Goal: Task Accomplishment & Management: Manage account settings

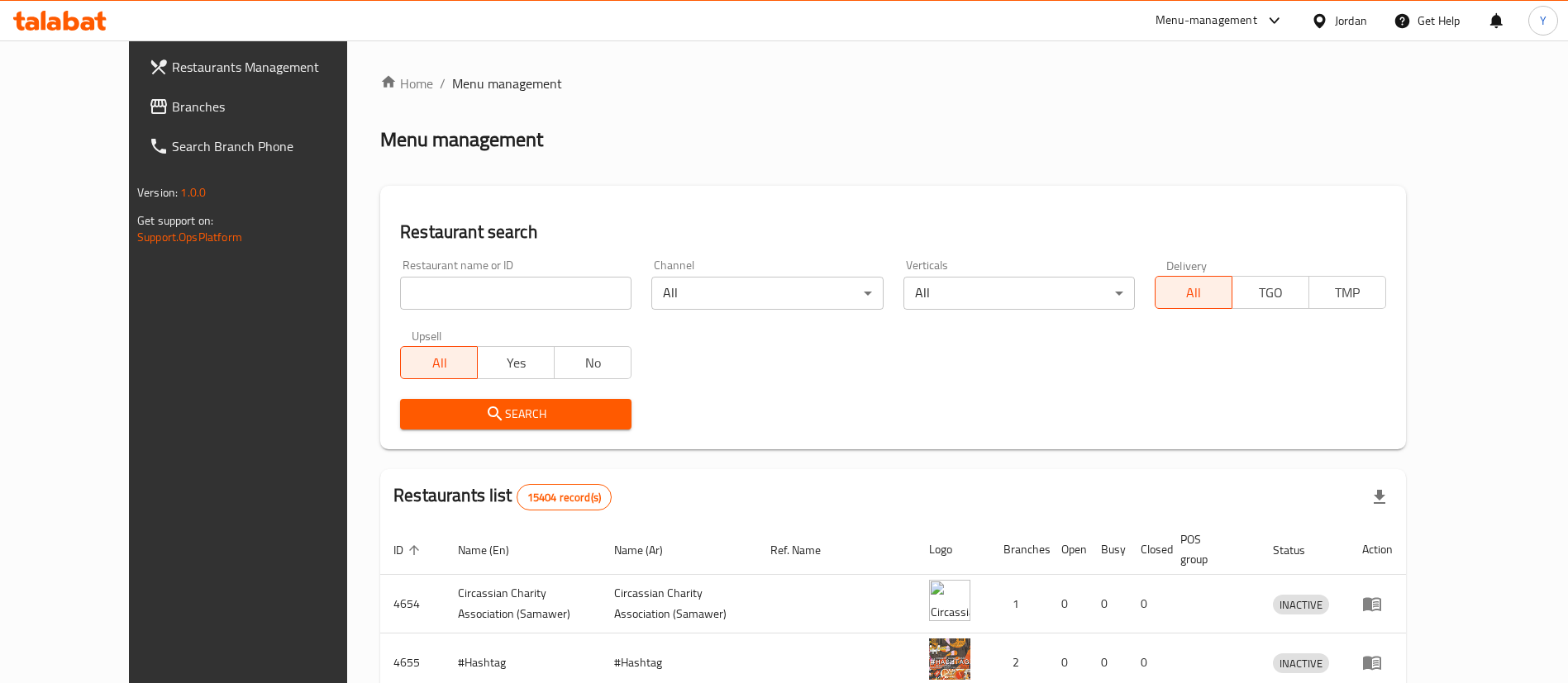
drag, startPoint x: 0, startPoint y: 0, endPoint x: 98, endPoint y: 109, distance: 146.6
click at [172, 109] on span "Branches" at bounding box center [274, 106] width 205 height 20
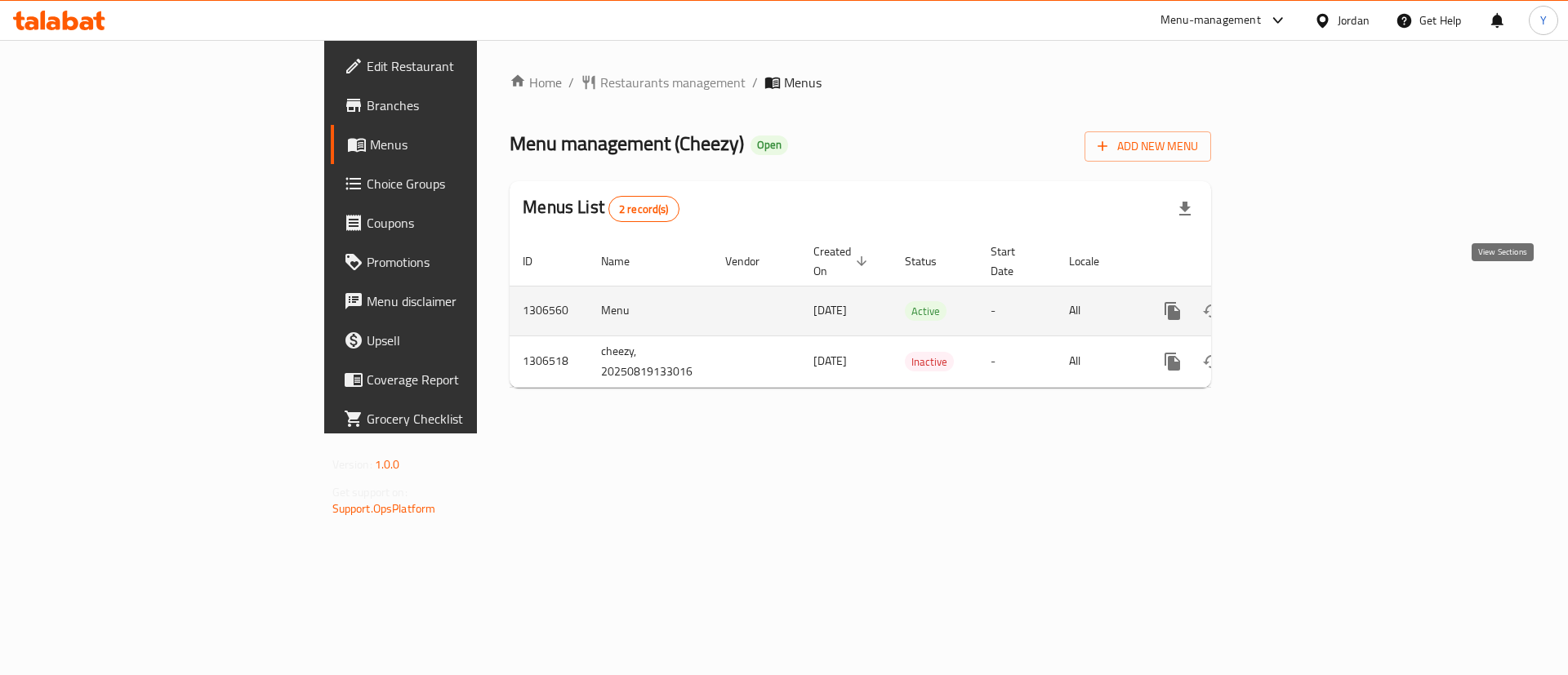
click at [1310, 291] on link "enhanced table" at bounding box center [1289, 310] width 39 height 39
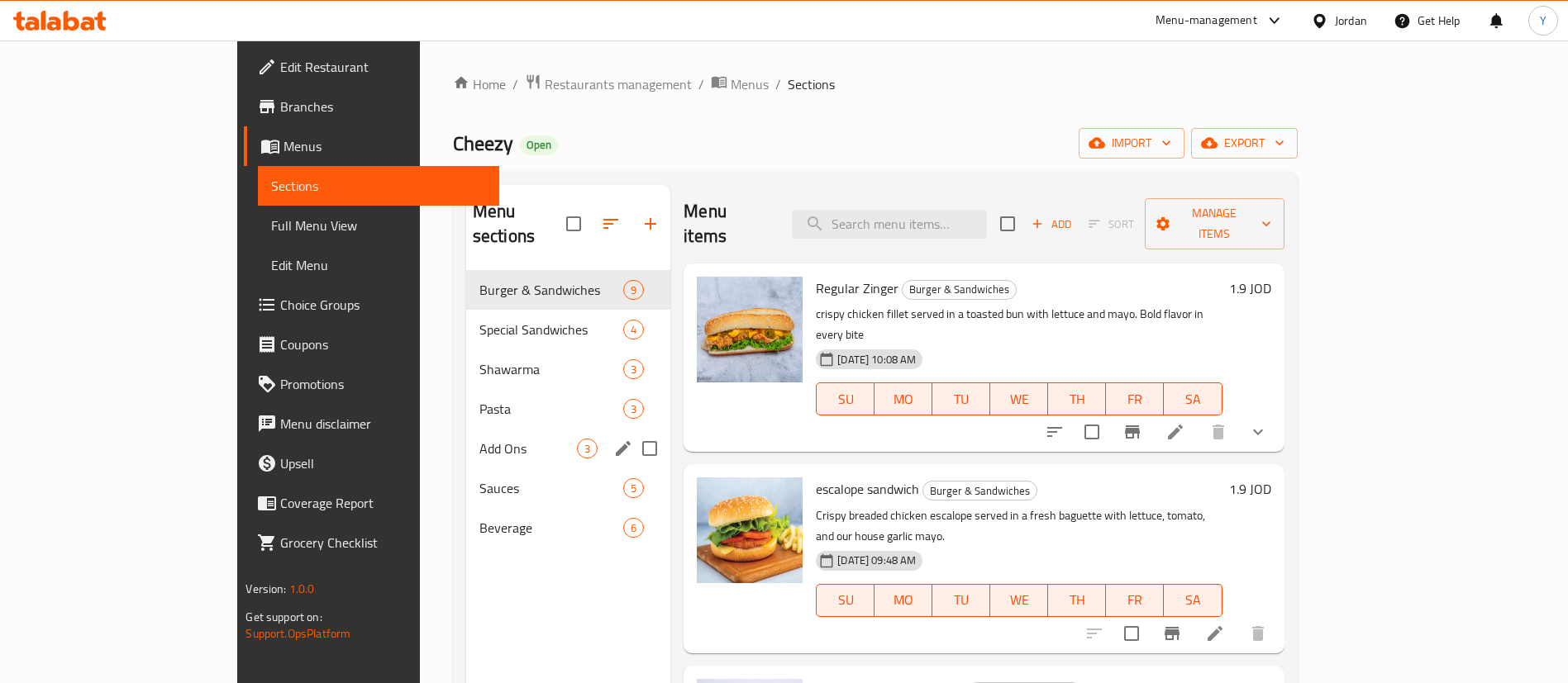
click at [466, 396] on div "Pasta 3" at bounding box center [568, 409] width 204 height 39
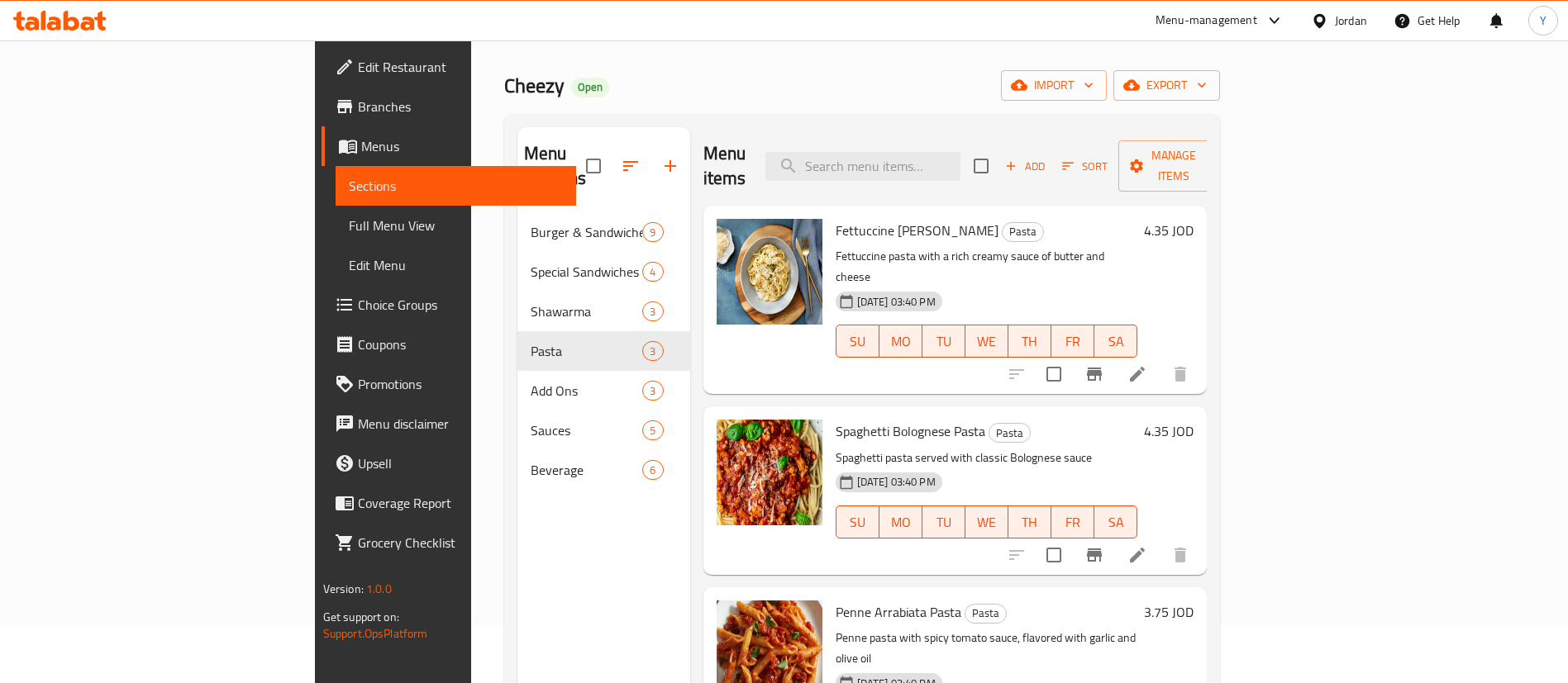
scroll to position [231, 0]
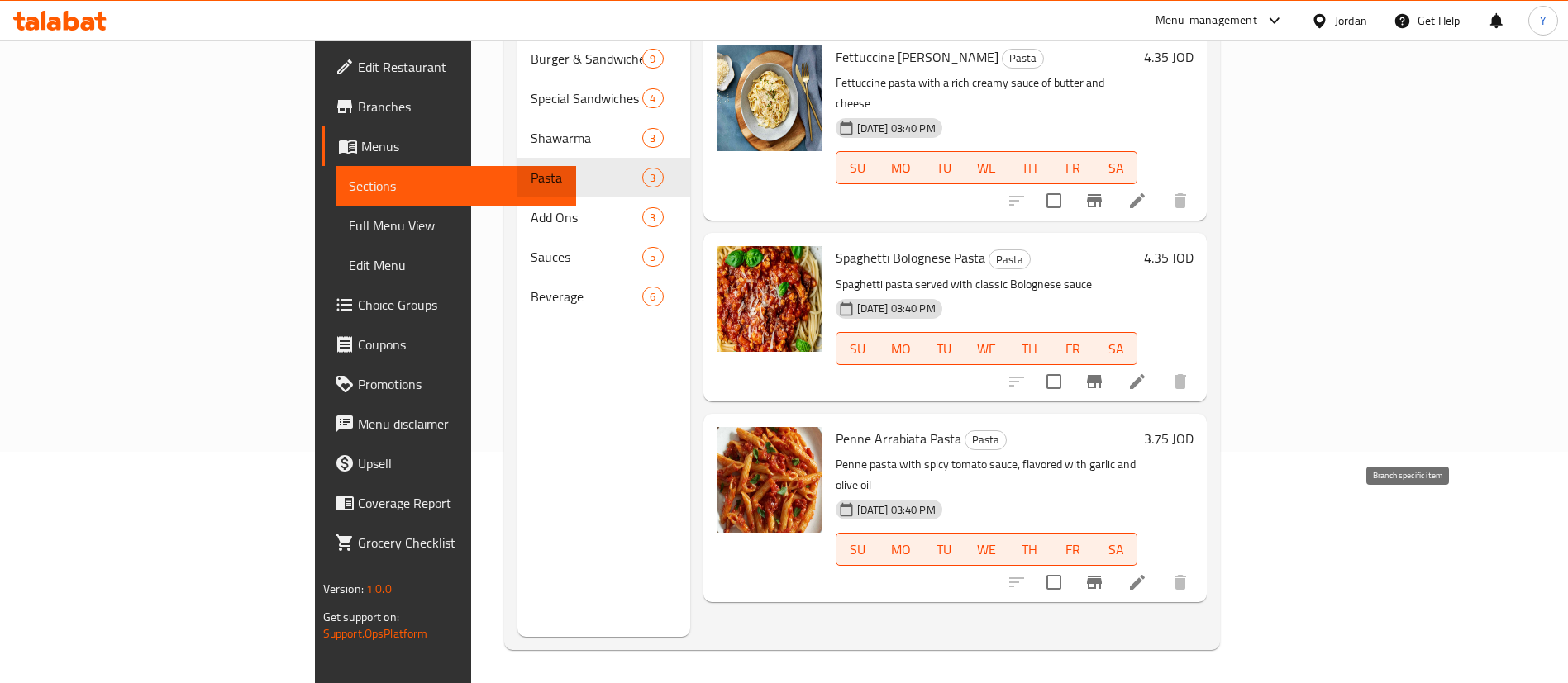
drag, startPoint x: 1397, startPoint y: 529, endPoint x: 1457, endPoint y: 534, distance: 60.2
click at [1200, 563] on div at bounding box center [1099, 582] width 203 height 39
drag, startPoint x: 1455, startPoint y: 526, endPoint x: 1462, endPoint y: 609, distance: 83.3
click at [1207, 609] on div "Menu items Add Sort Manage items Fettuccine Alfredo Pasta Pasta Fettuccine past…" at bounding box center [948, 295] width 517 height 683
click at [1160, 568] on li at bounding box center [1137, 582] width 46 height 30
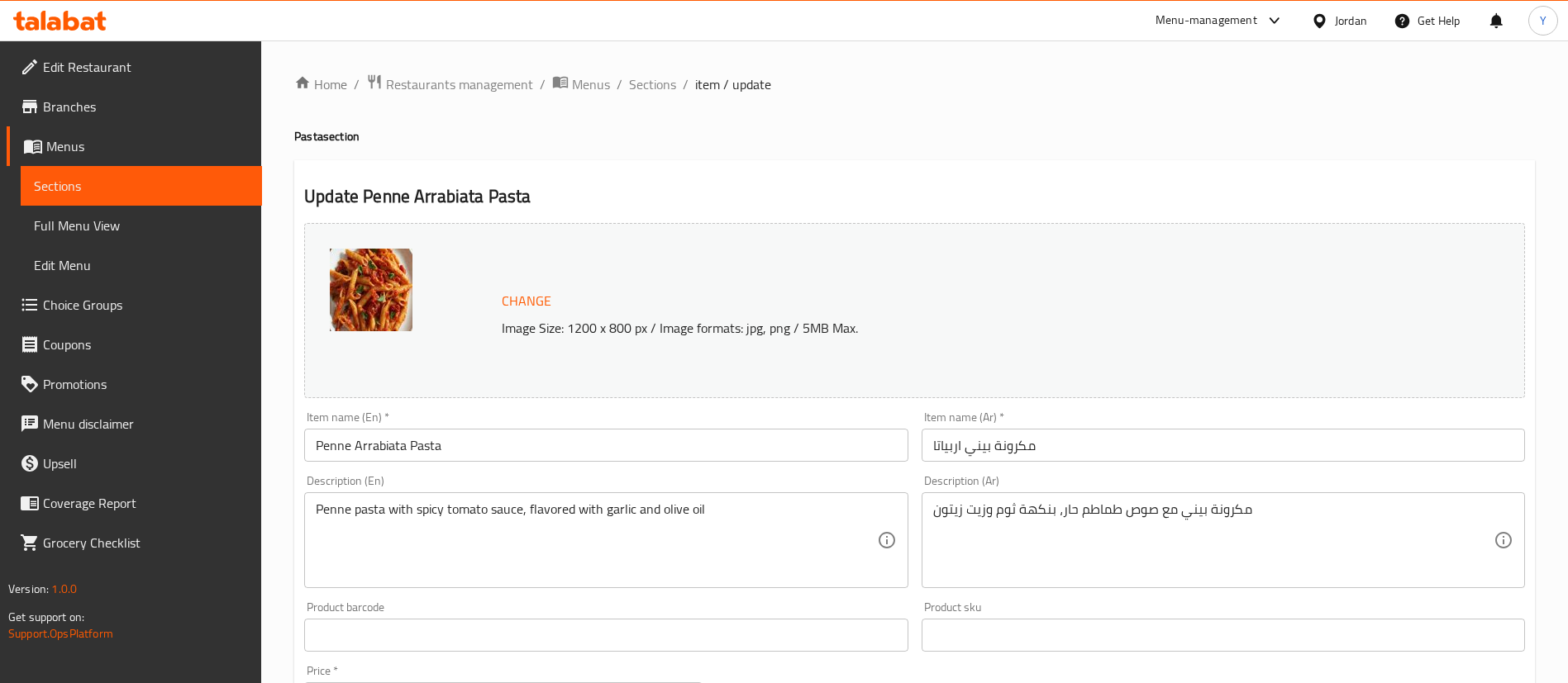
scroll to position [508, 0]
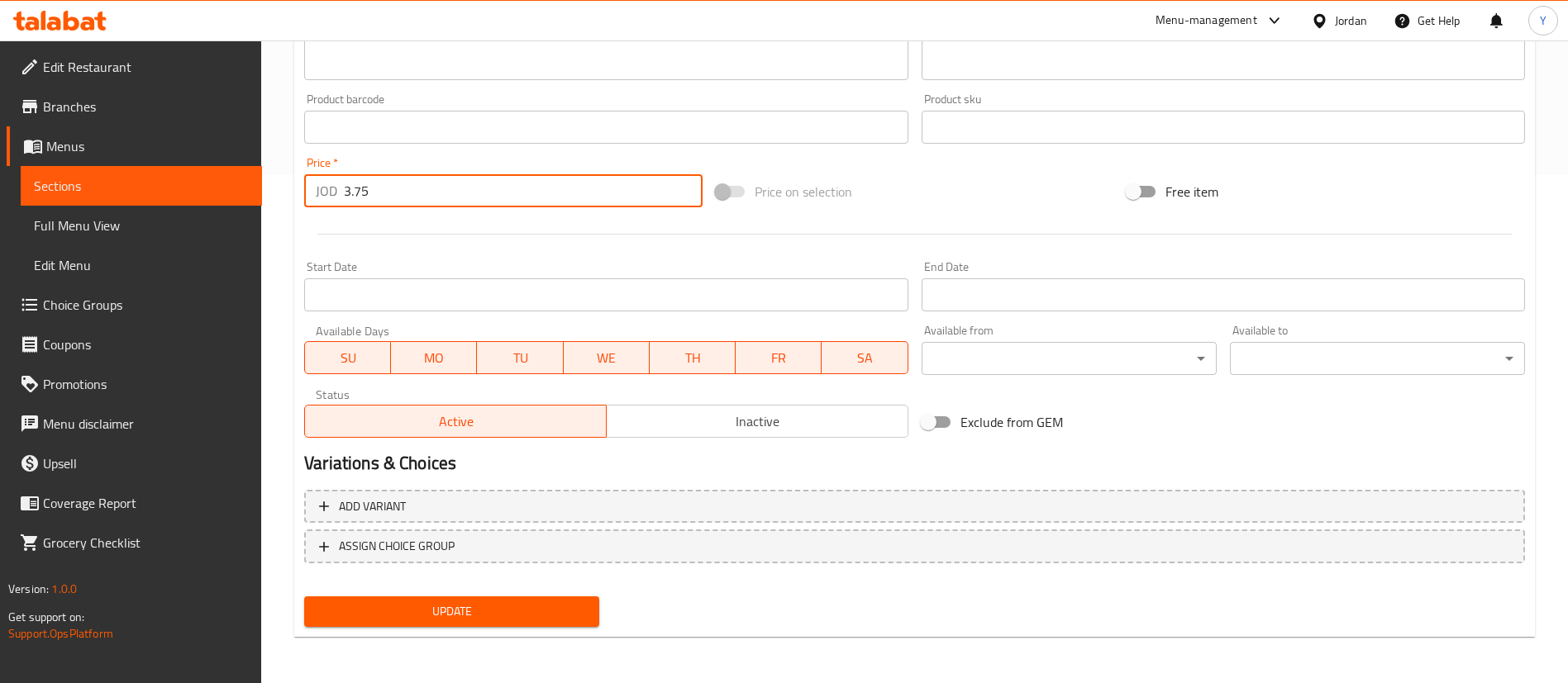
drag, startPoint x: 400, startPoint y: 183, endPoint x: 86, endPoint y: 273, distance: 326.6
click at [86, 273] on div "Edit Restaurant Branches Menus Sections Full Menu View Edit Menu Choice Groups …" at bounding box center [784, 108] width 1568 height 1151
type input "4.35"
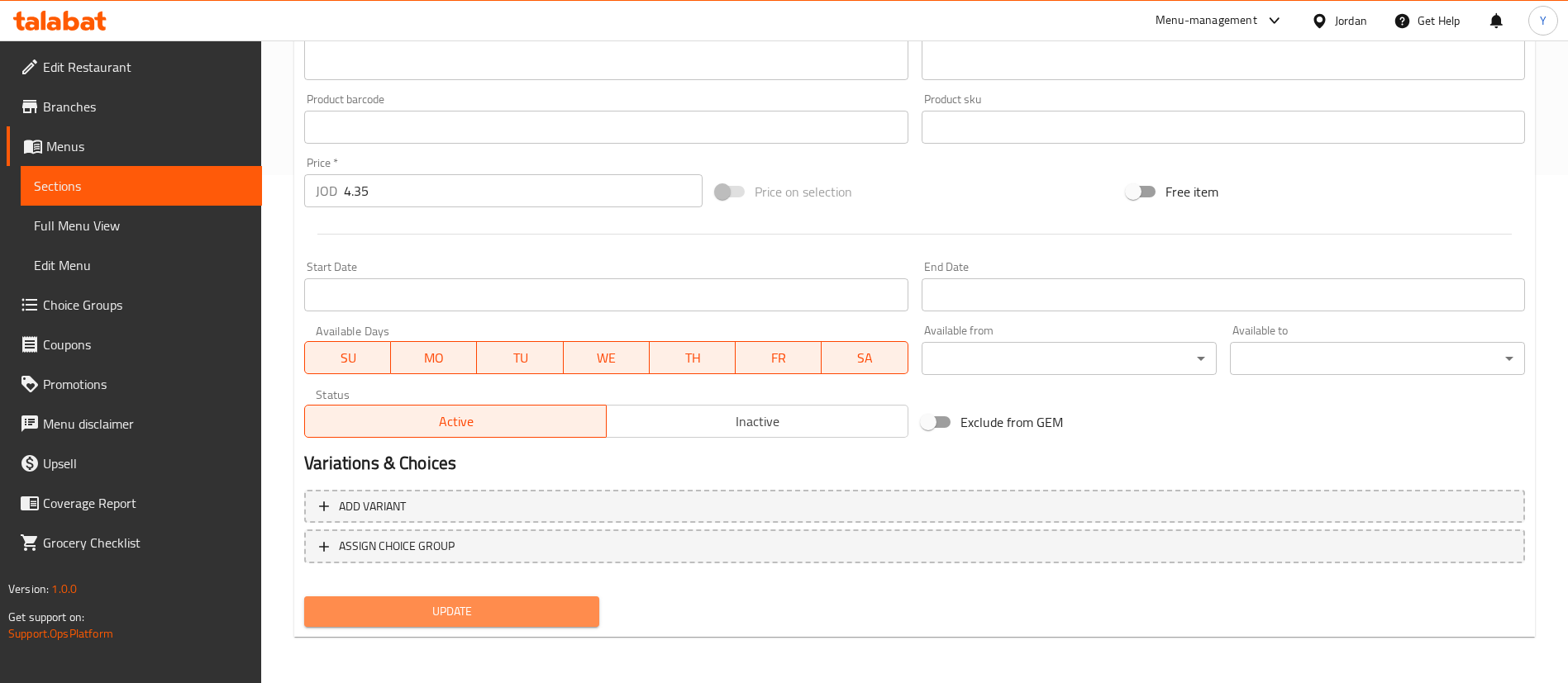
click at [452, 610] on span "Update" at bounding box center [452, 612] width 269 height 21
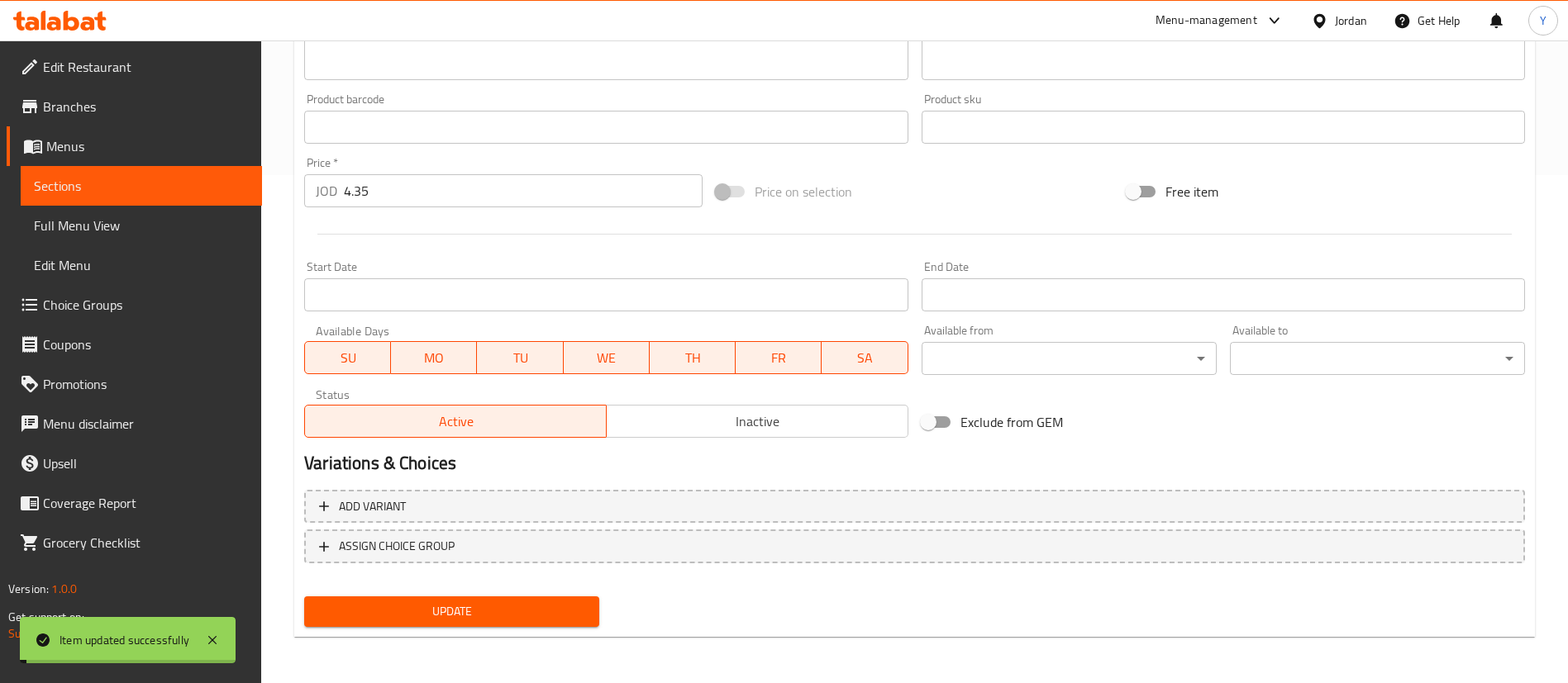
click at [452, 610] on span "Update" at bounding box center [452, 612] width 269 height 21
click at [149, 186] on span "Sections" at bounding box center [141, 185] width 215 height 20
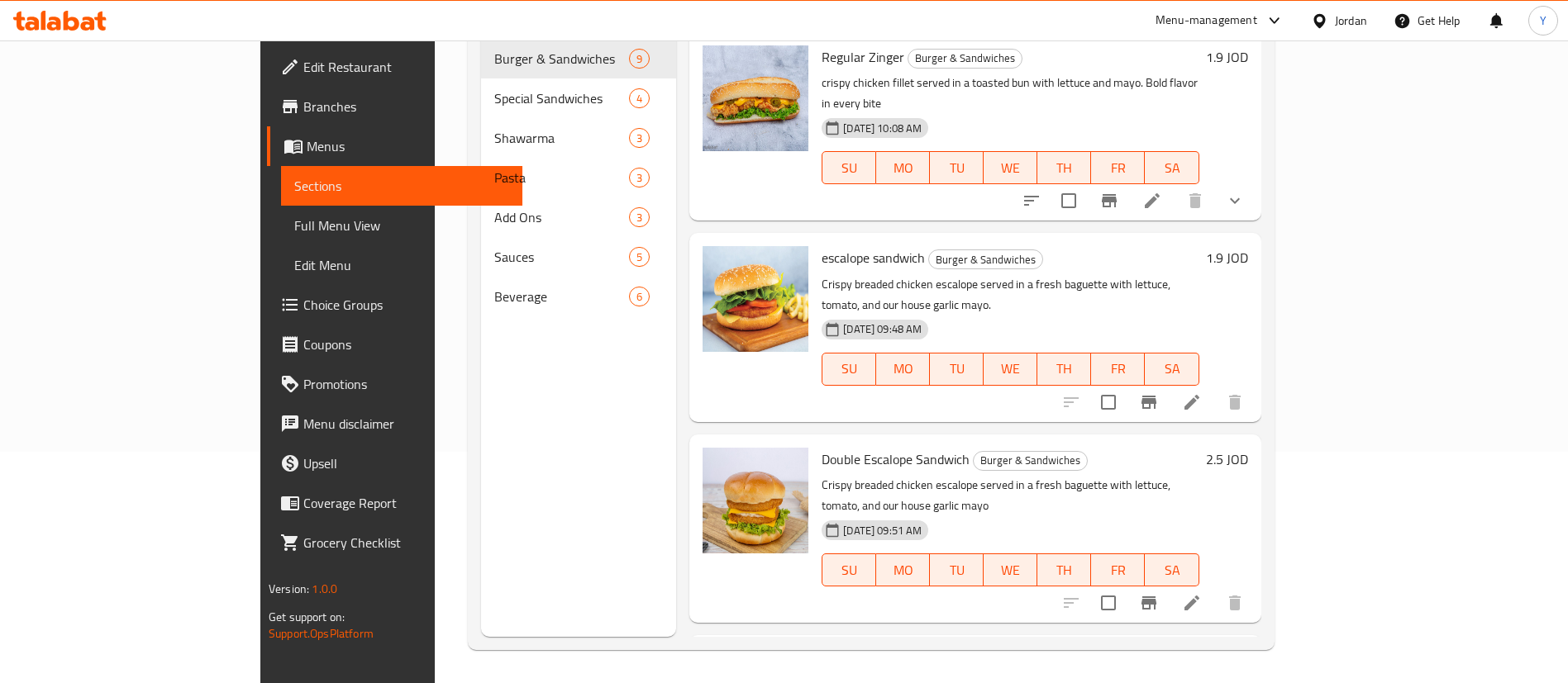
scroll to position [231, 0]
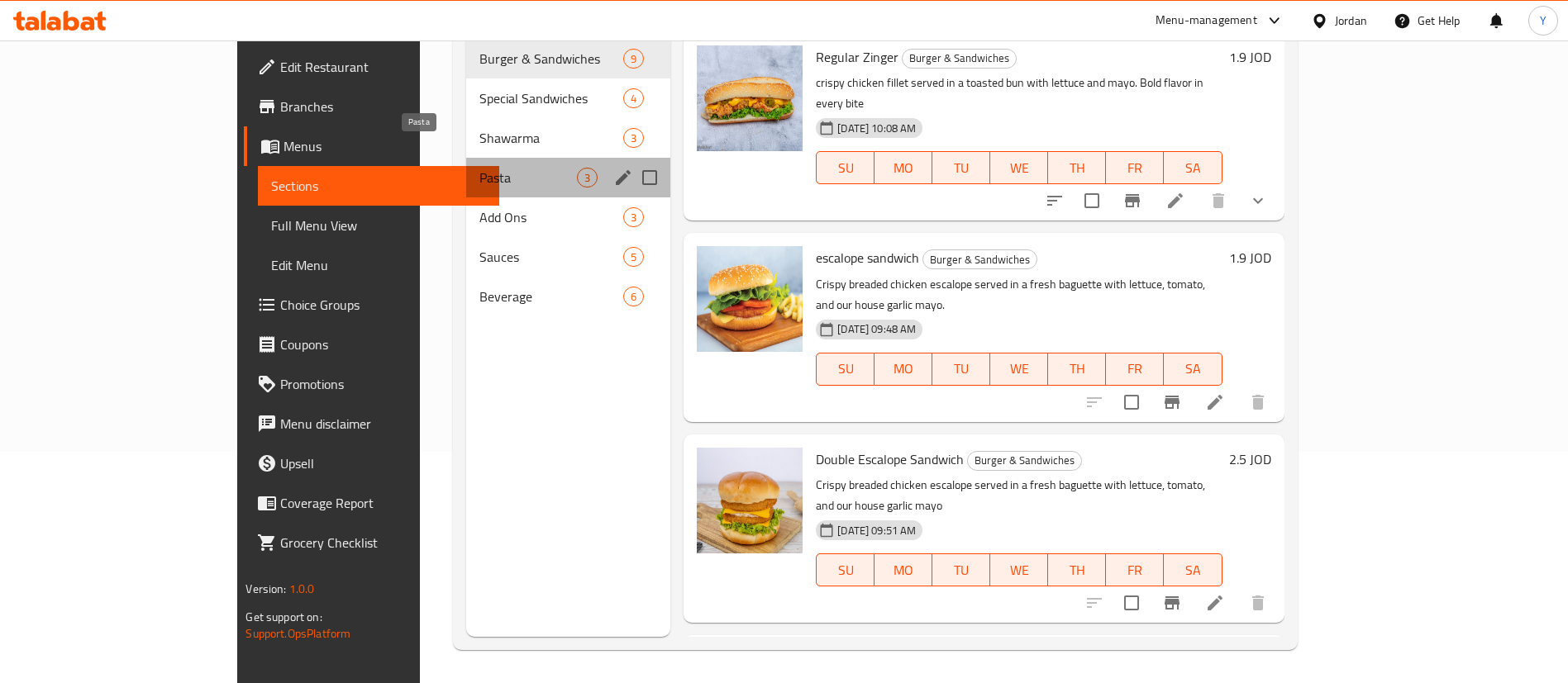
click at [480, 168] on span "Pasta" at bounding box center [529, 177] width 98 height 20
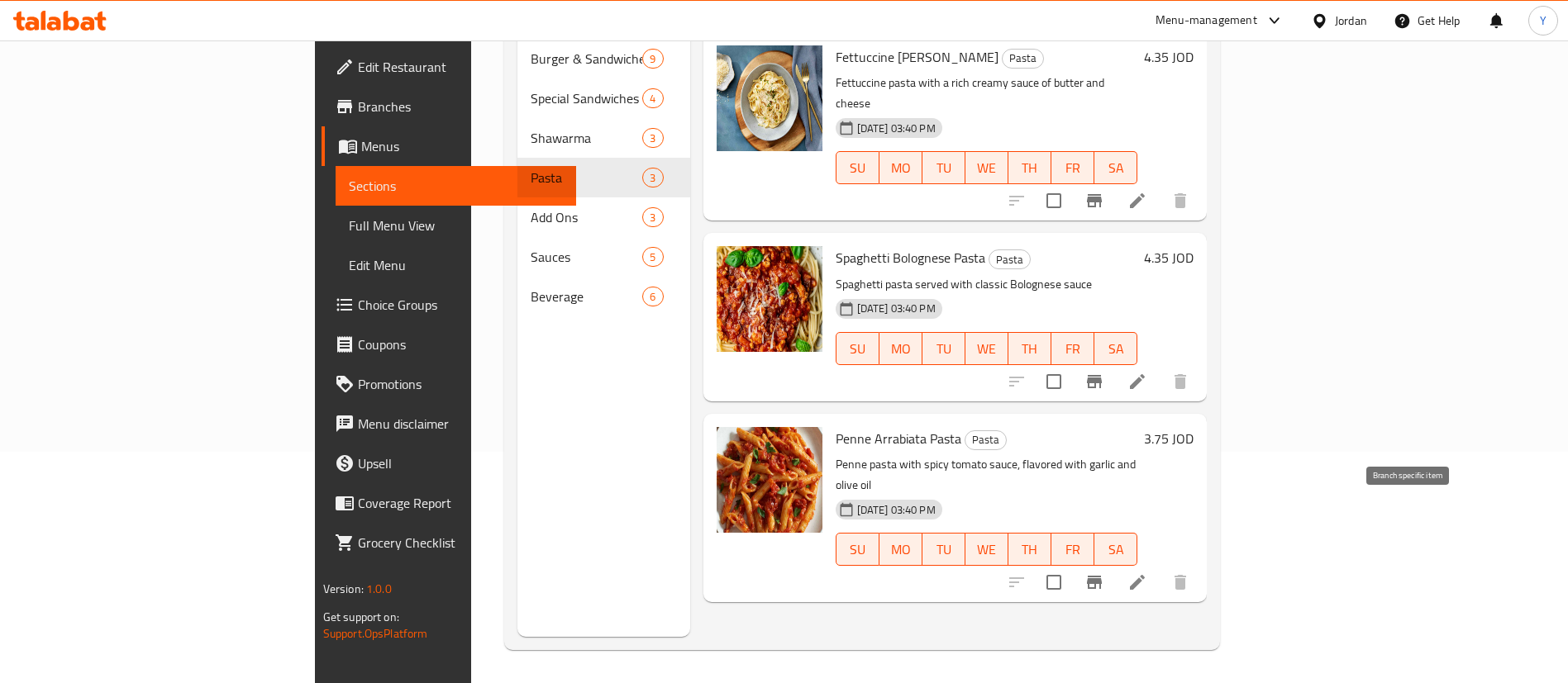
click at [1114, 563] on button "Branch-specific-item" at bounding box center [1094, 582] width 39 height 39
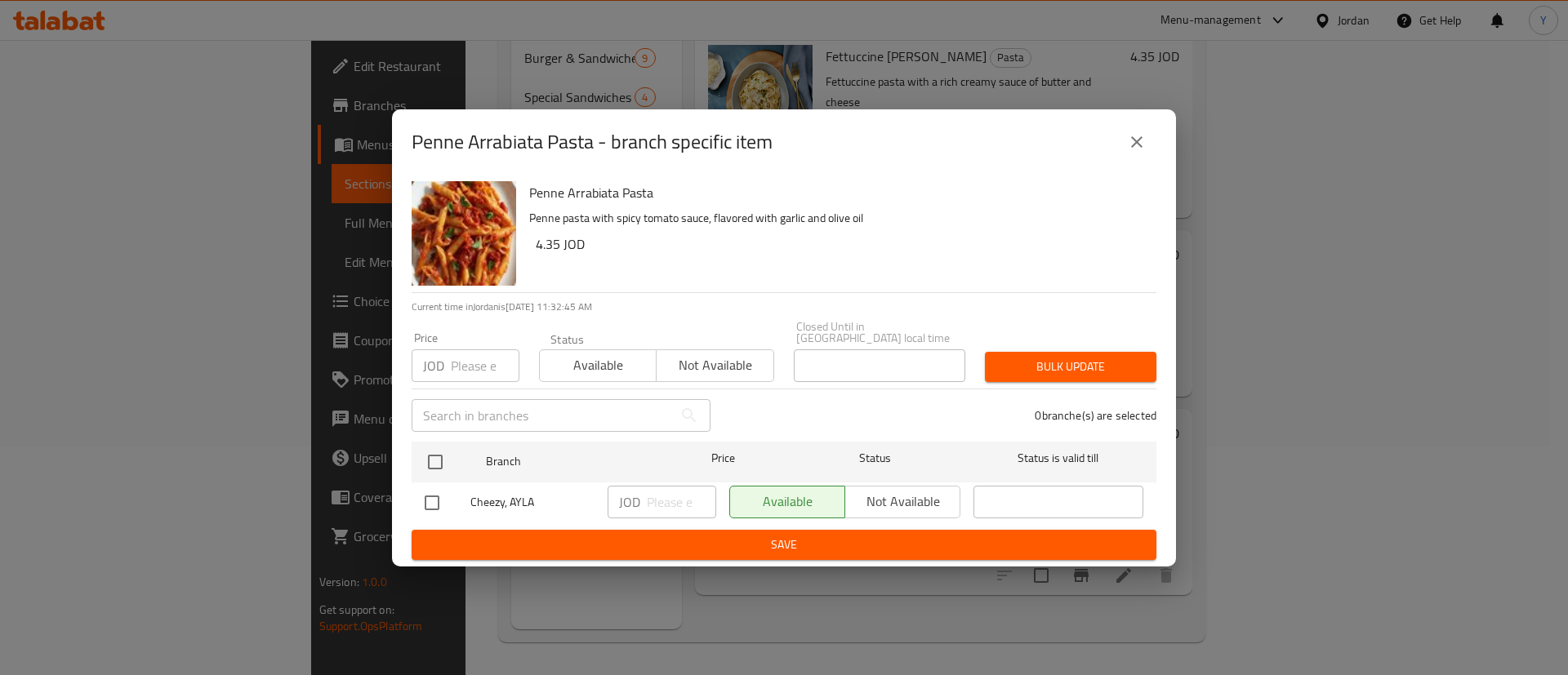
click at [432, 500] on input "checkbox" at bounding box center [432, 502] width 34 height 34
checkbox input "true"
click at [670, 505] on input "number" at bounding box center [681, 502] width 69 height 32
type input "4.35"
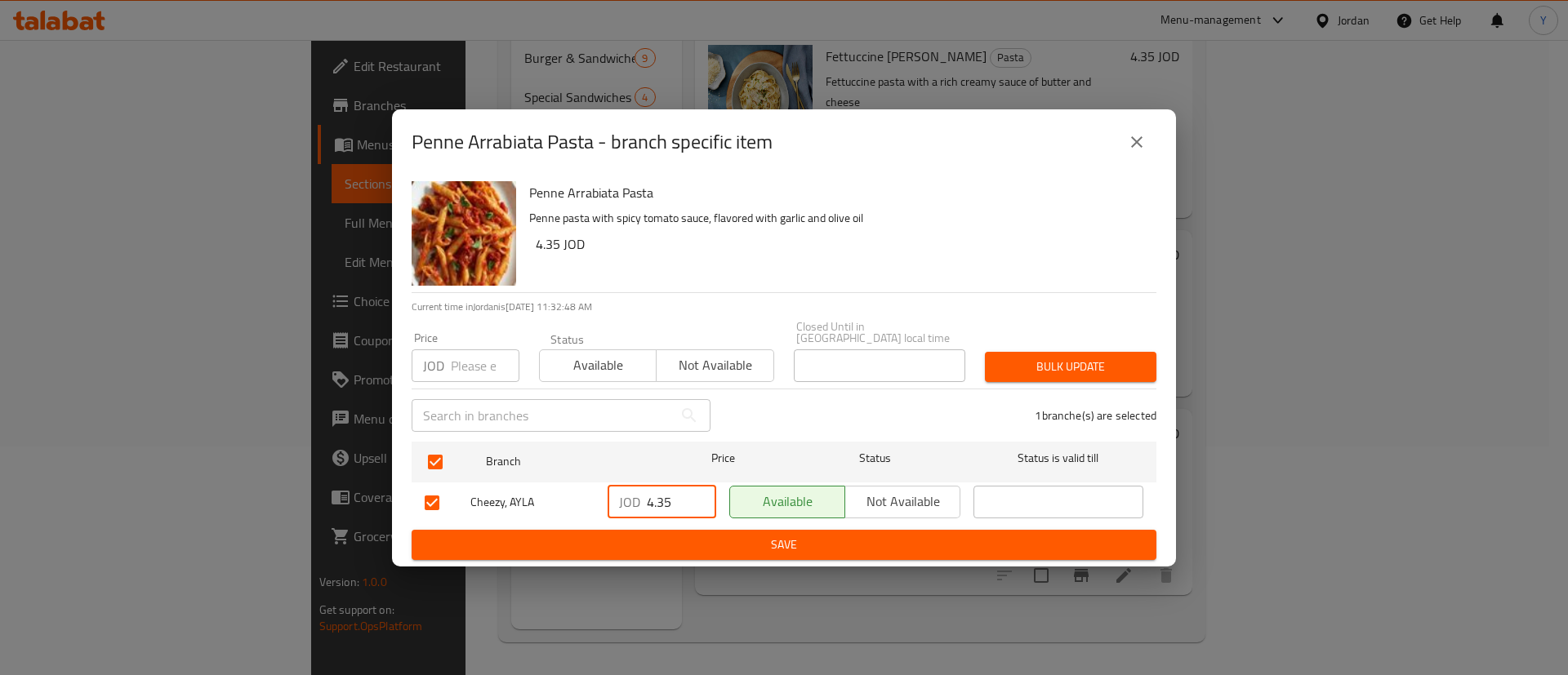
click at [687, 544] on span "Save" at bounding box center [784, 545] width 719 height 21
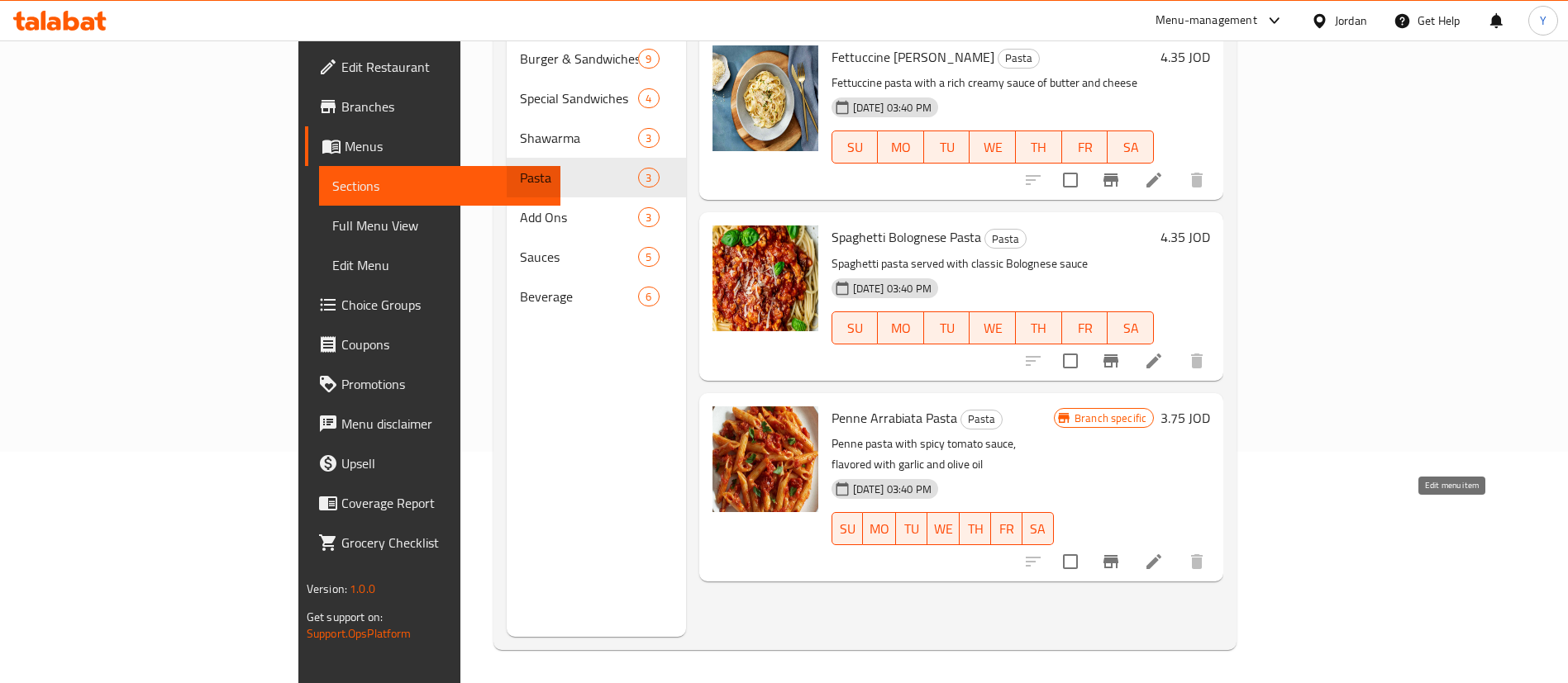
click at [1164, 552] on icon at bounding box center [1153, 561] width 20 height 20
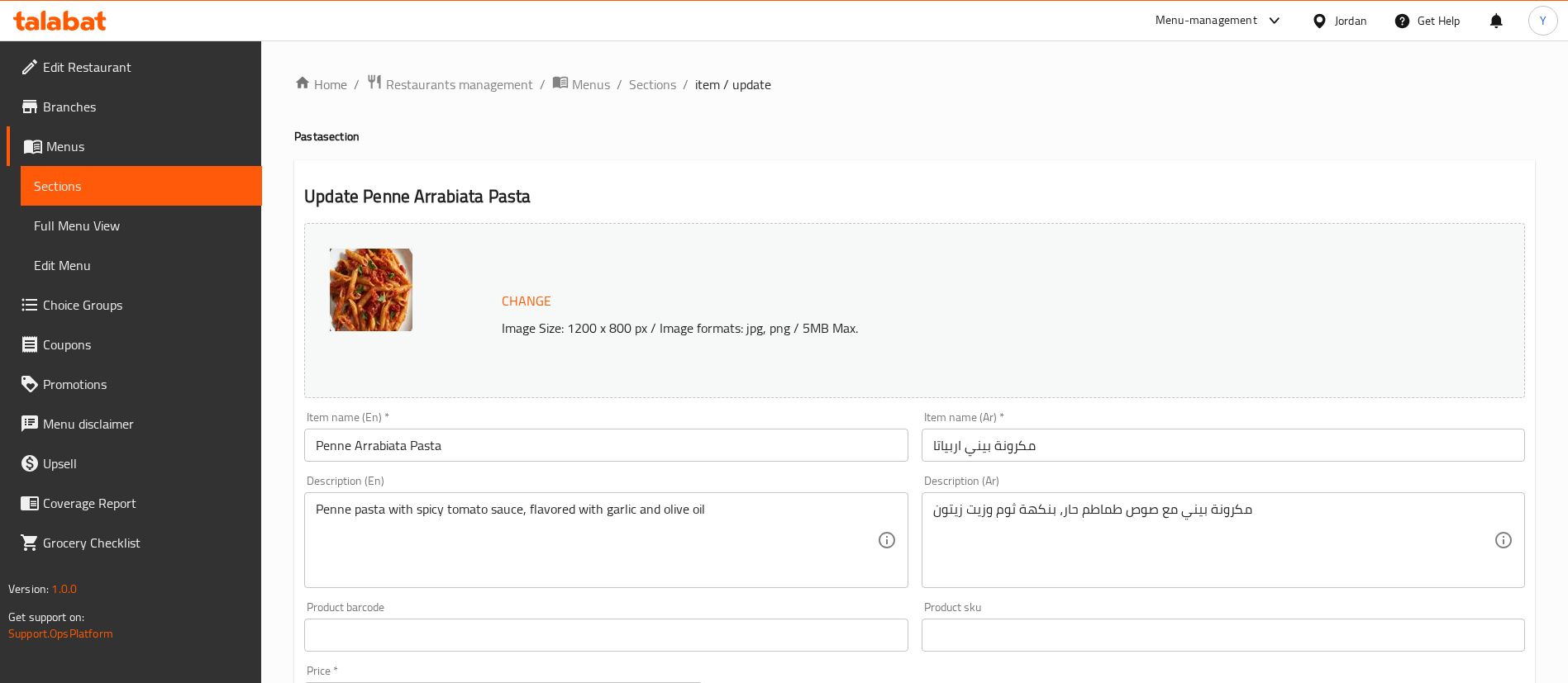
click at [105, 24] on icon at bounding box center [59, 20] width 93 height 20
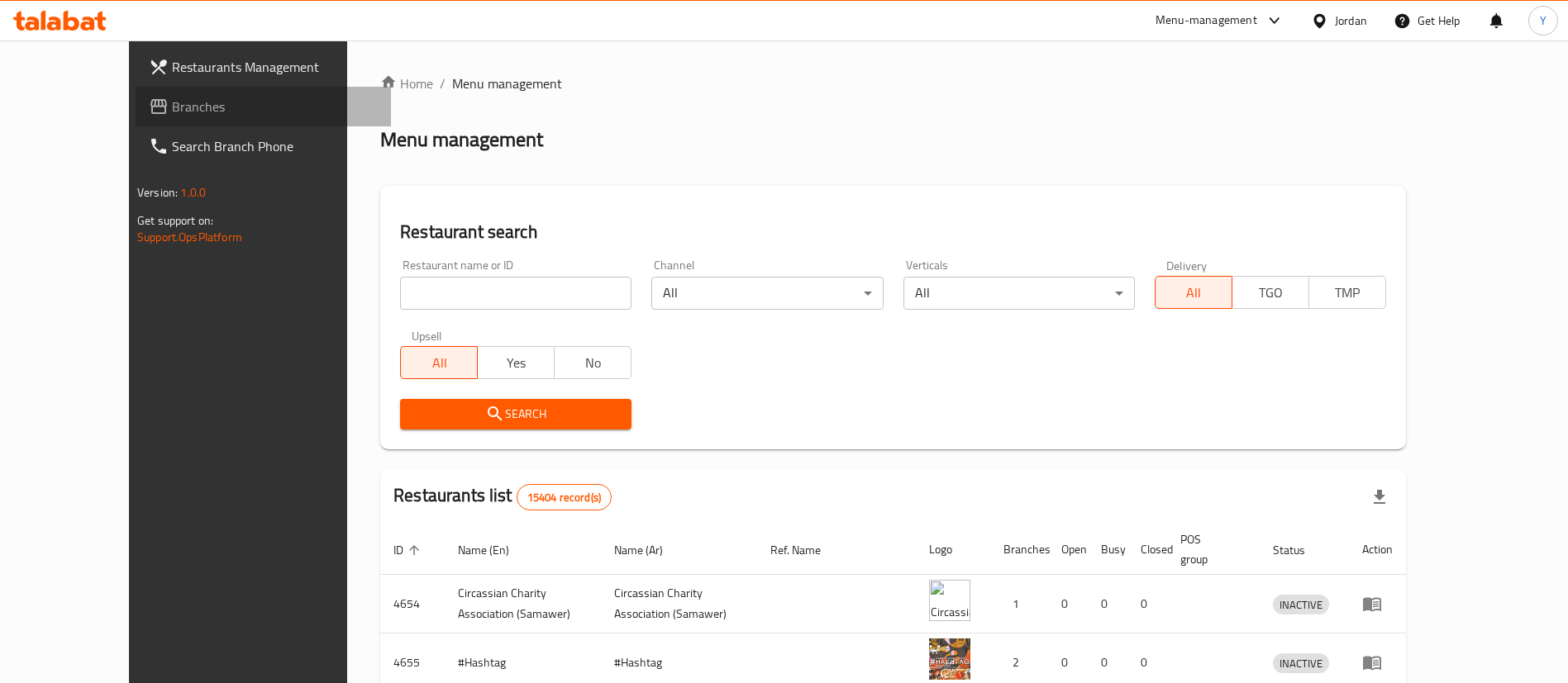
drag, startPoint x: 0, startPoint y: 0, endPoint x: 77, endPoint y: 110, distance: 134.3
click at [172, 110] on span "Branches" at bounding box center [274, 106] width 205 height 20
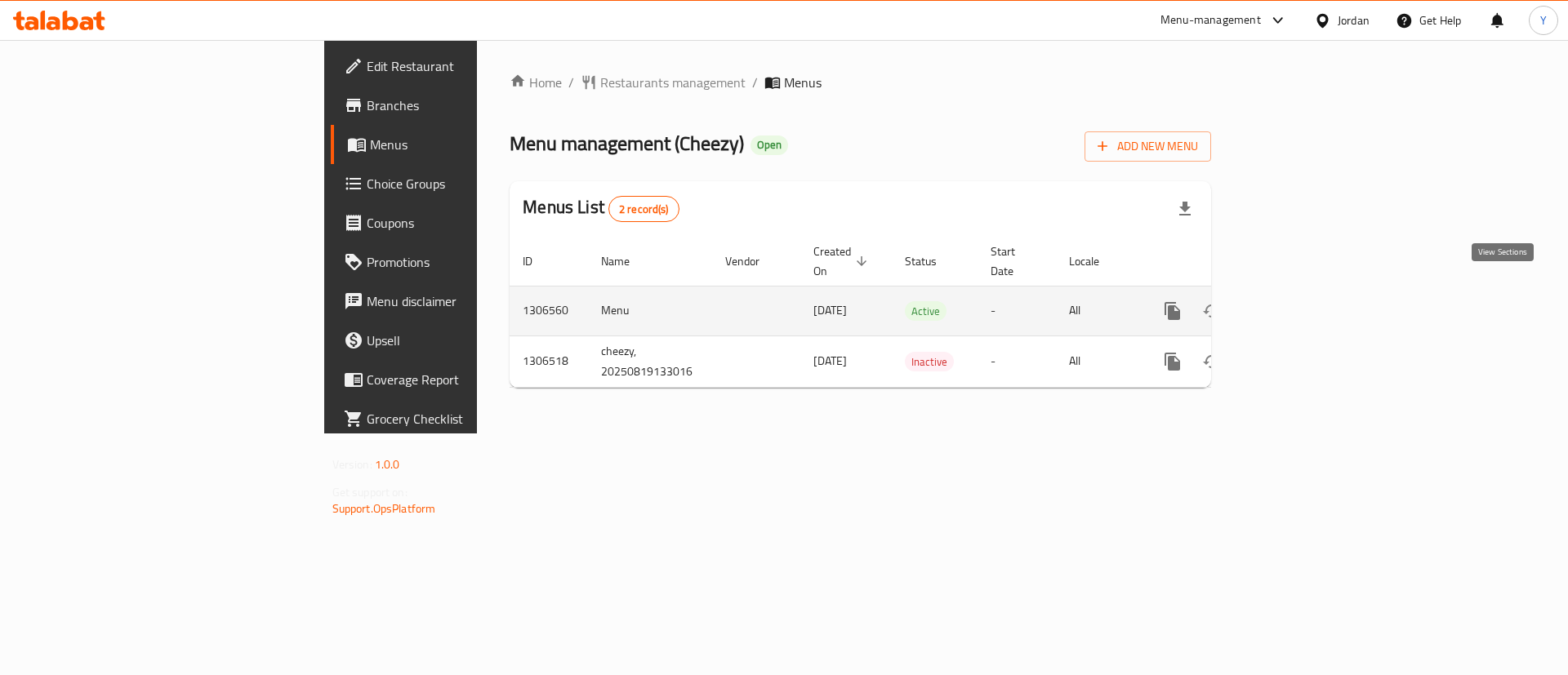
click at [1300, 301] on icon "enhanced table" at bounding box center [1290, 311] width 20 height 20
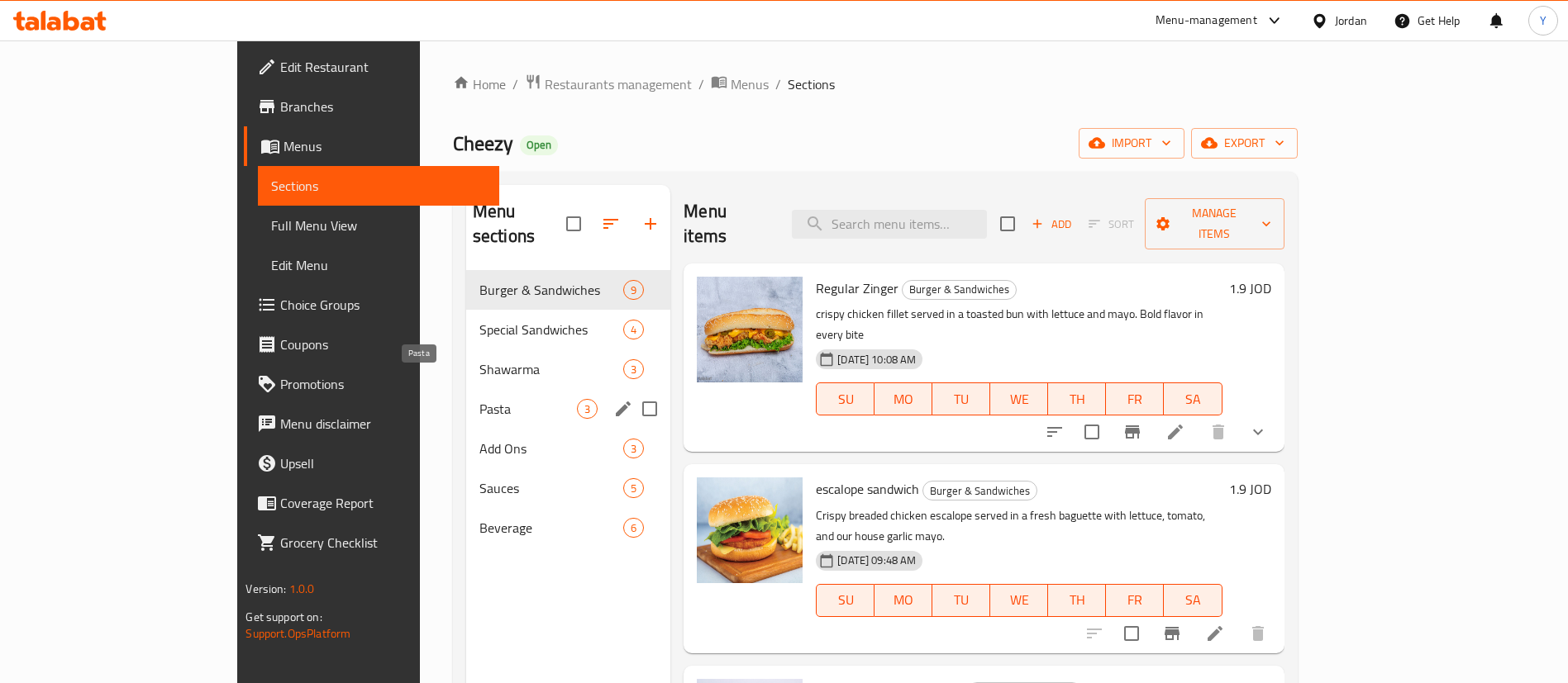
click at [466, 429] on div "Add Ons 3" at bounding box center [568, 448] width 204 height 39
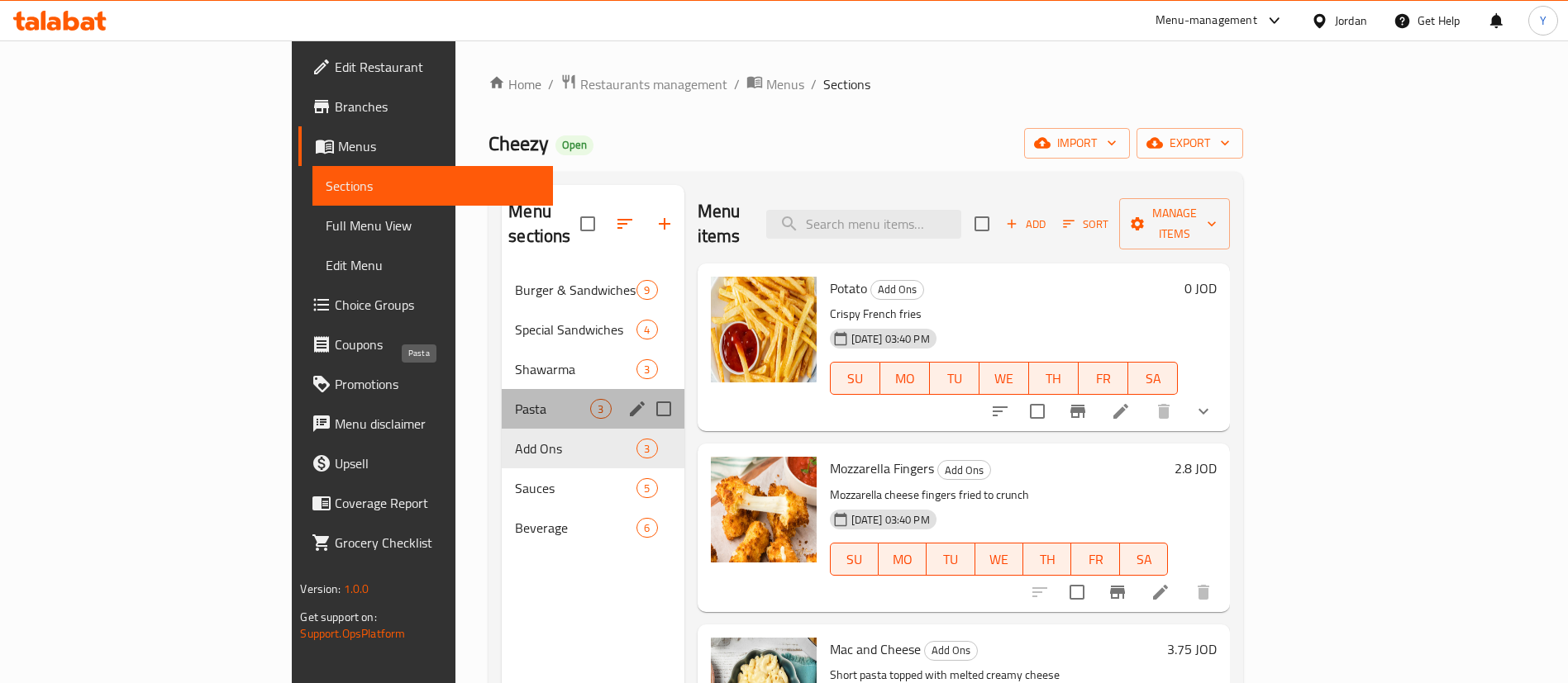
click at [515, 399] on span "Pasta" at bounding box center [553, 409] width 75 height 20
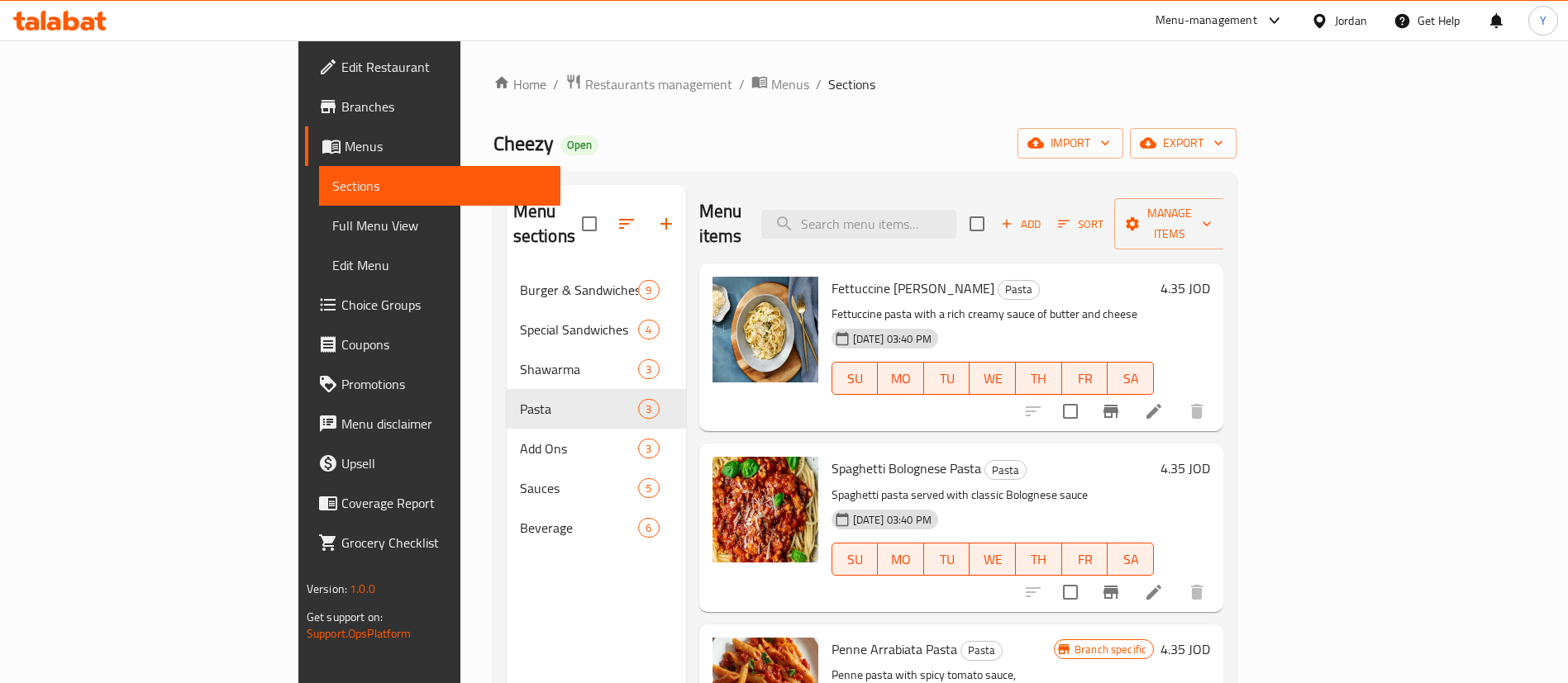
click at [89, 15] on icon at bounding box center [59, 20] width 93 height 20
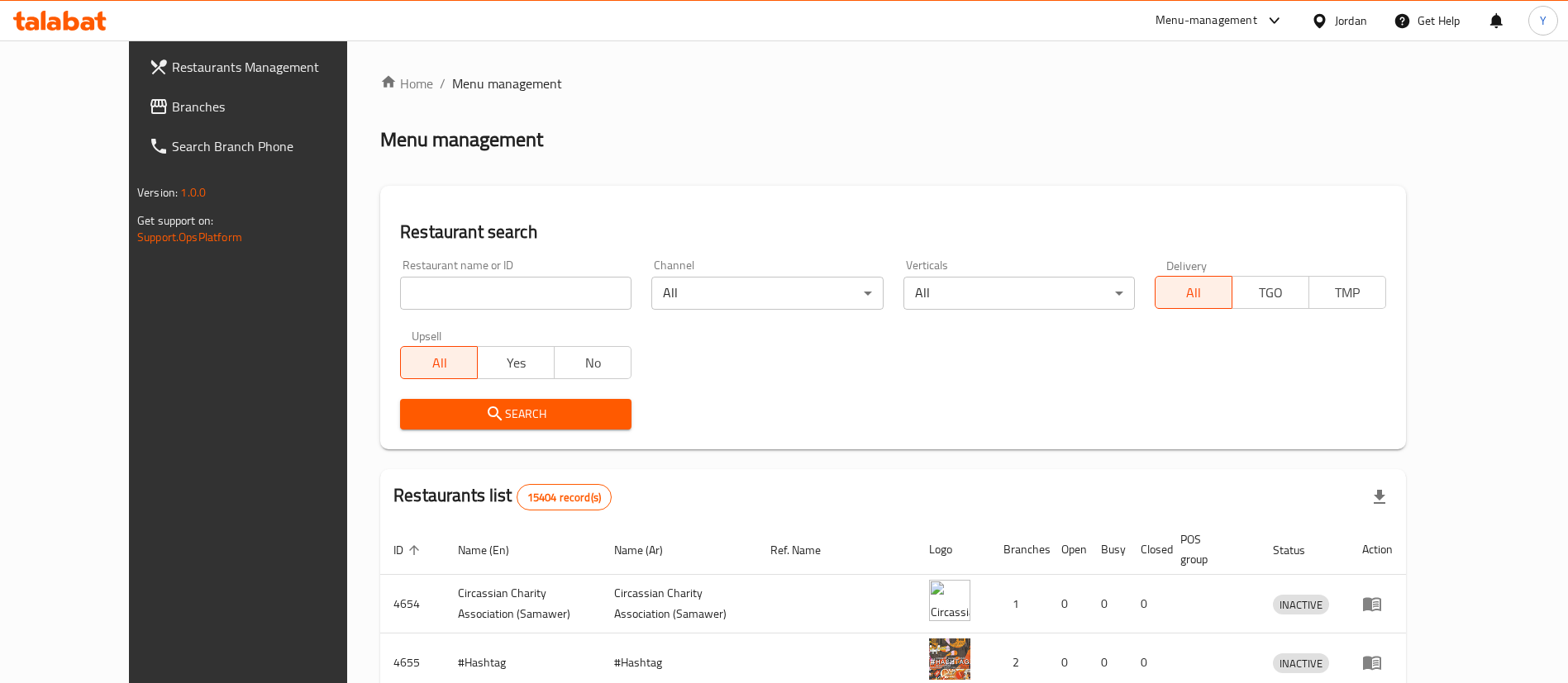
click at [172, 112] on span "Branches" at bounding box center [274, 106] width 205 height 20
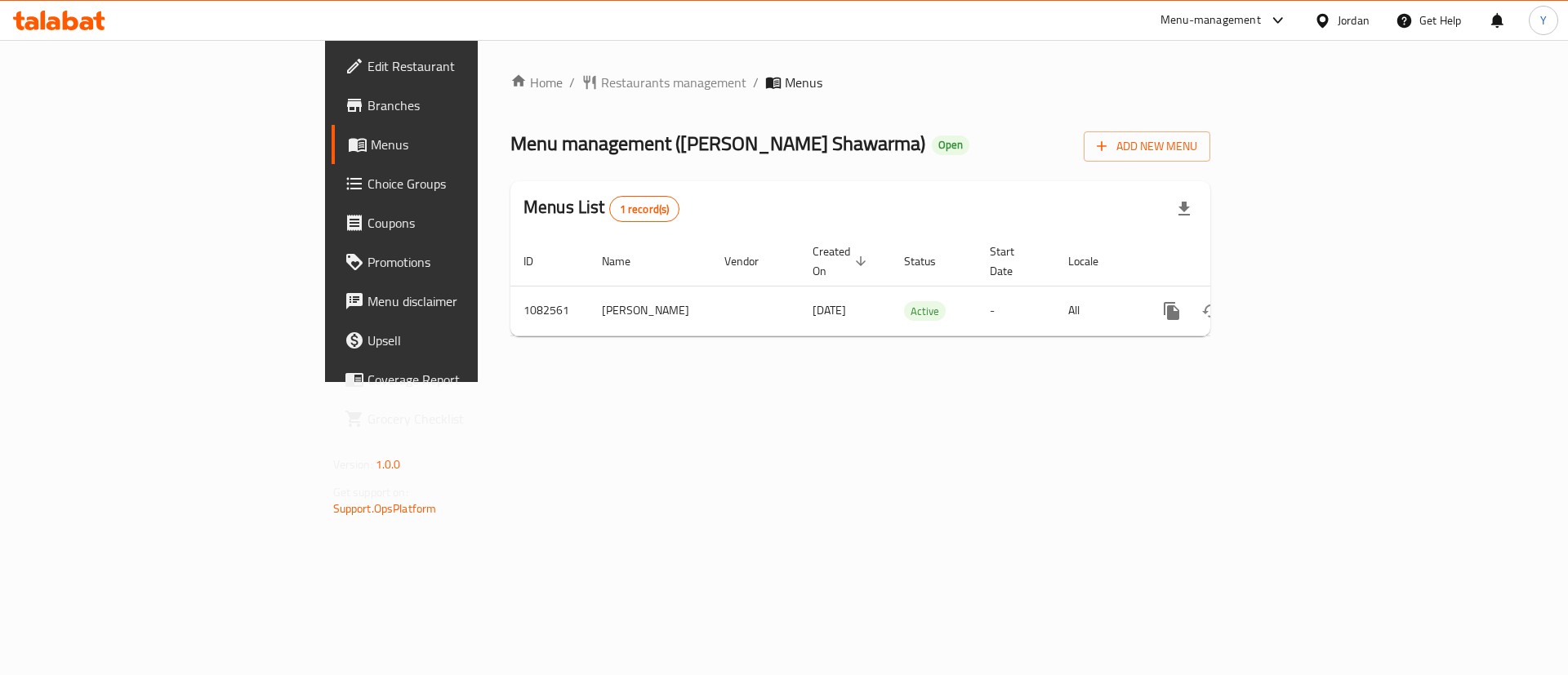
click at [371, 142] on span "Menus" at bounding box center [472, 144] width 203 height 20
click at [371, 155] on span "Menus" at bounding box center [472, 144] width 203 height 20
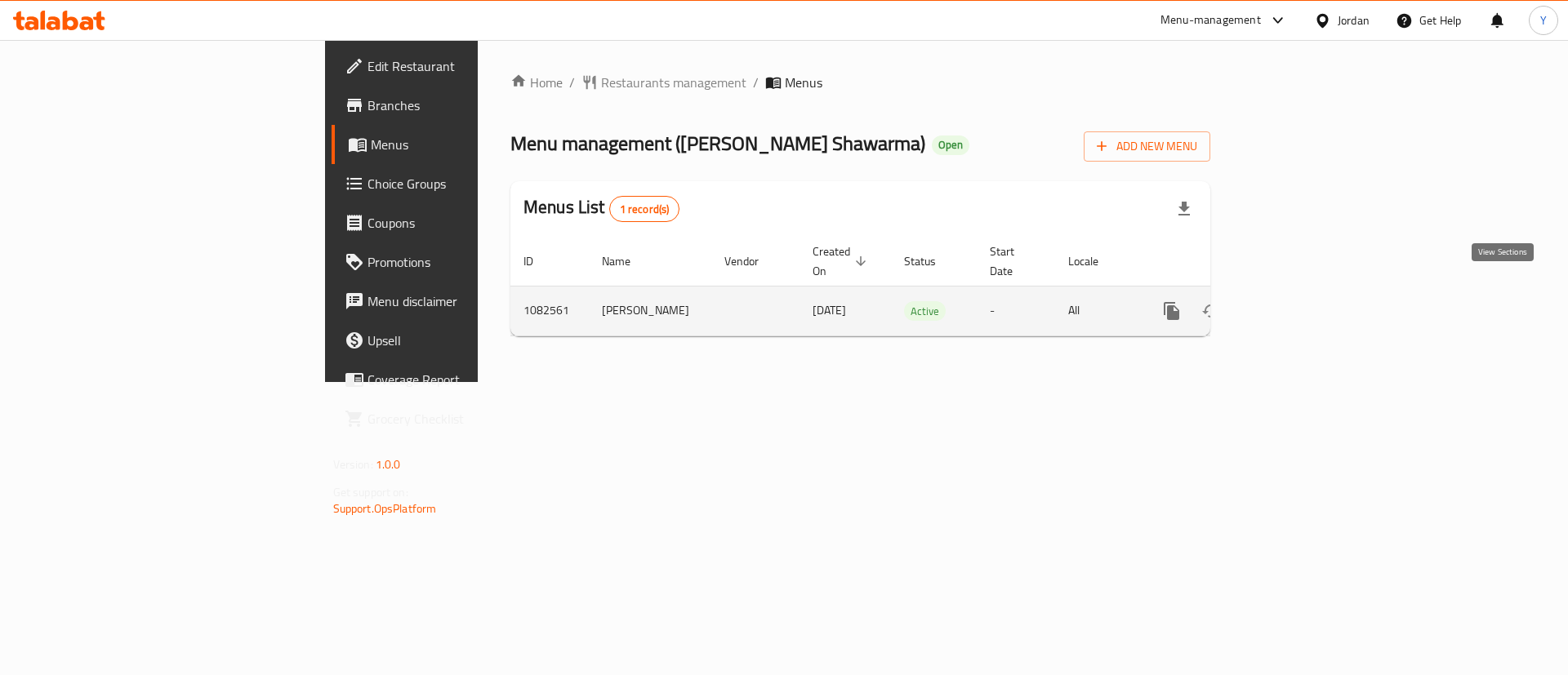
click at [1309, 291] on link "enhanced table" at bounding box center [1288, 310] width 39 height 39
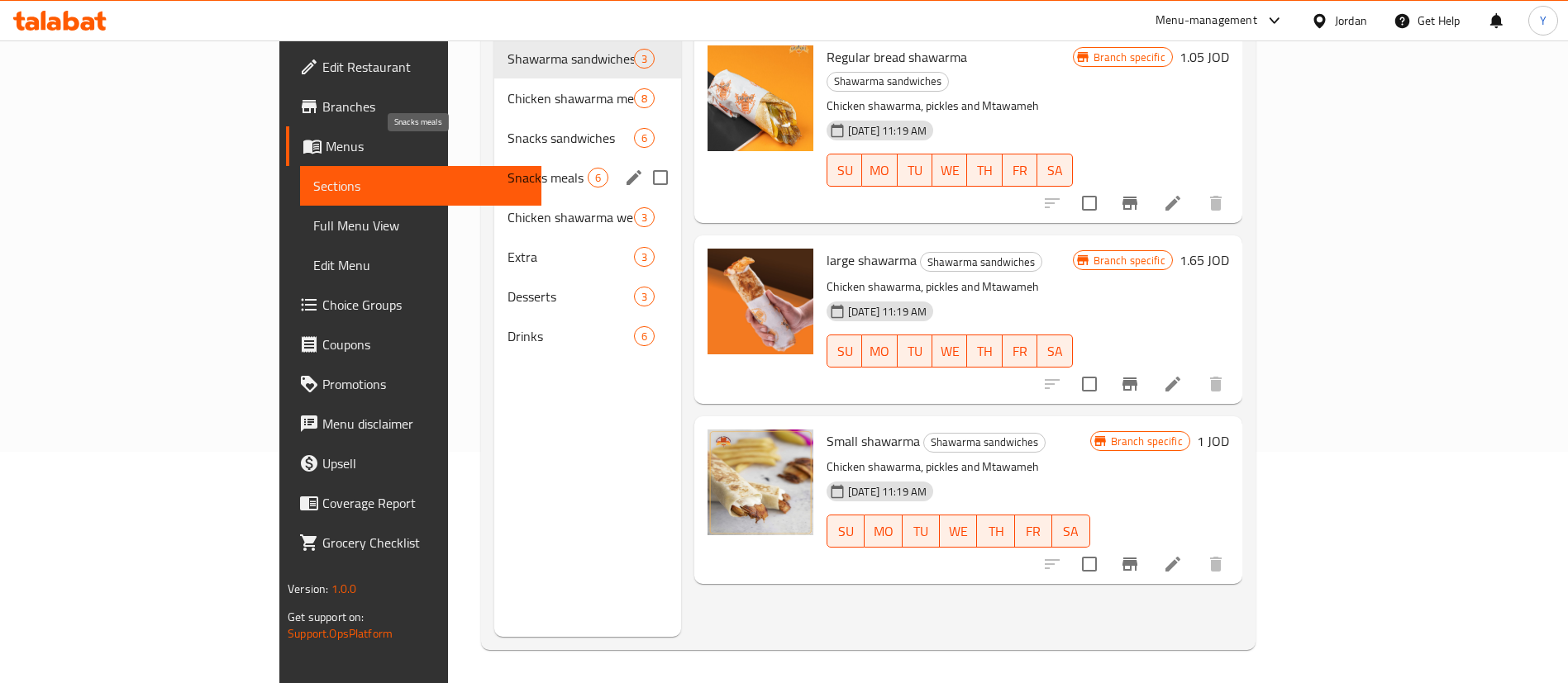
scroll to position [175, 0]
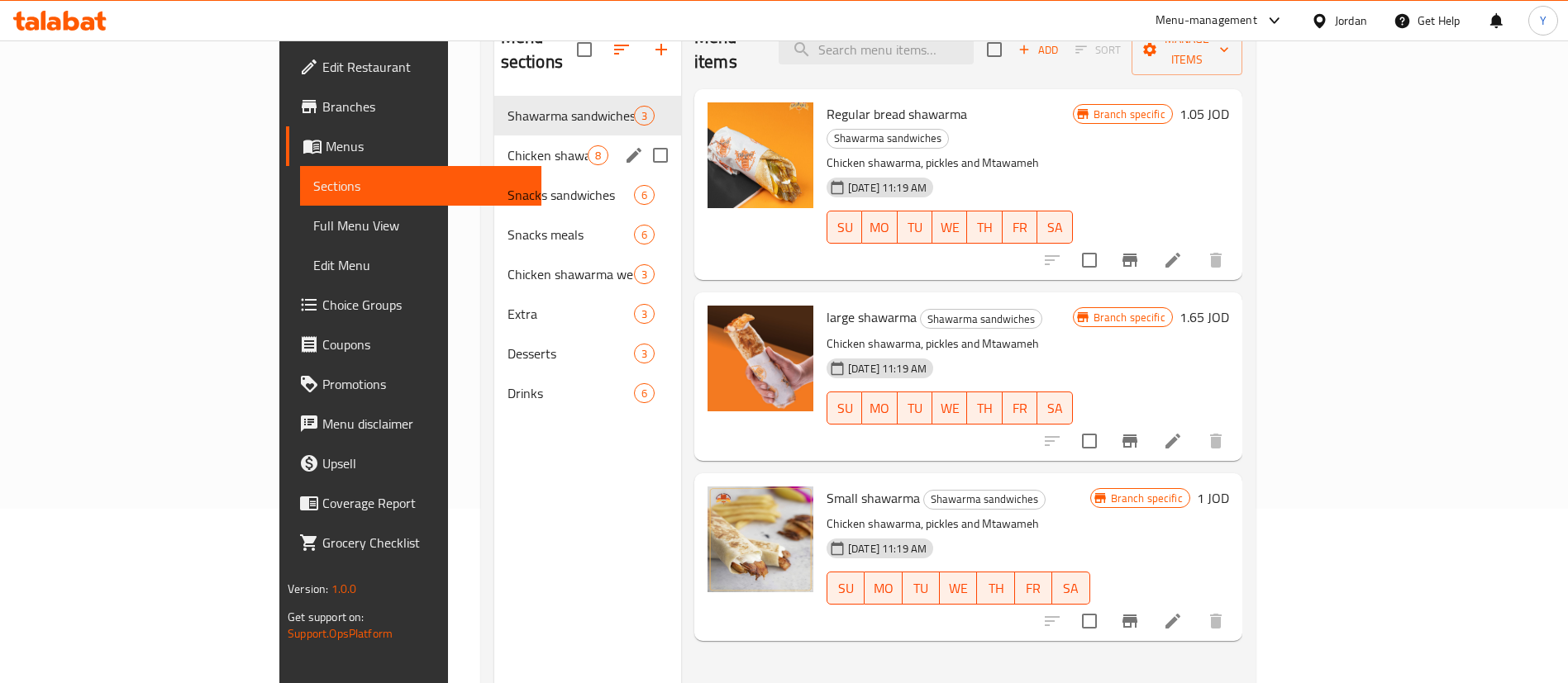
click at [494, 135] on div "Chicken shawarma meals 8" at bounding box center [587, 154] width 187 height 39
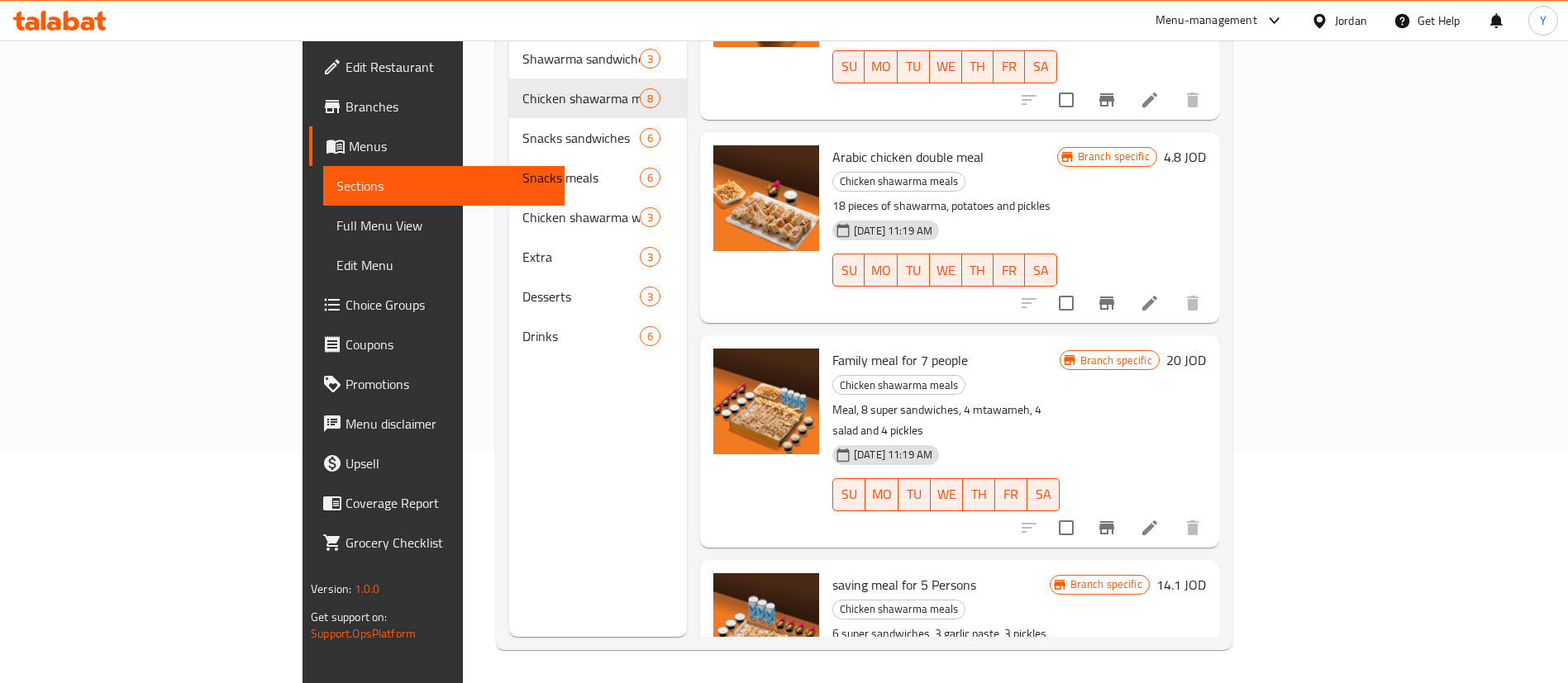
scroll to position [713, 0]
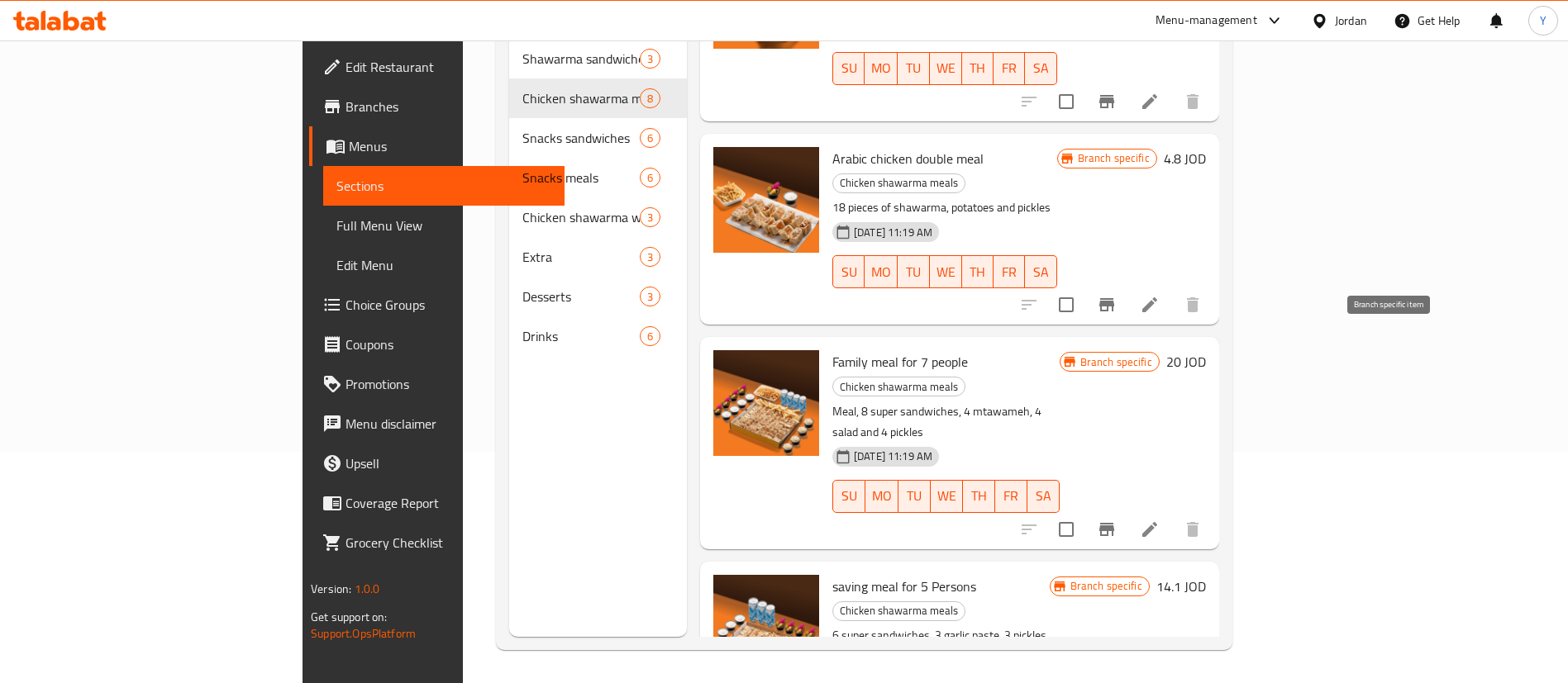
click at [1114, 523] on icon "Branch-specific-item" at bounding box center [1107, 530] width 15 height 13
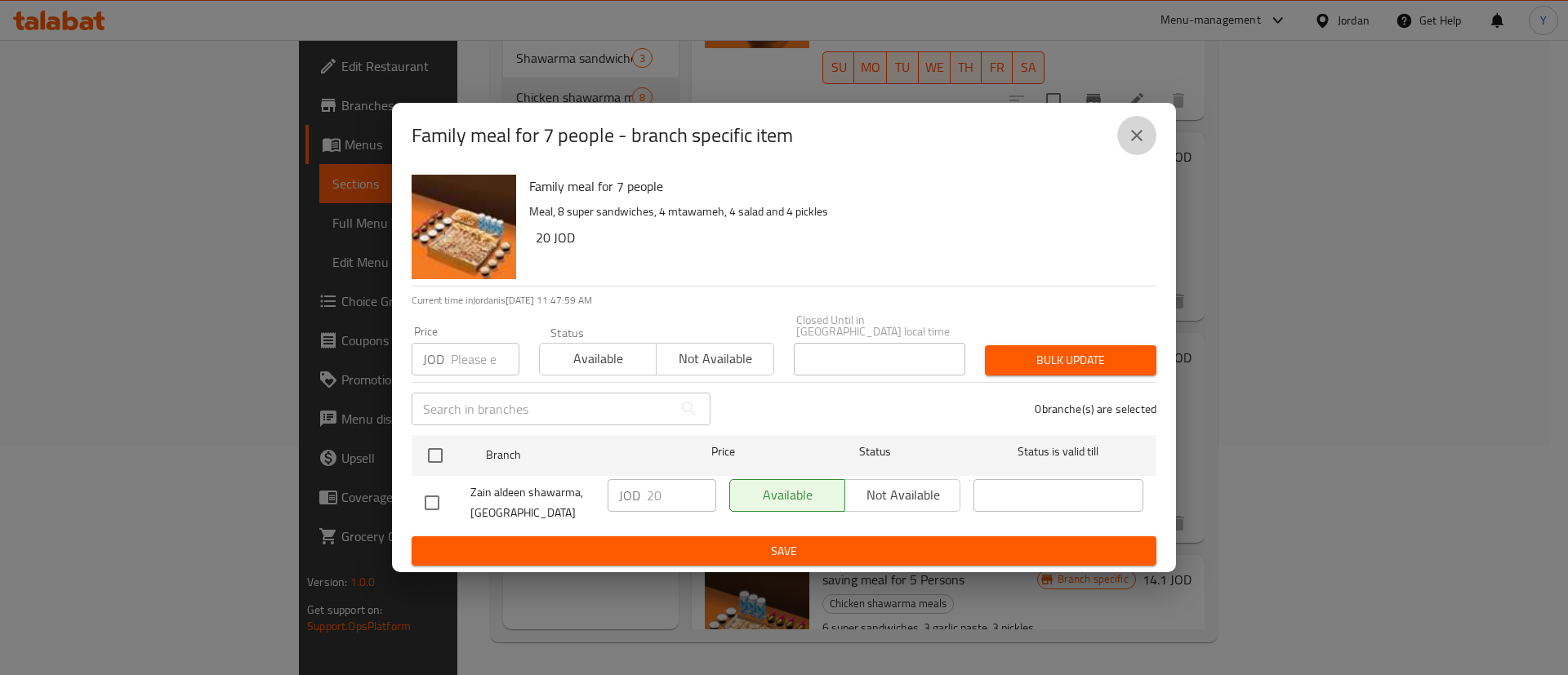
click at [1151, 132] on button "close" at bounding box center [1136, 135] width 39 height 39
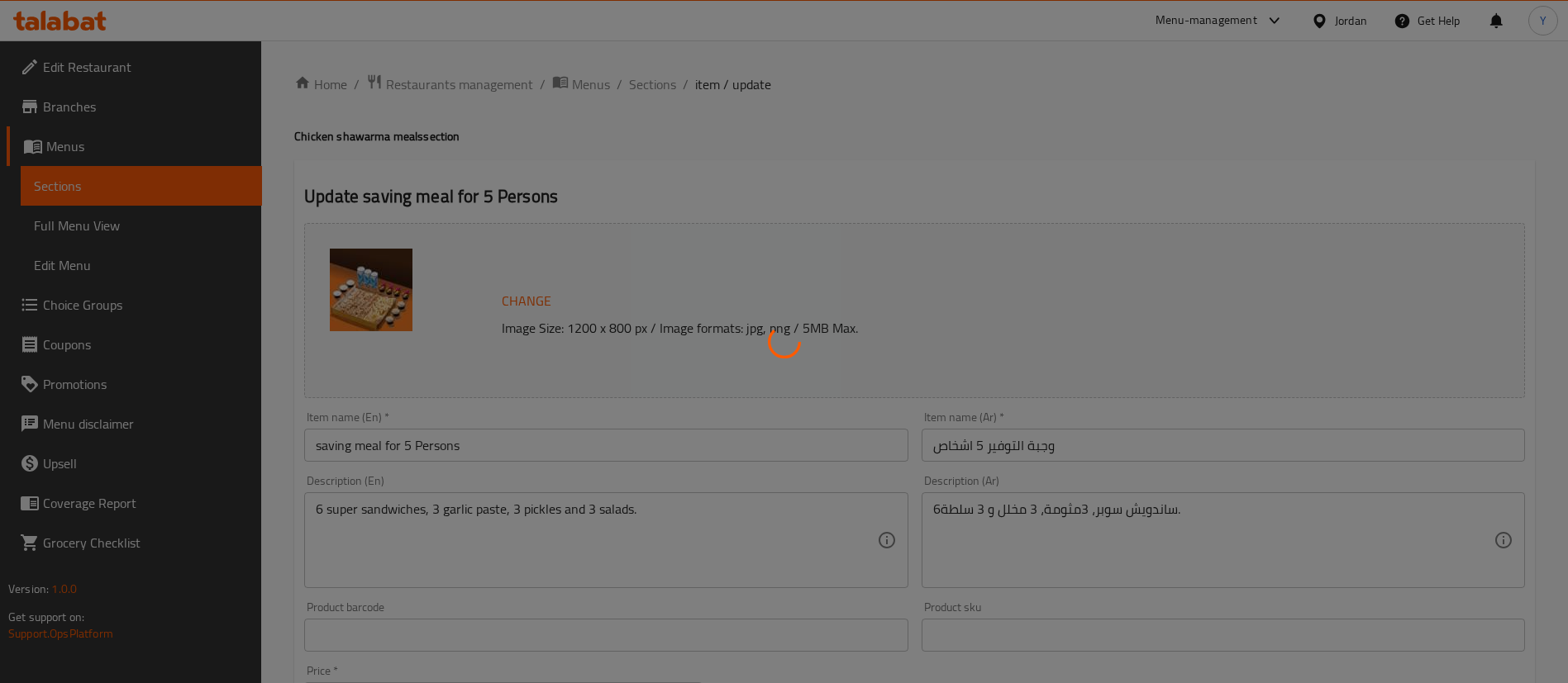
scroll to position [508, 0]
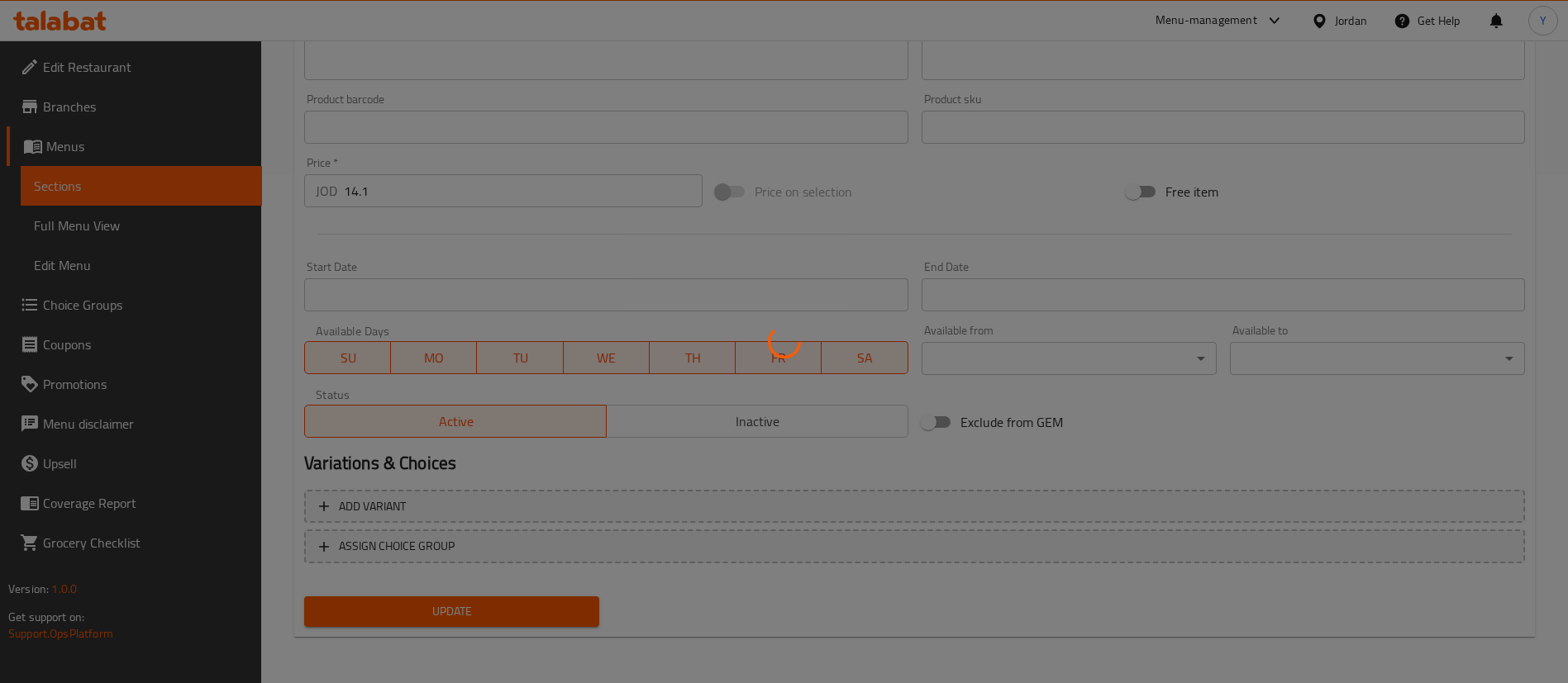
click at [206, 181] on div at bounding box center [784, 342] width 1568 height 683
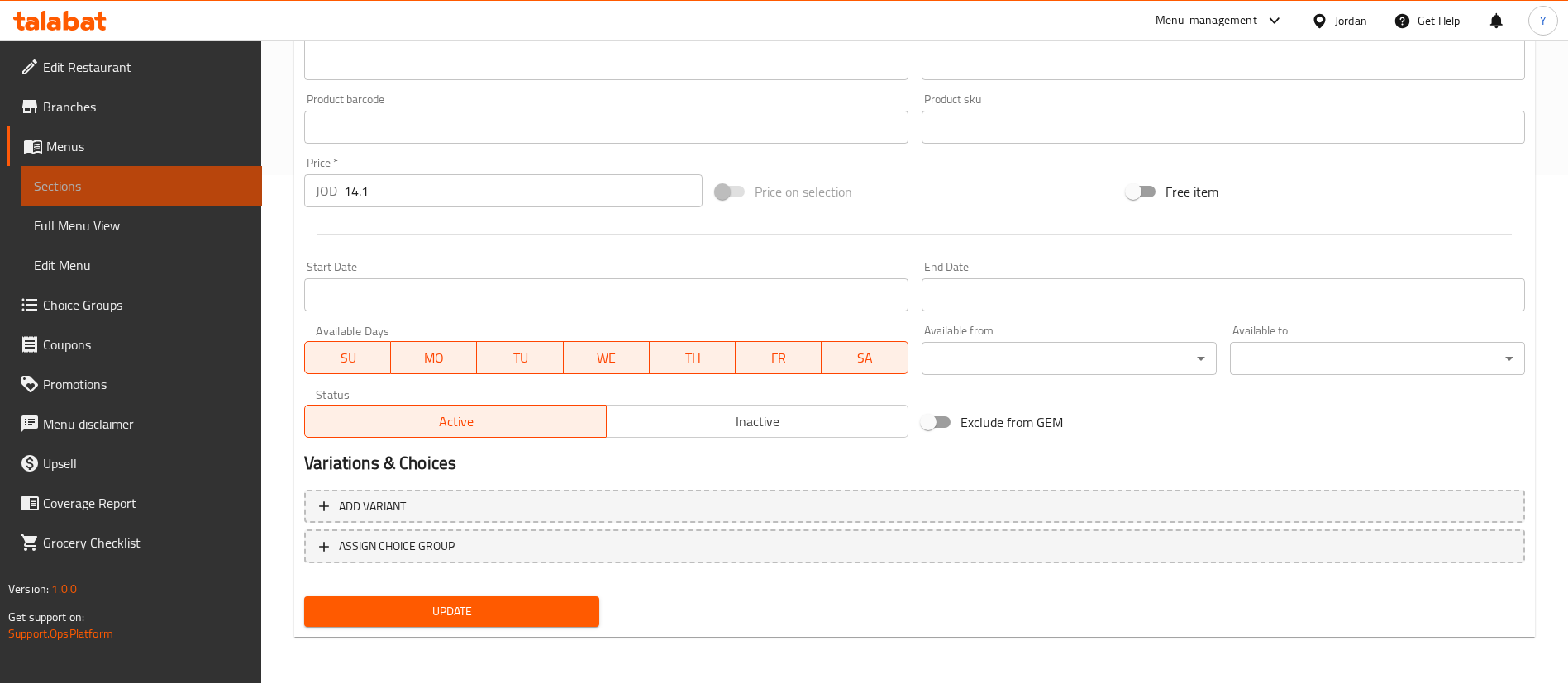
click at [206, 181] on span "Sections" at bounding box center [141, 185] width 215 height 20
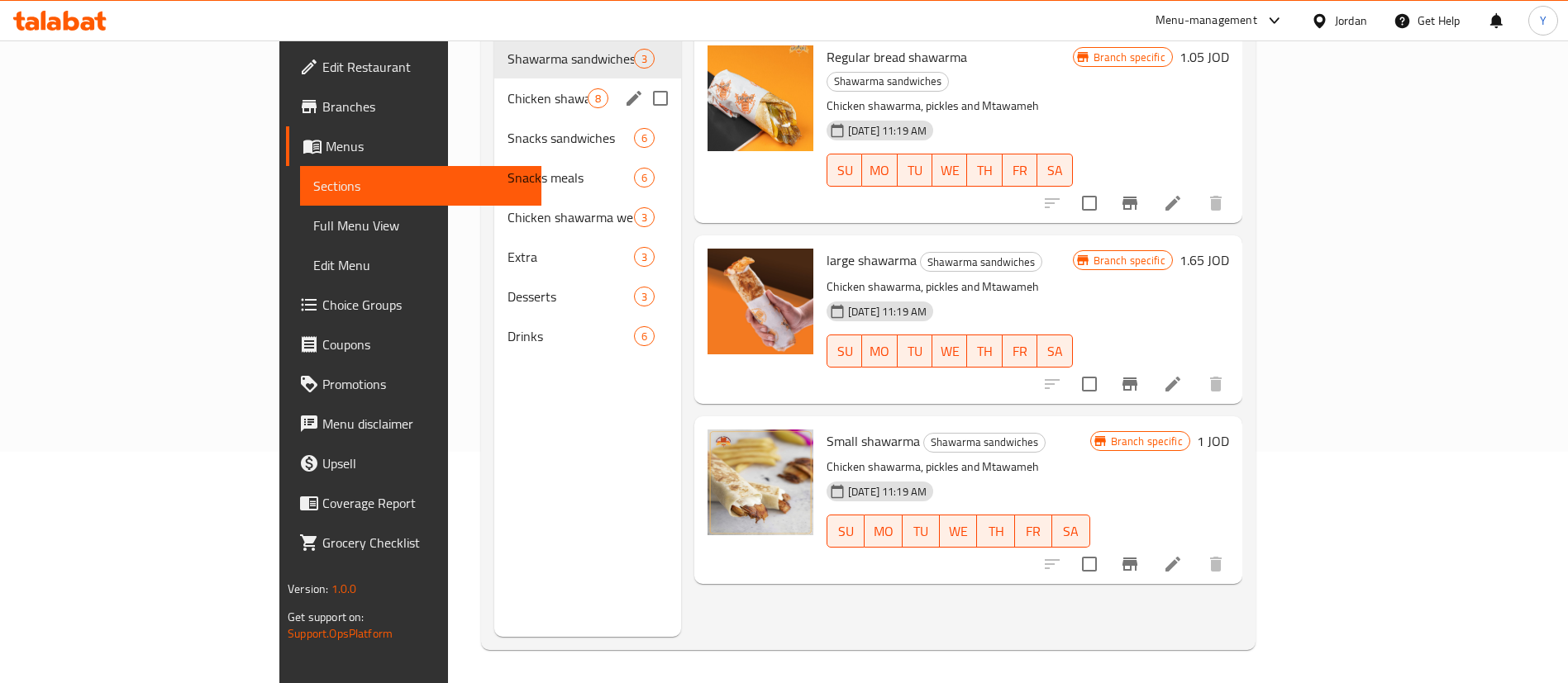
scroll to position [85, 0]
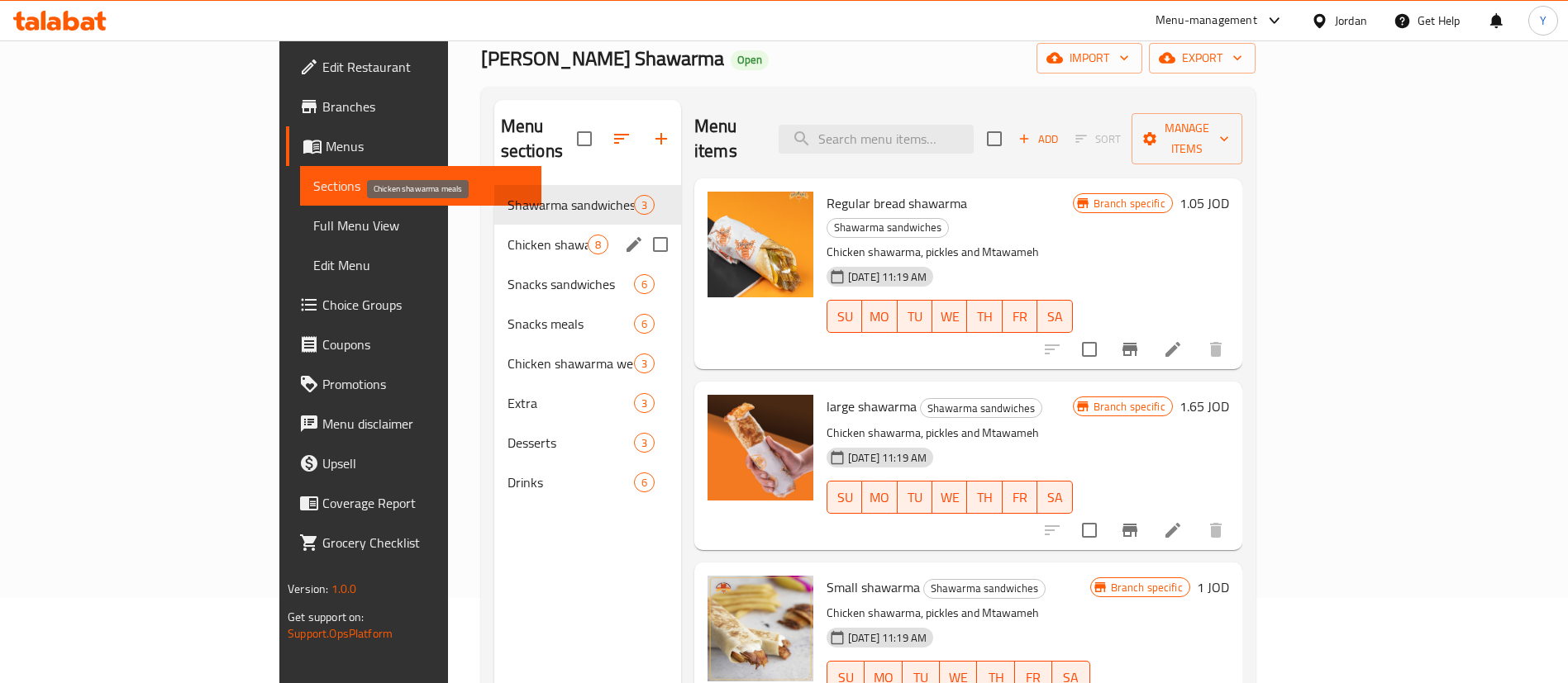
click at [508, 235] on span "Chicken shawarma meals" at bounding box center [548, 245] width 81 height 20
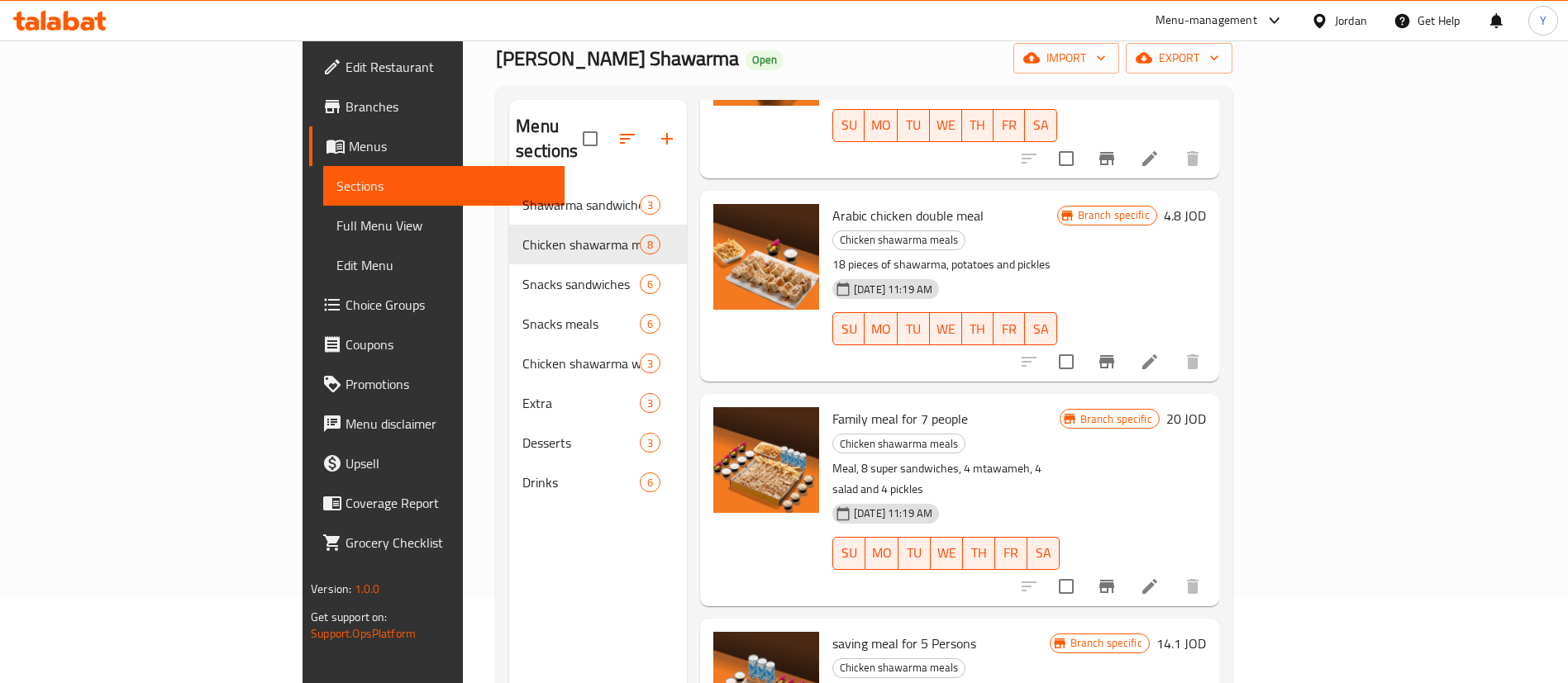
scroll to position [231, 0]
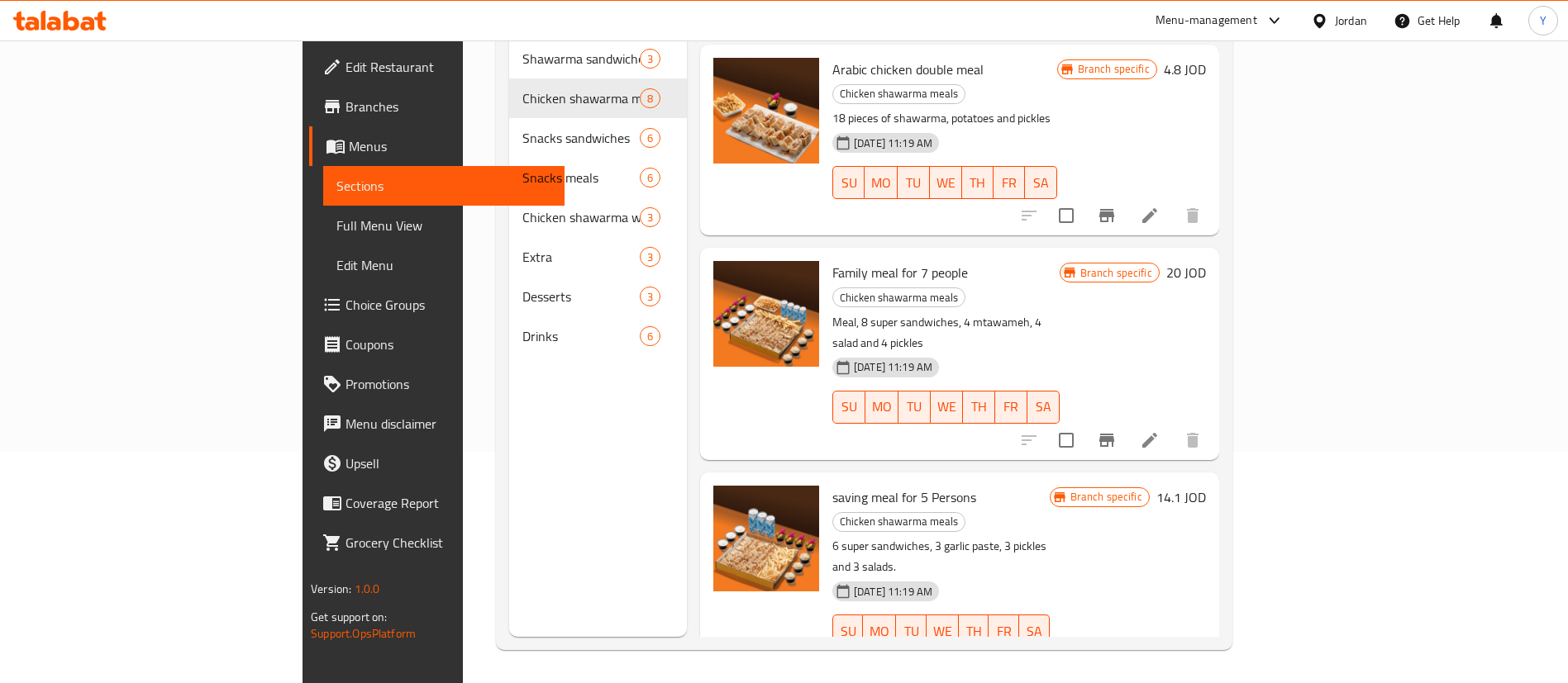
click at [1114, 658] on icon "Branch-specific-item" at bounding box center [1107, 665] width 15 height 13
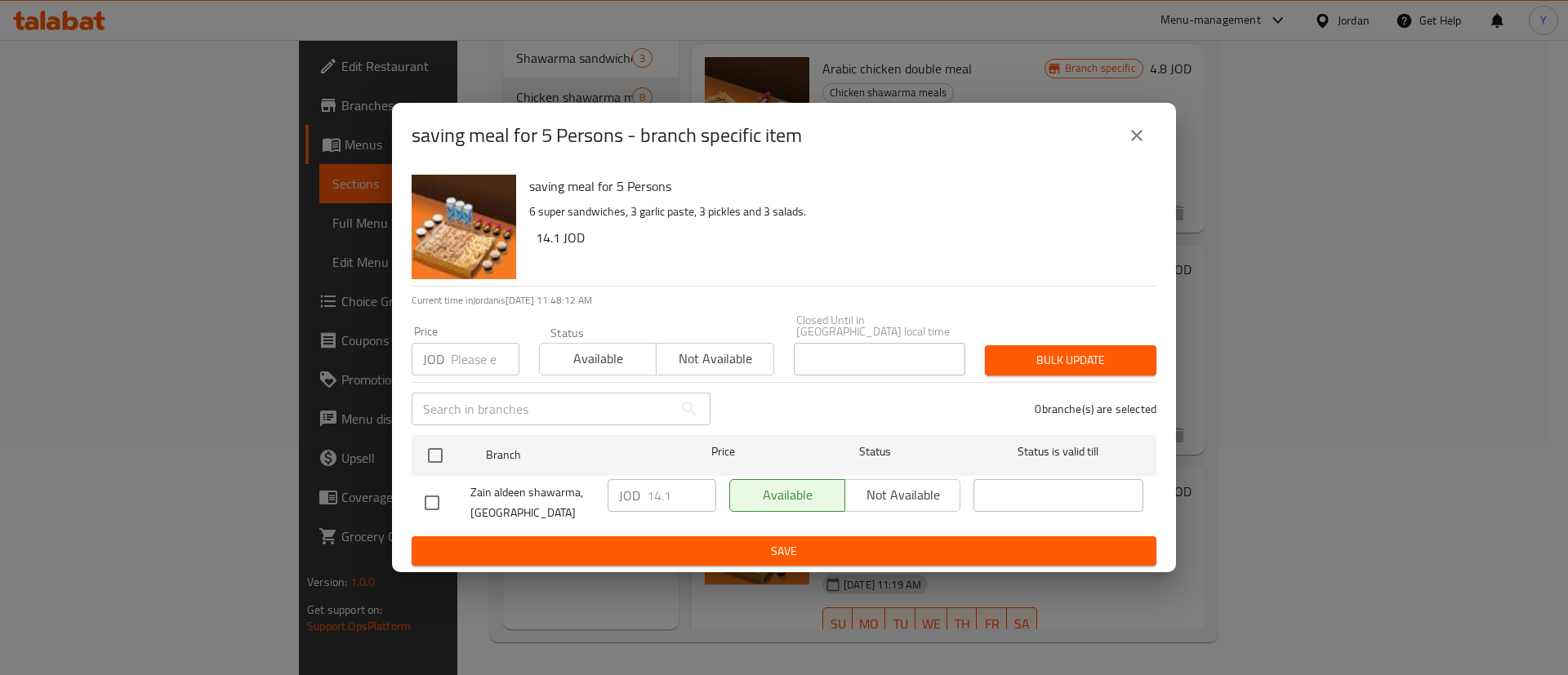
click at [1328, 268] on div "saving meal for 5 Persons - branch specific item saving meal for 5 Persons 6 su…" at bounding box center [784, 338] width 1568 height 675
click at [1142, 119] on div "saving meal for 5 Persons - branch specific item" at bounding box center [783, 136] width 784 height 65
click at [1141, 133] on icon "close" at bounding box center [1137, 136] width 20 height 20
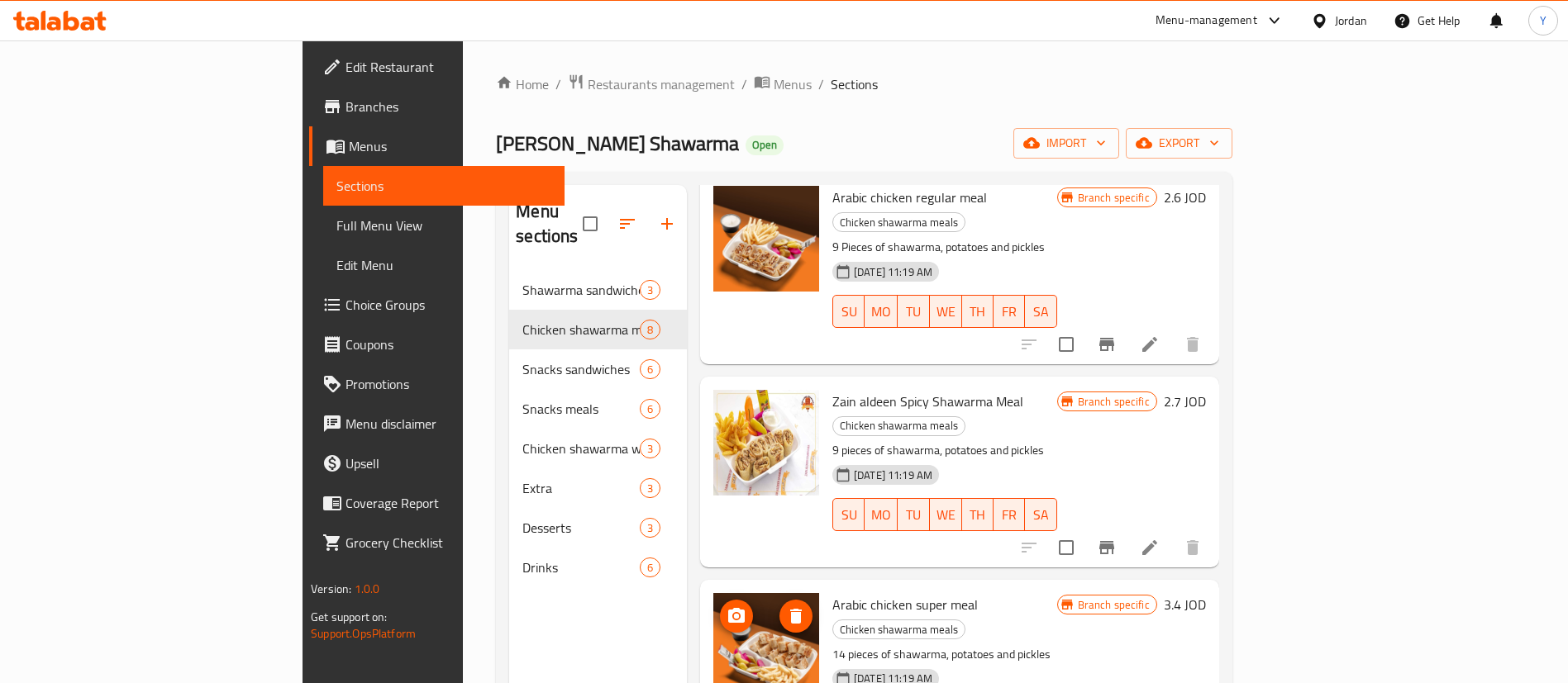
scroll to position [0, 0]
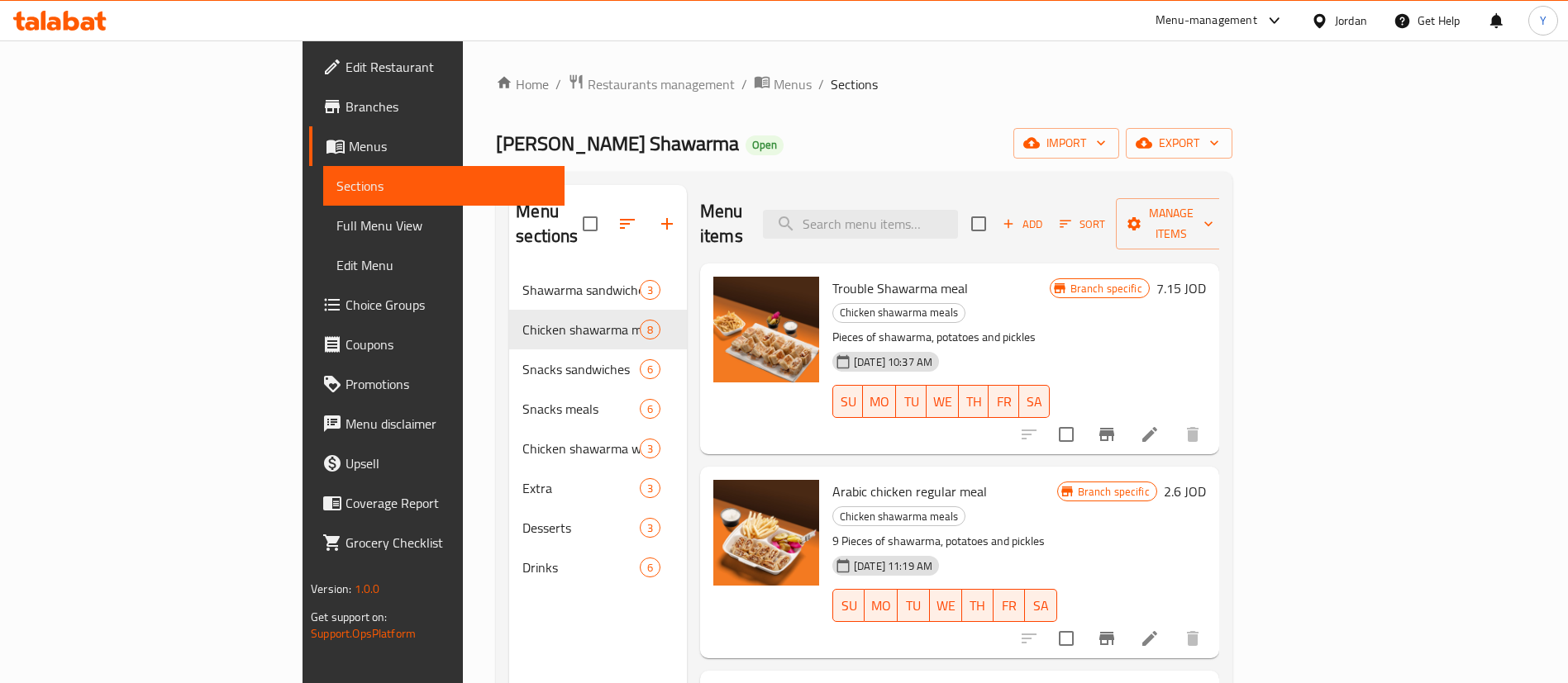
click at [1127, 414] on button "Branch-specific-item" at bounding box center [1106, 434] width 39 height 39
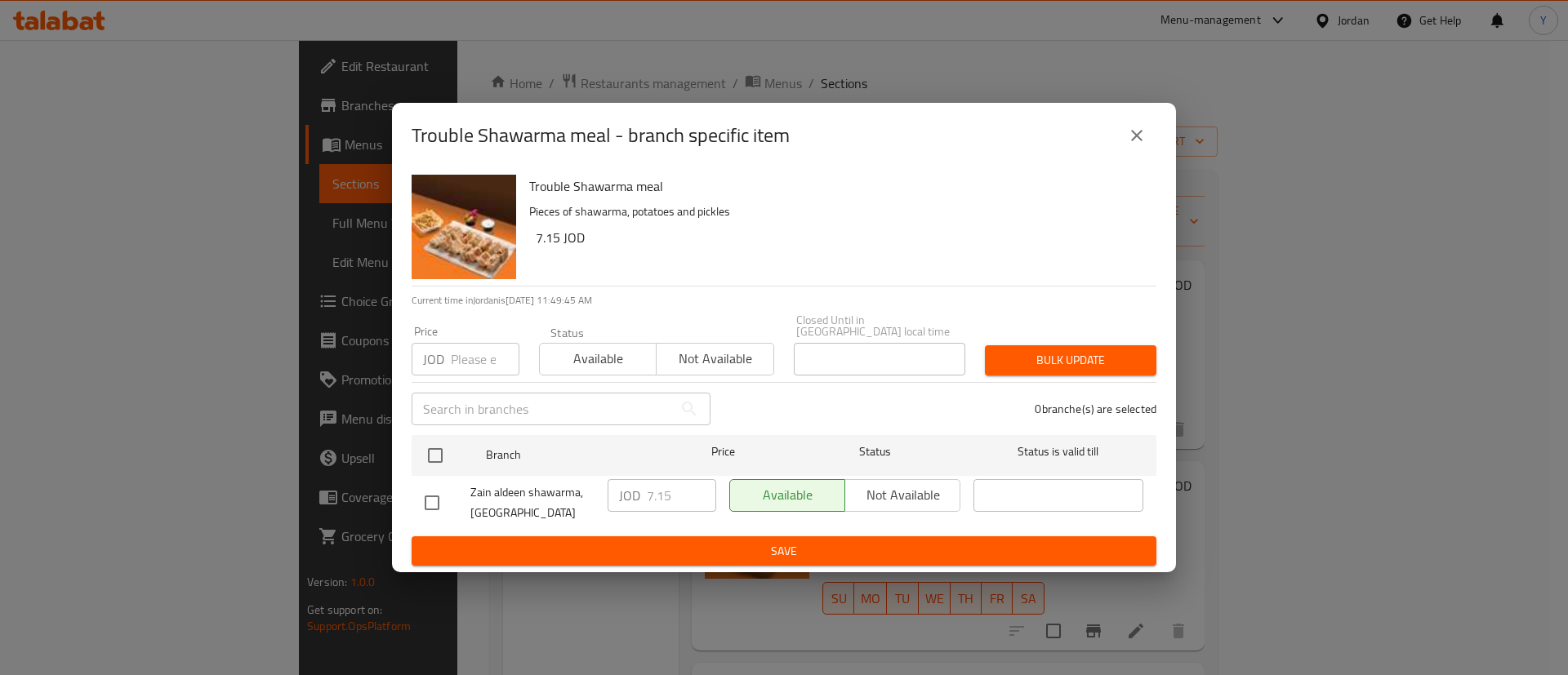
click at [1138, 144] on icon "close" at bounding box center [1137, 136] width 20 height 20
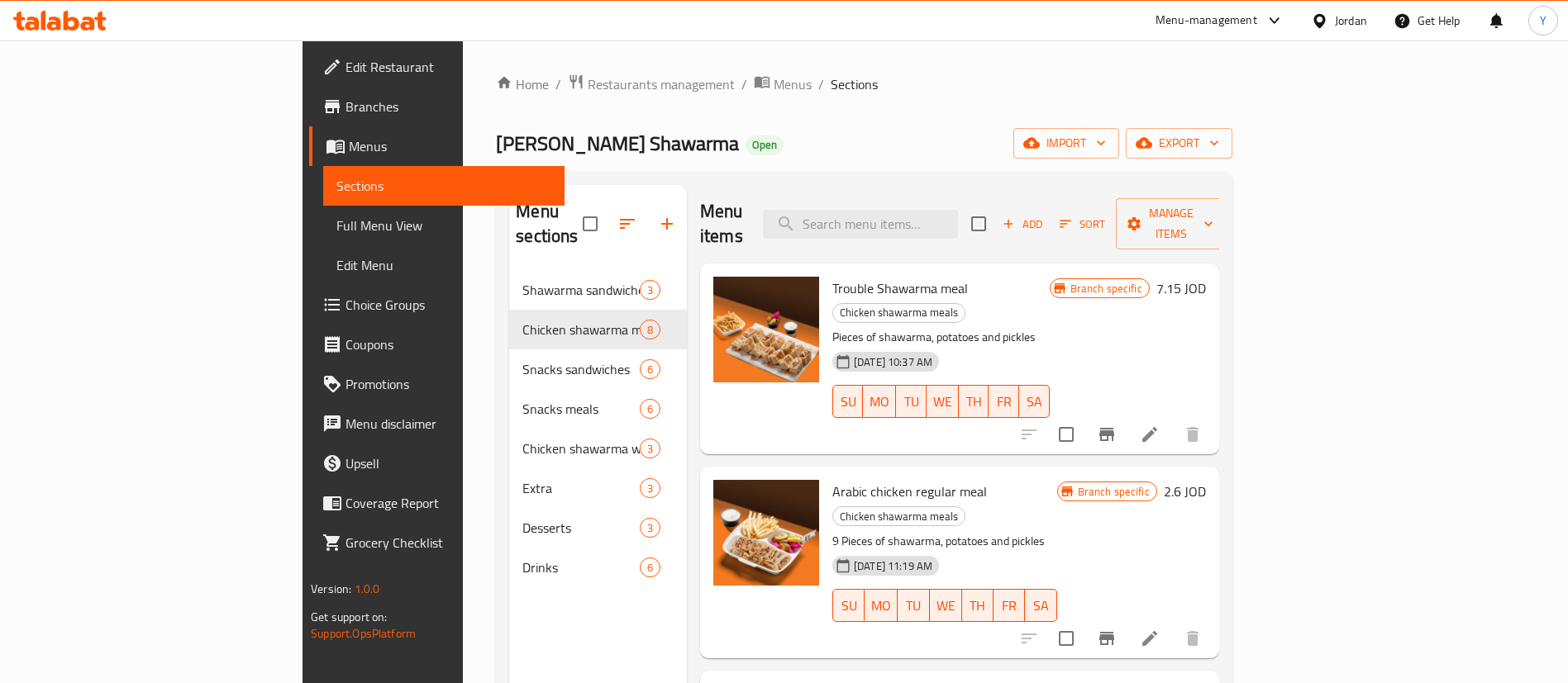
click at [1159, 425] on icon at bounding box center [1150, 435] width 20 height 20
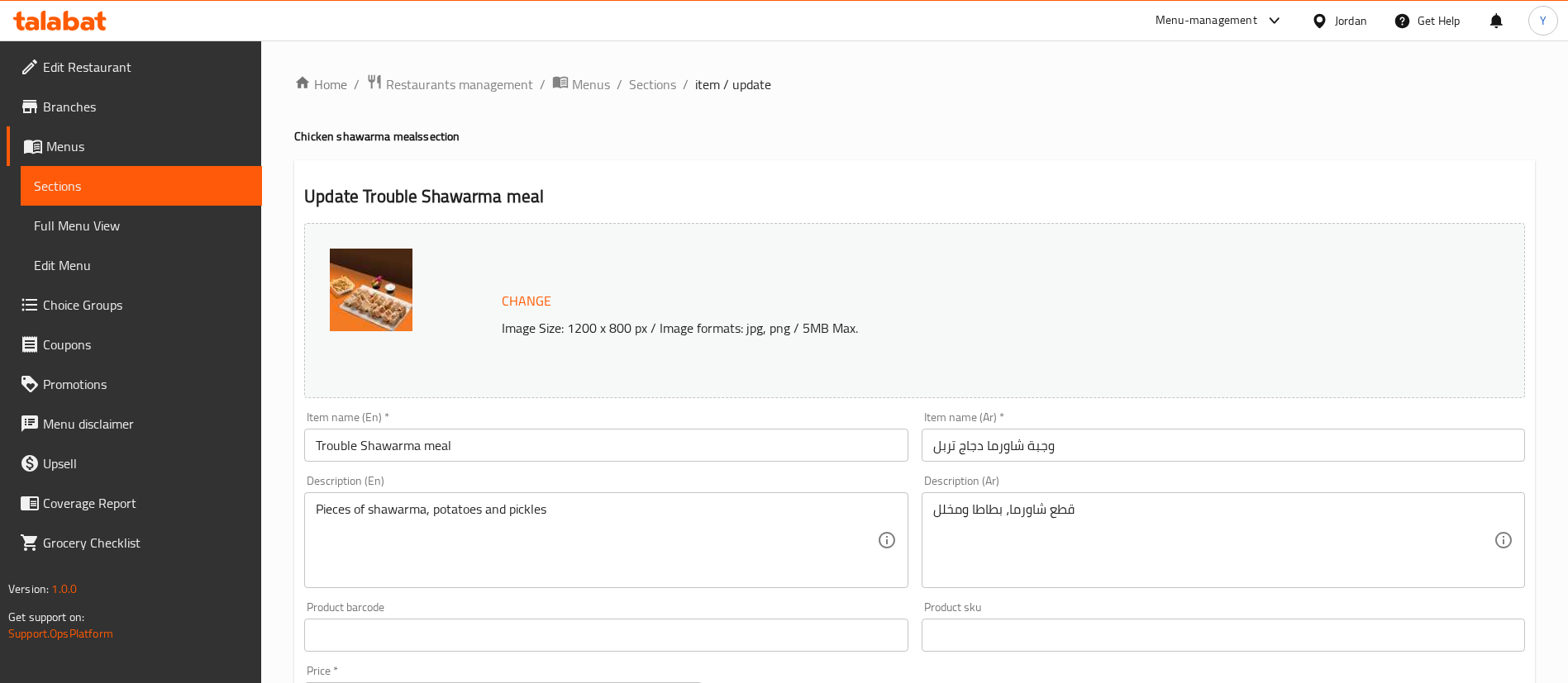
scroll to position [508, 0]
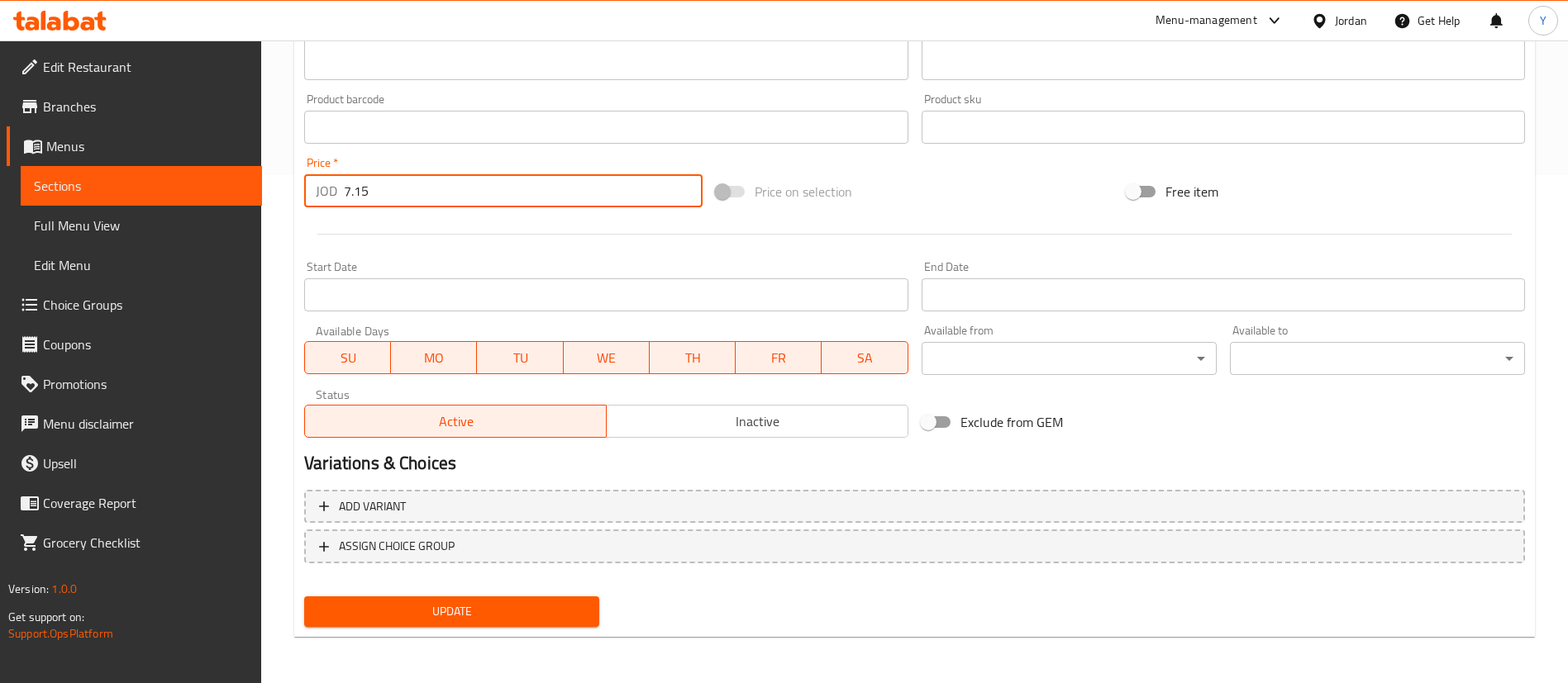
drag, startPoint x: 394, startPoint y: 190, endPoint x: 182, endPoint y: 230, distance: 215.7
click at [182, 230] on div "Edit Restaurant Branches Menus Sections Full Menu View Edit Menu Choice Groups …" at bounding box center [784, 108] width 1568 height 1151
type input "6"
click at [500, 607] on span "Update" at bounding box center [452, 612] width 269 height 21
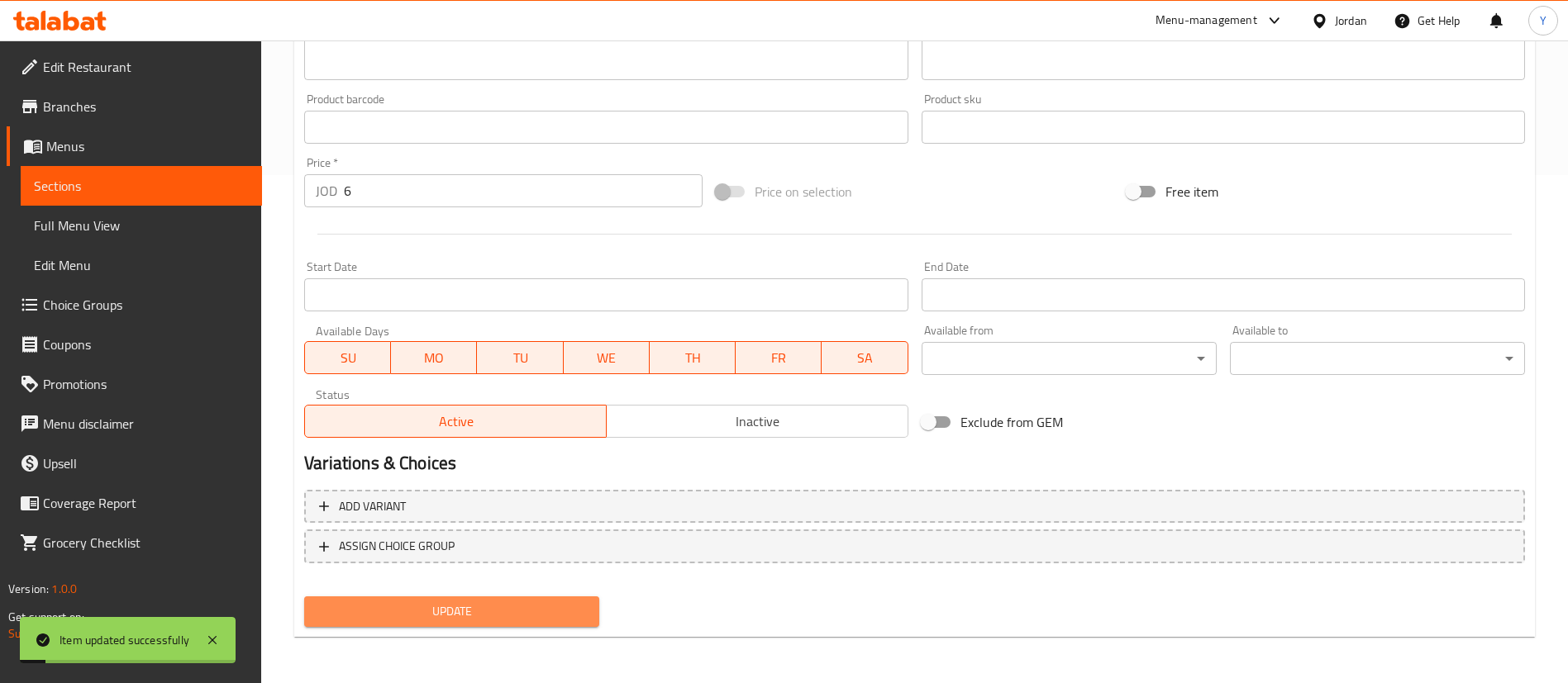
click at [500, 607] on span "Update" at bounding box center [452, 612] width 269 height 21
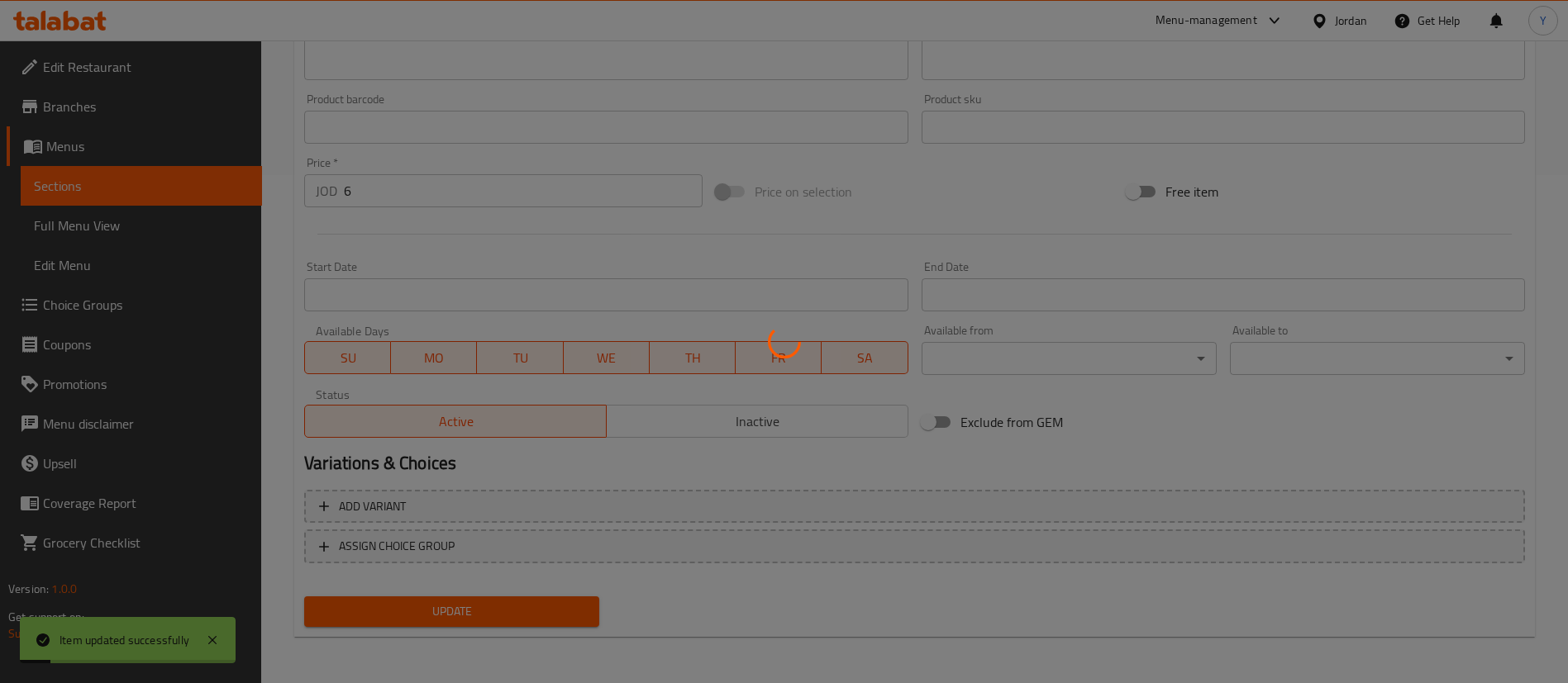
click at [500, 607] on div at bounding box center [784, 342] width 1568 height 683
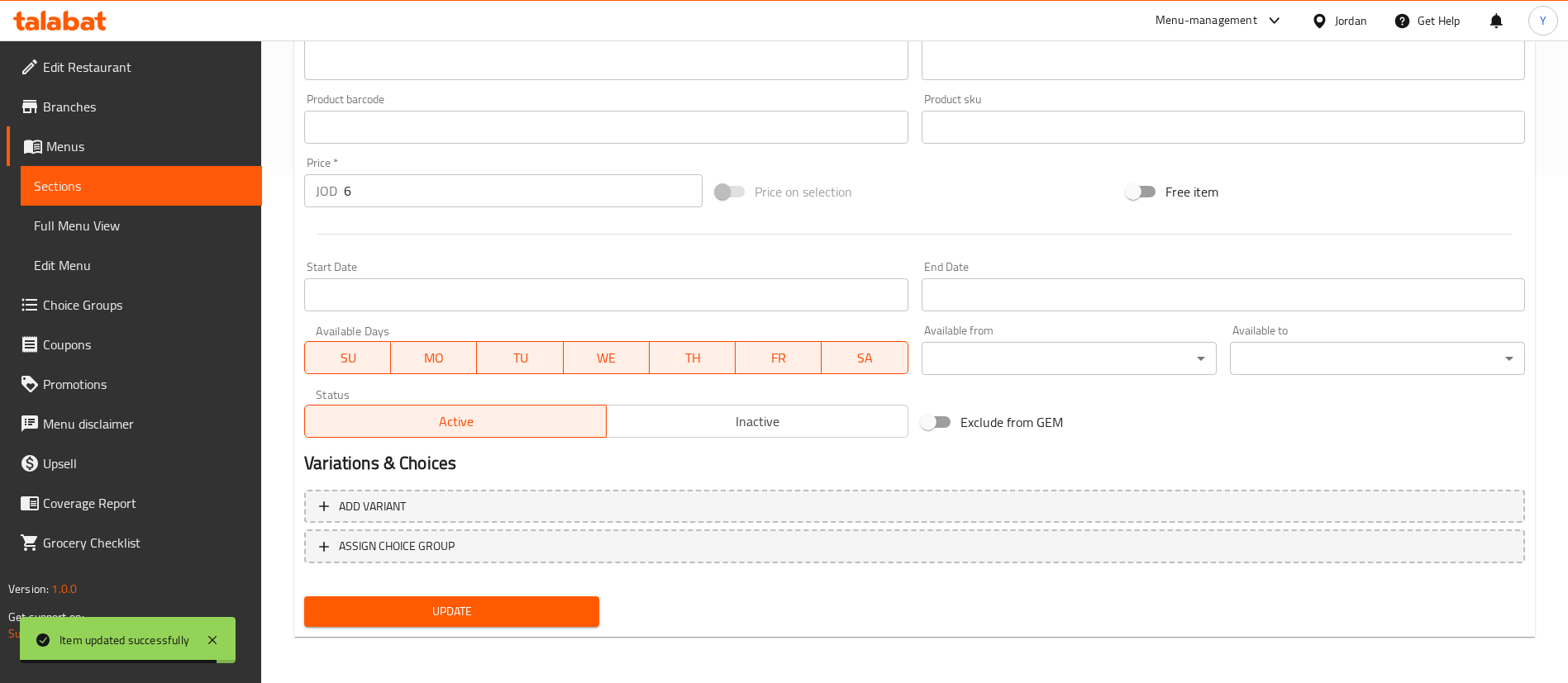
click at [200, 191] on span "Sections" at bounding box center [141, 185] width 215 height 20
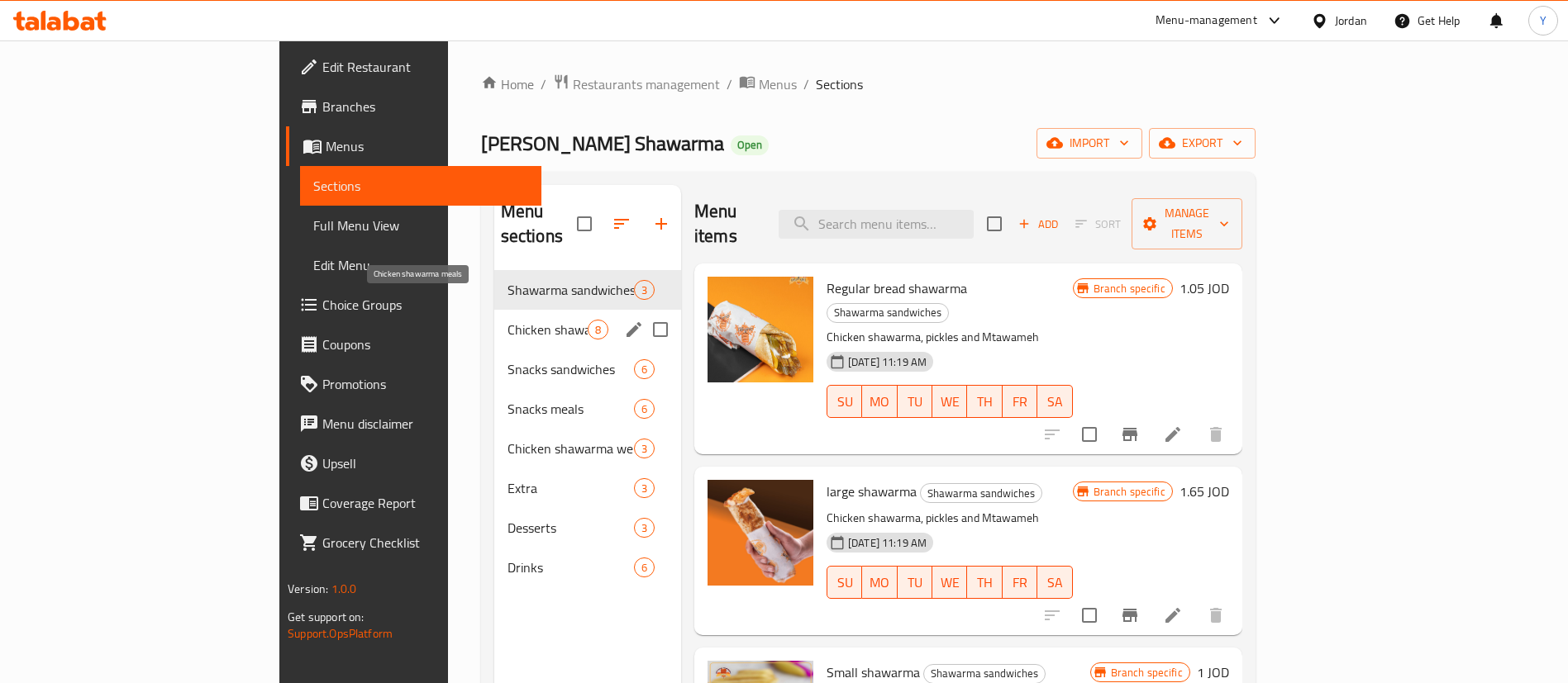
click at [508, 319] on span "Chicken shawarma meals" at bounding box center [548, 329] width 81 height 20
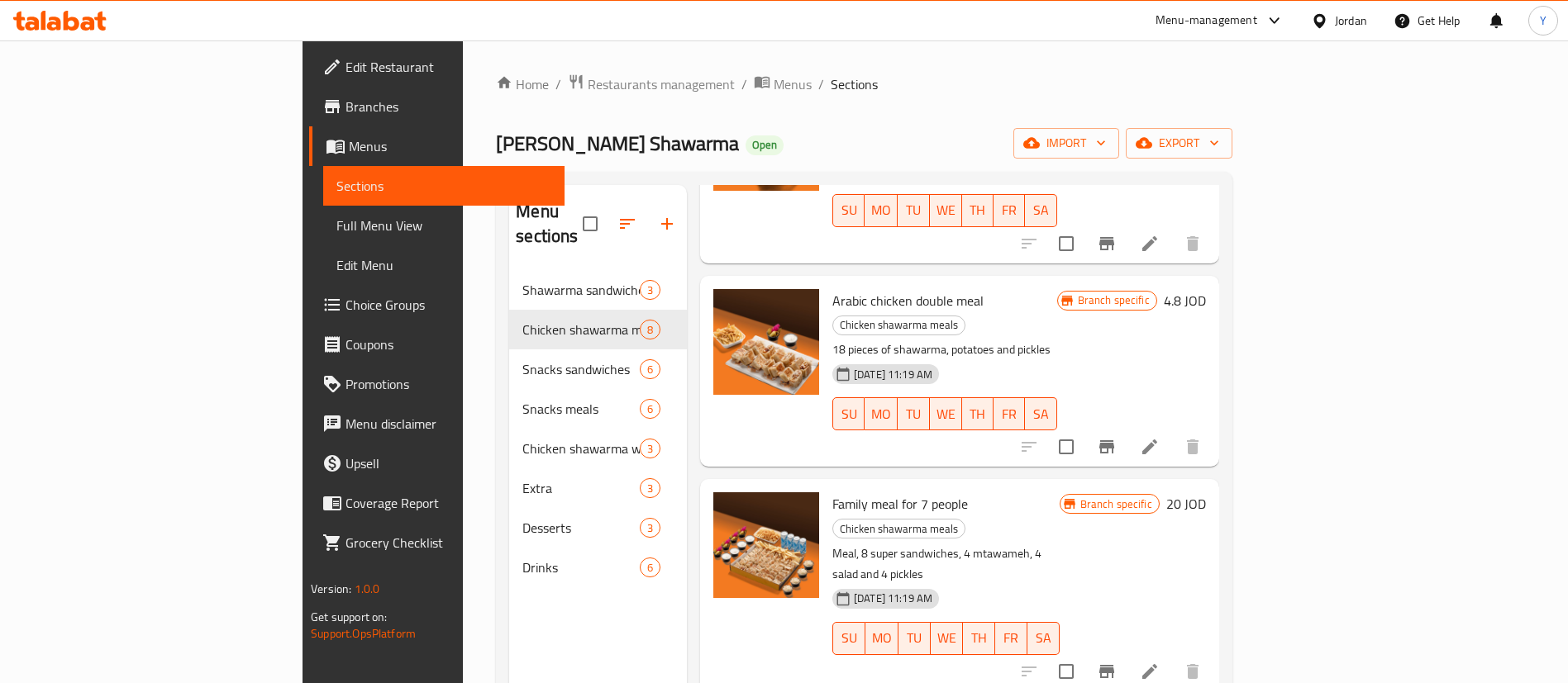
scroll to position [231, 0]
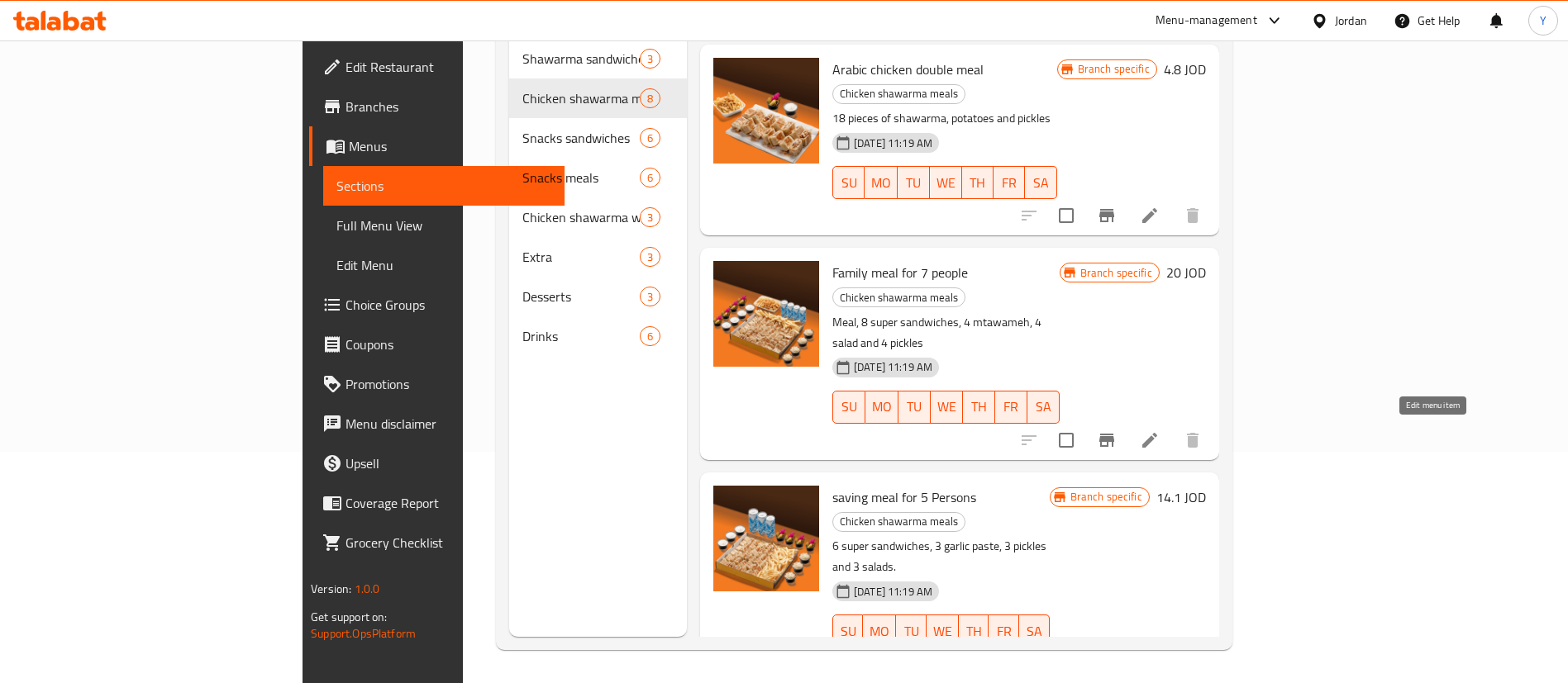
click at [1159, 654] on icon at bounding box center [1150, 664] width 20 height 20
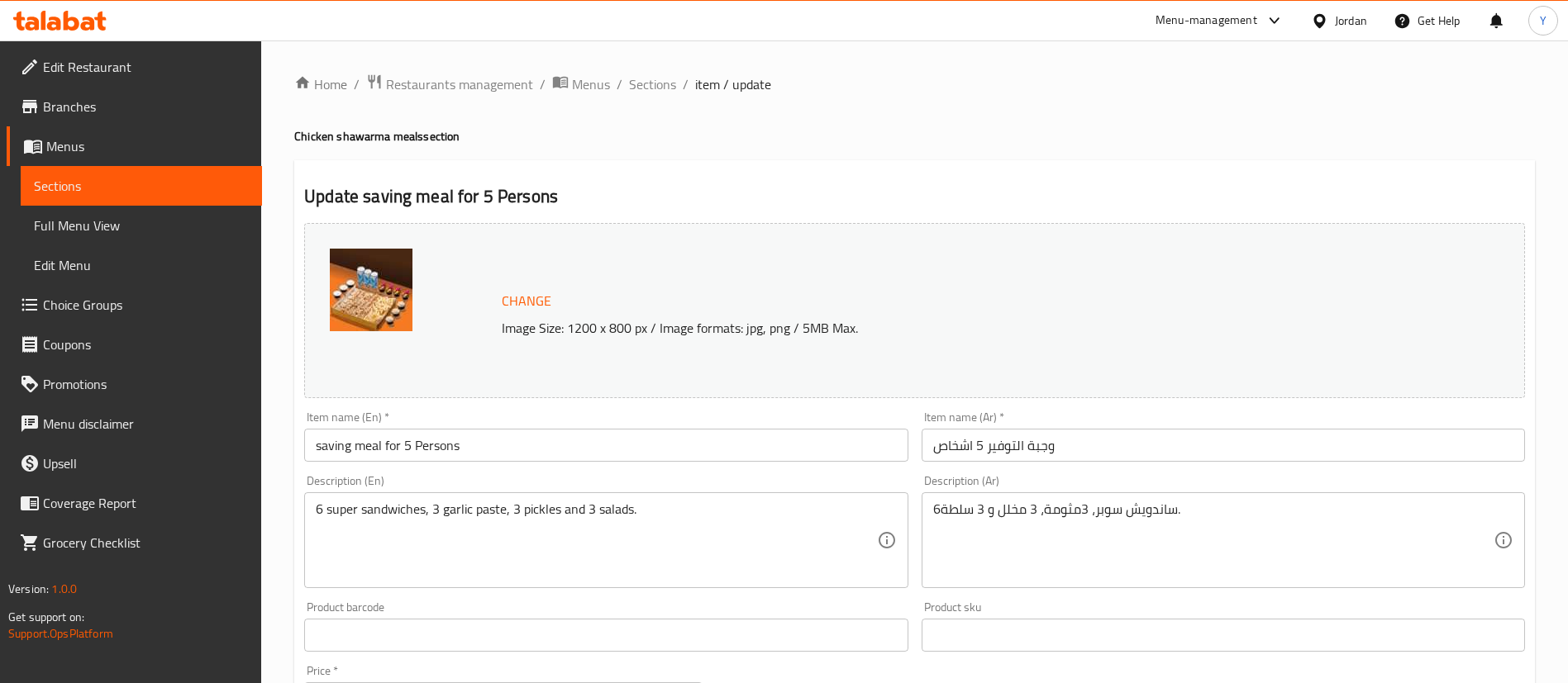
scroll to position [508, 0]
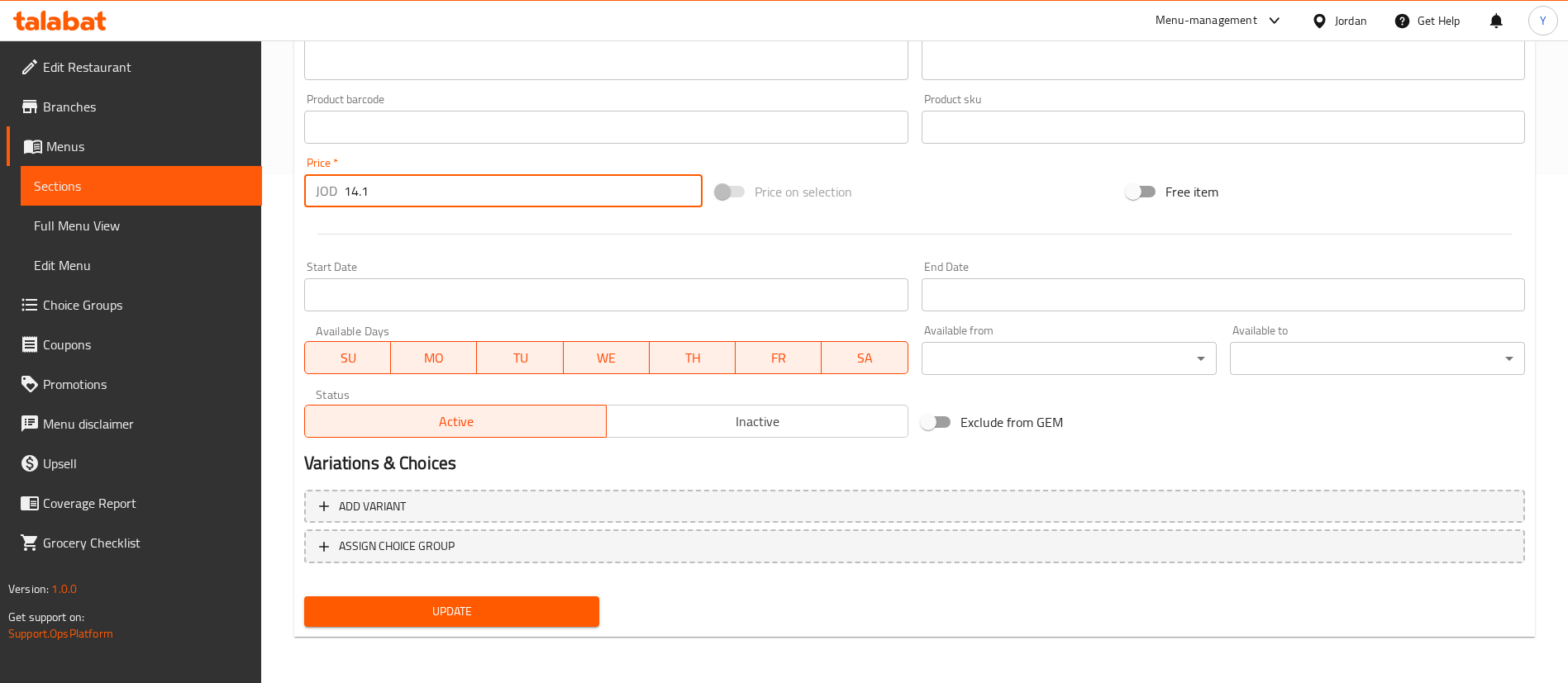
drag, startPoint x: 440, startPoint y: 183, endPoint x: 226, endPoint y: 196, distance: 214.4
click at [226, 196] on div "Edit Restaurant Branches Menus Sections Full Menu View Edit Menu Choice Groups …" at bounding box center [784, 108] width 1568 height 1151
type input "12.6"
click at [447, 604] on span "Update" at bounding box center [452, 612] width 269 height 21
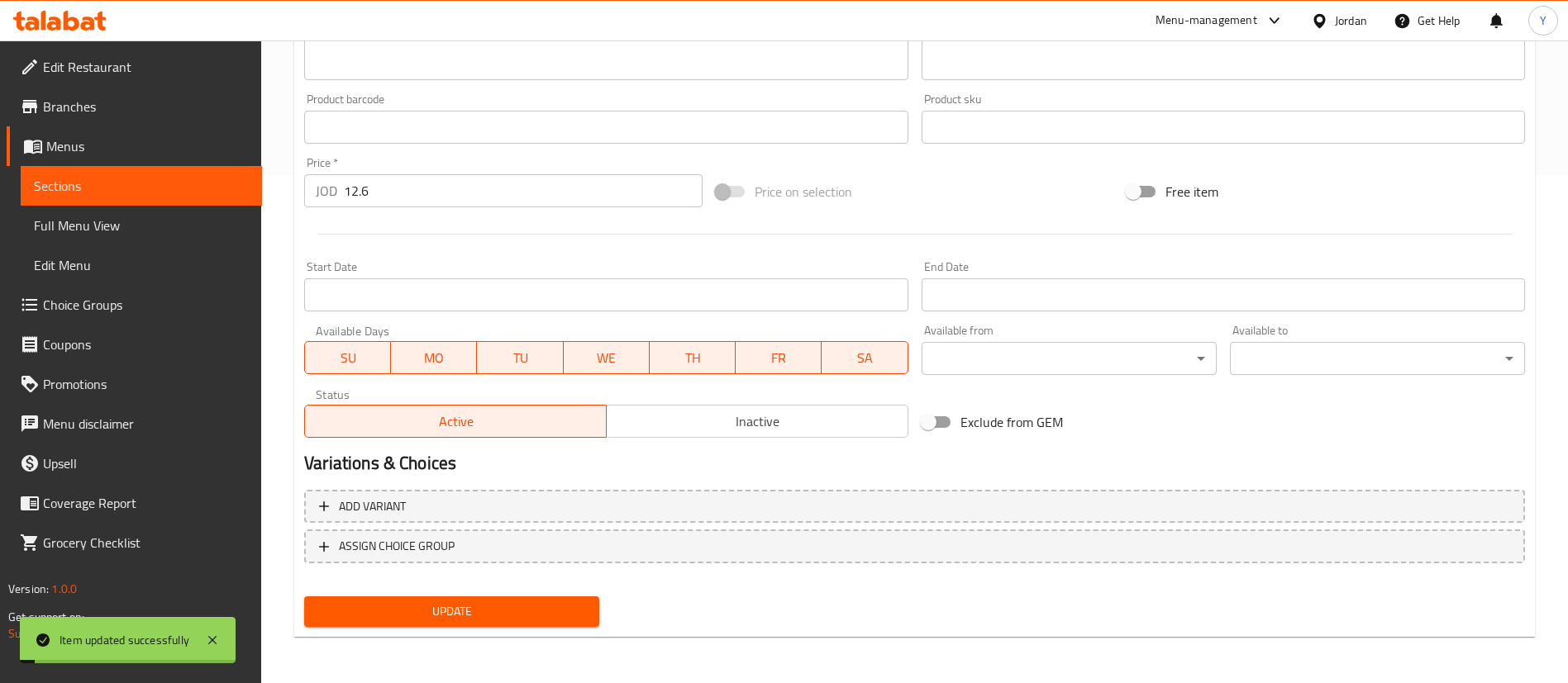
click at [447, 604] on span "Update" at bounding box center [452, 612] width 269 height 21
click at [401, 604] on span "Update" at bounding box center [452, 612] width 269 height 21
click at [194, 170] on link "Sections" at bounding box center [142, 185] width 242 height 39
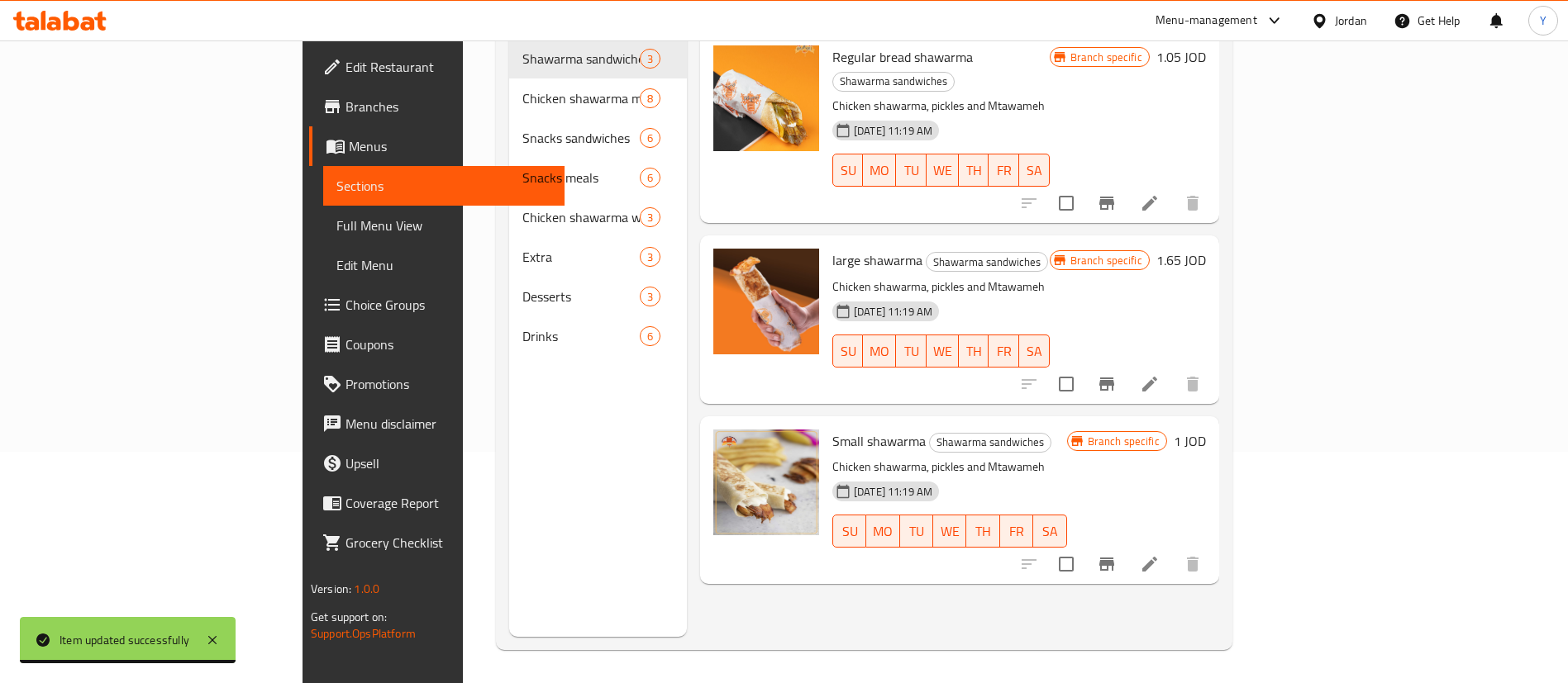
scroll to position [231, 0]
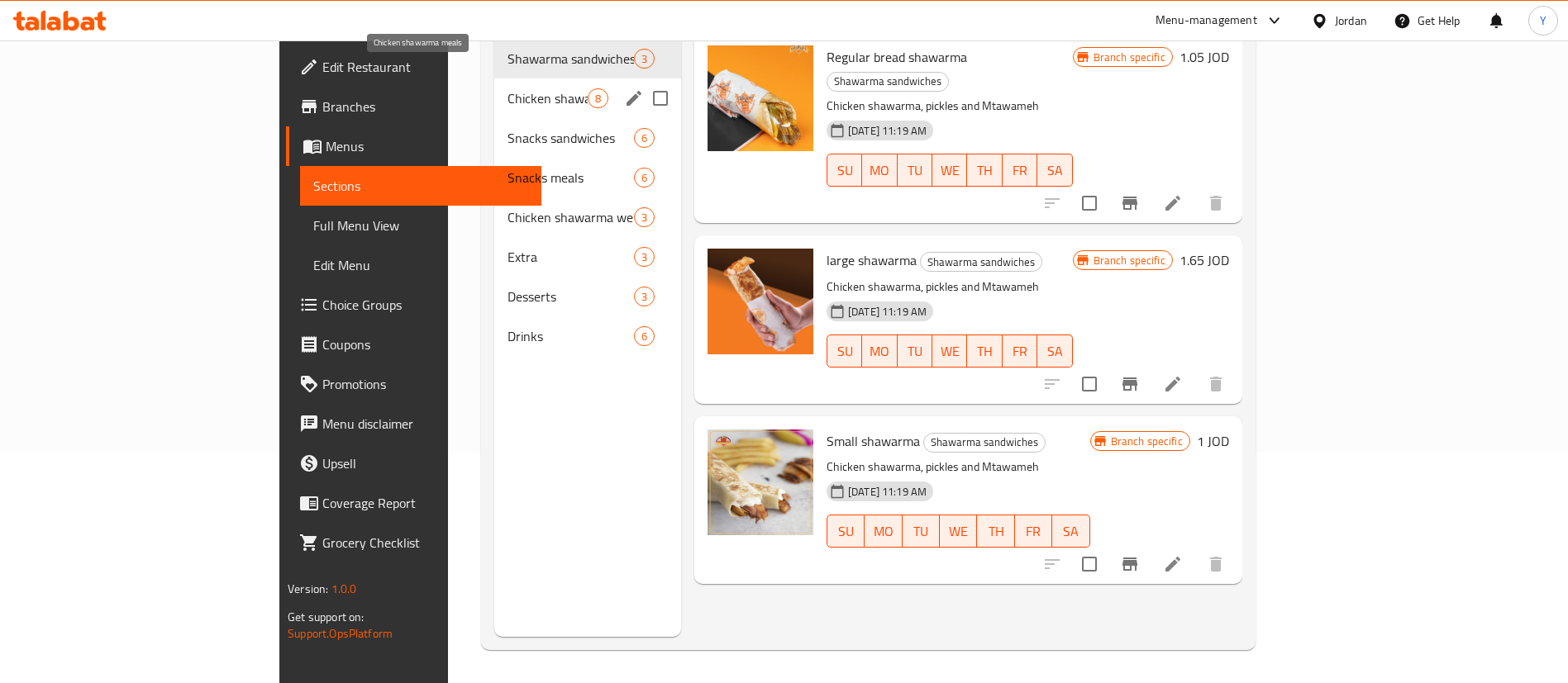
click at [508, 88] on span "Chicken shawarma meals" at bounding box center [548, 98] width 81 height 20
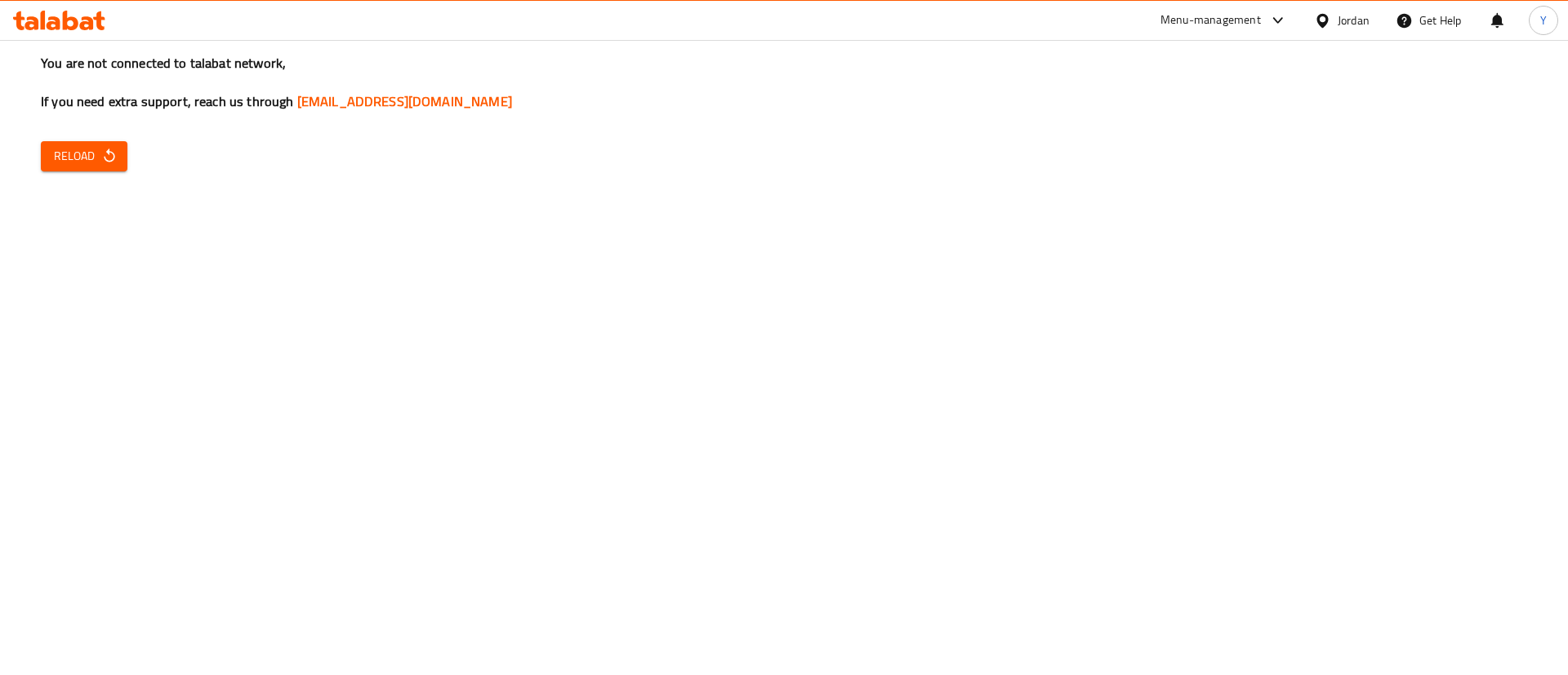
click at [96, 154] on span "Reload" at bounding box center [84, 156] width 61 height 21
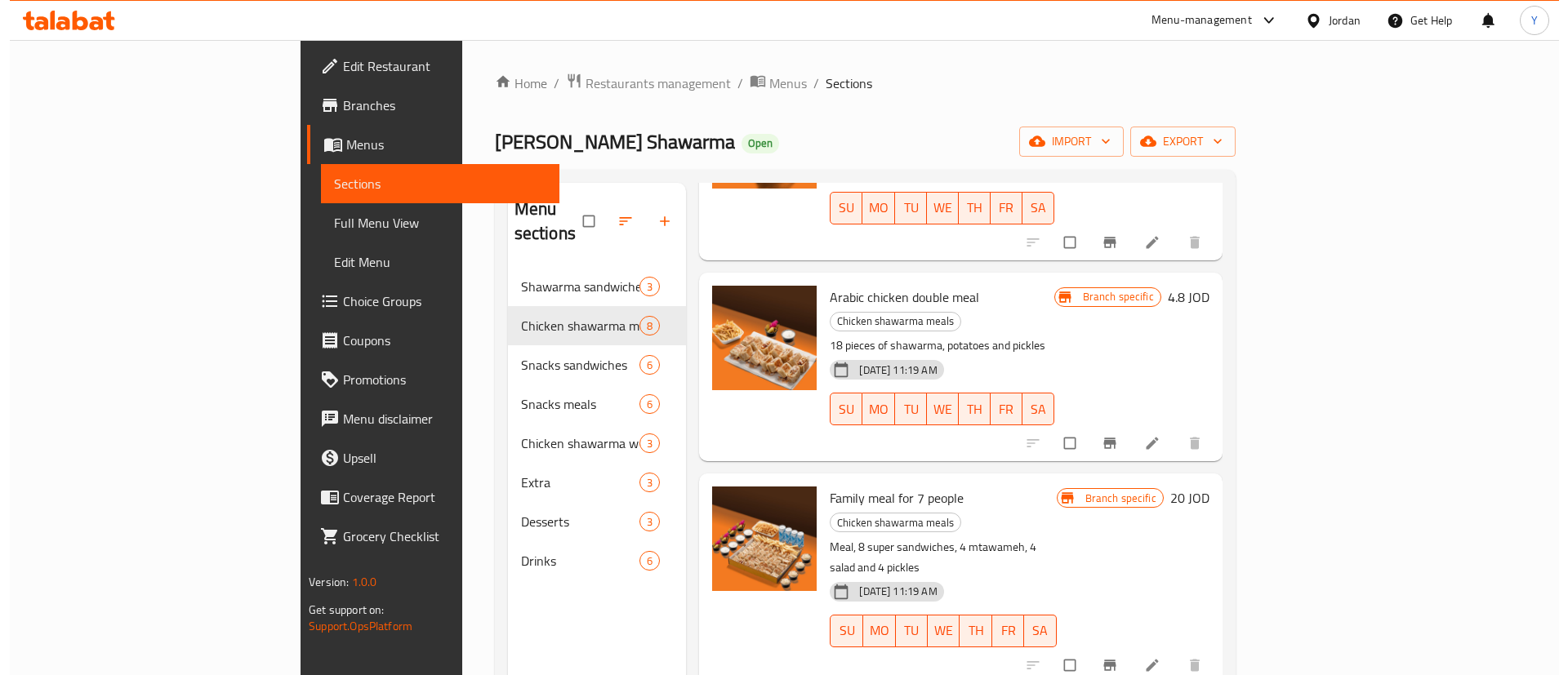
scroll to position [228, 0]
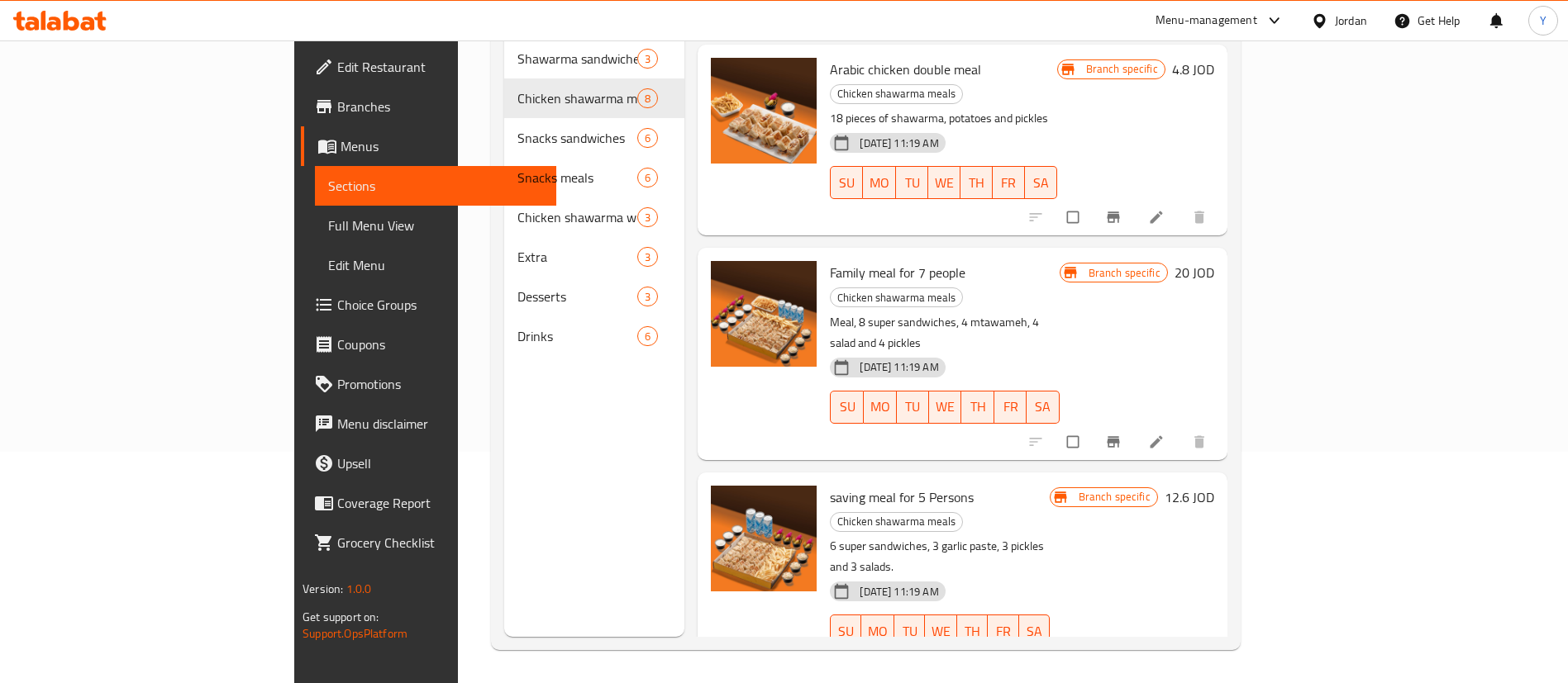
click at [1119, 660] on icon "Branch-specific-item" at bounding box center [1112, 665] width 12 height 11
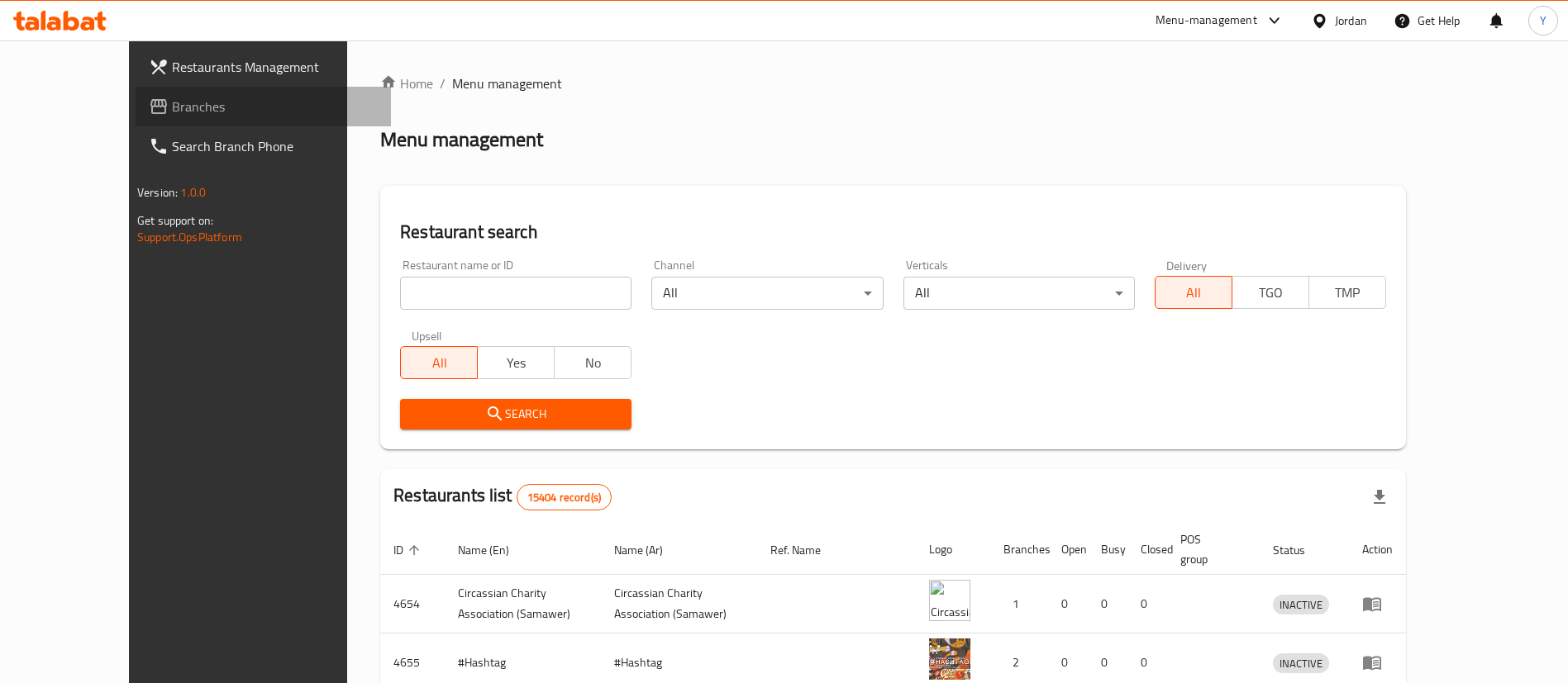
click at [172, 106] on span "Branches" at bounding box center [274, 106] width 205 height 20
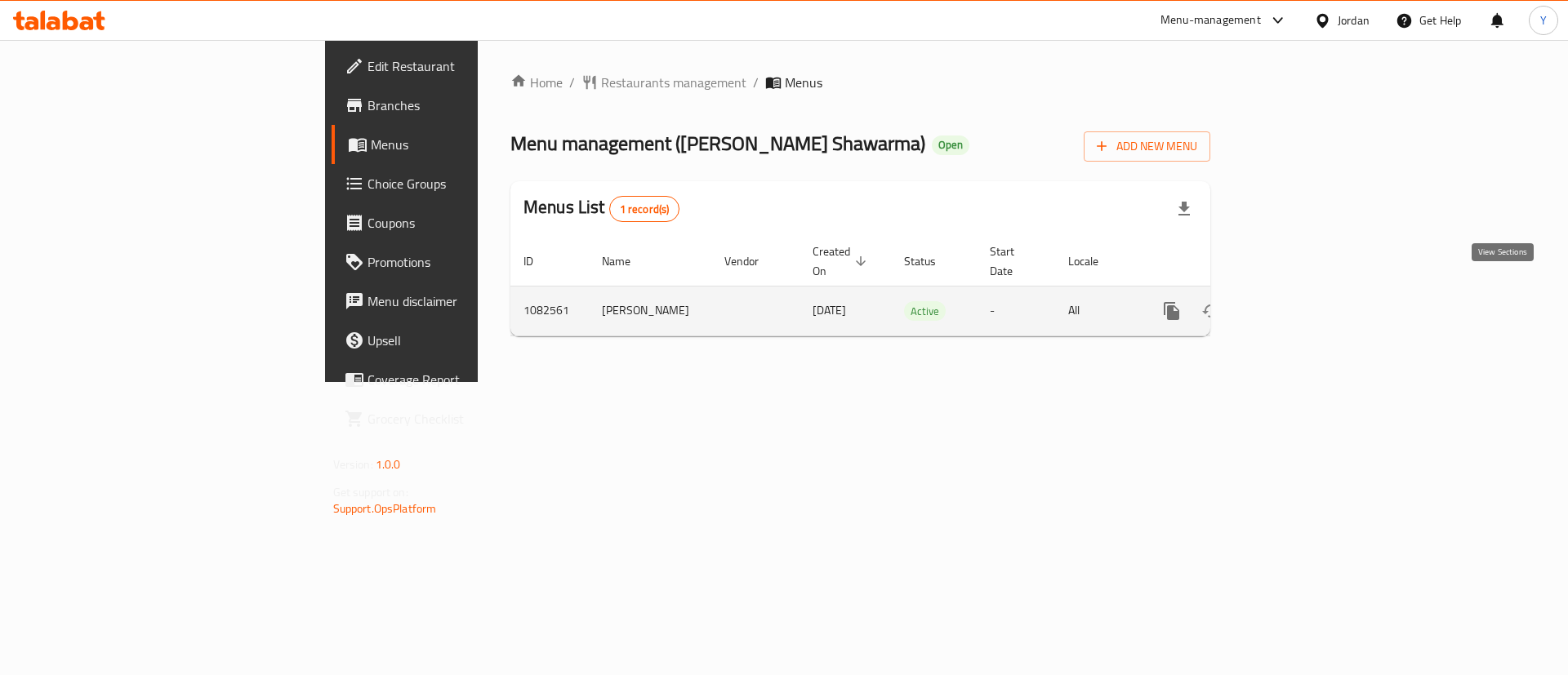
click at [1299, 301] on icon "enhanced table" at bounding box center [1289, 311] width 20 height 20
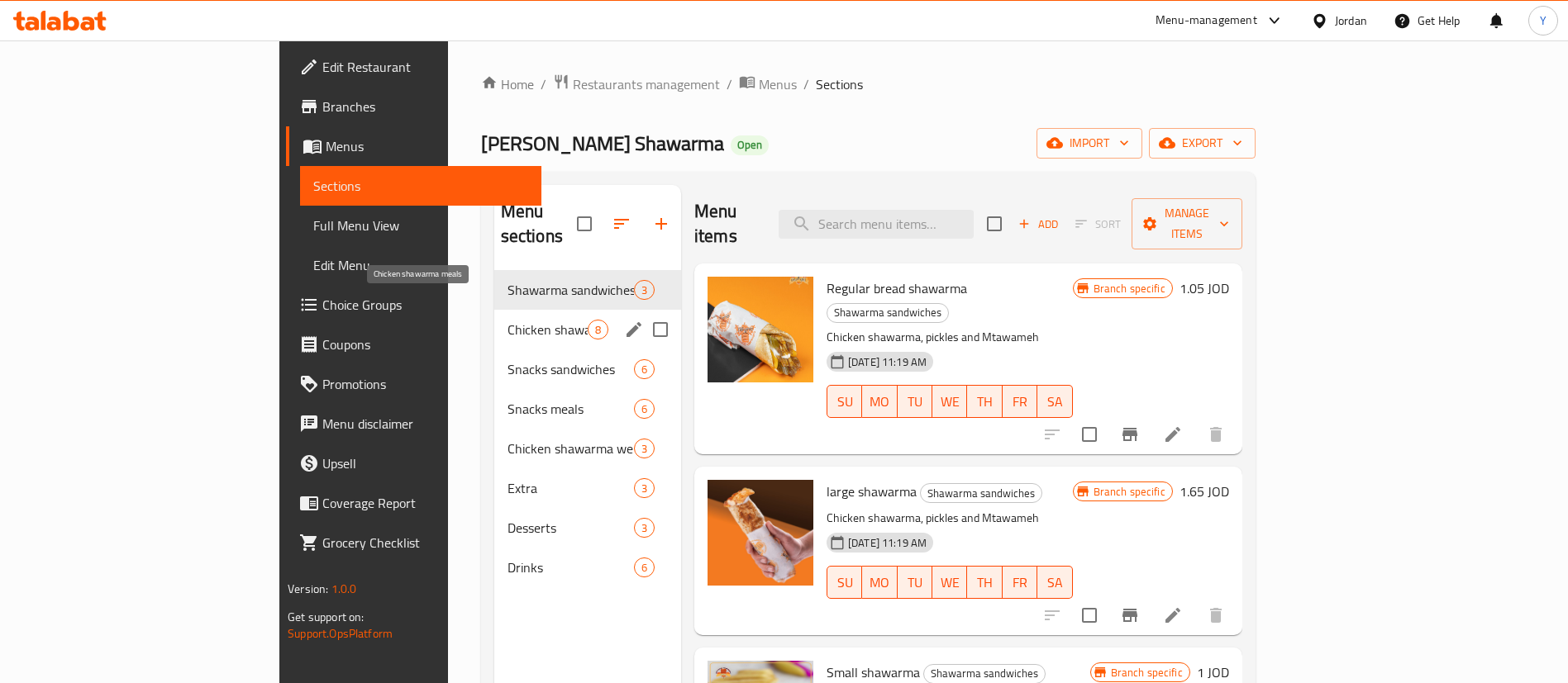
click at [508, 319] on span "Chicken shawarma meals" at bounding box center [548, 329] width 81 height 20
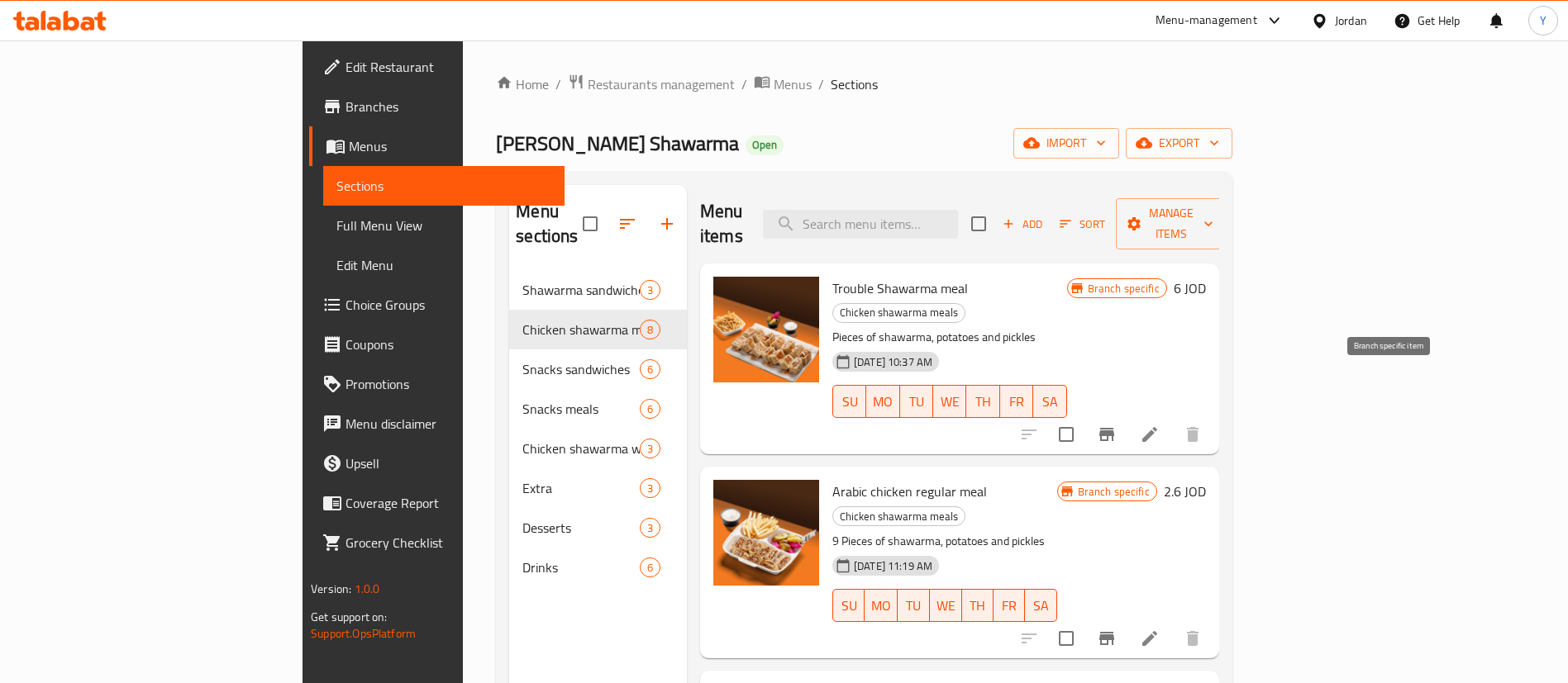
click at [1117, 425] on icon "Branch-specific-item" at bounding box center [1106, 435] width 20 height 20
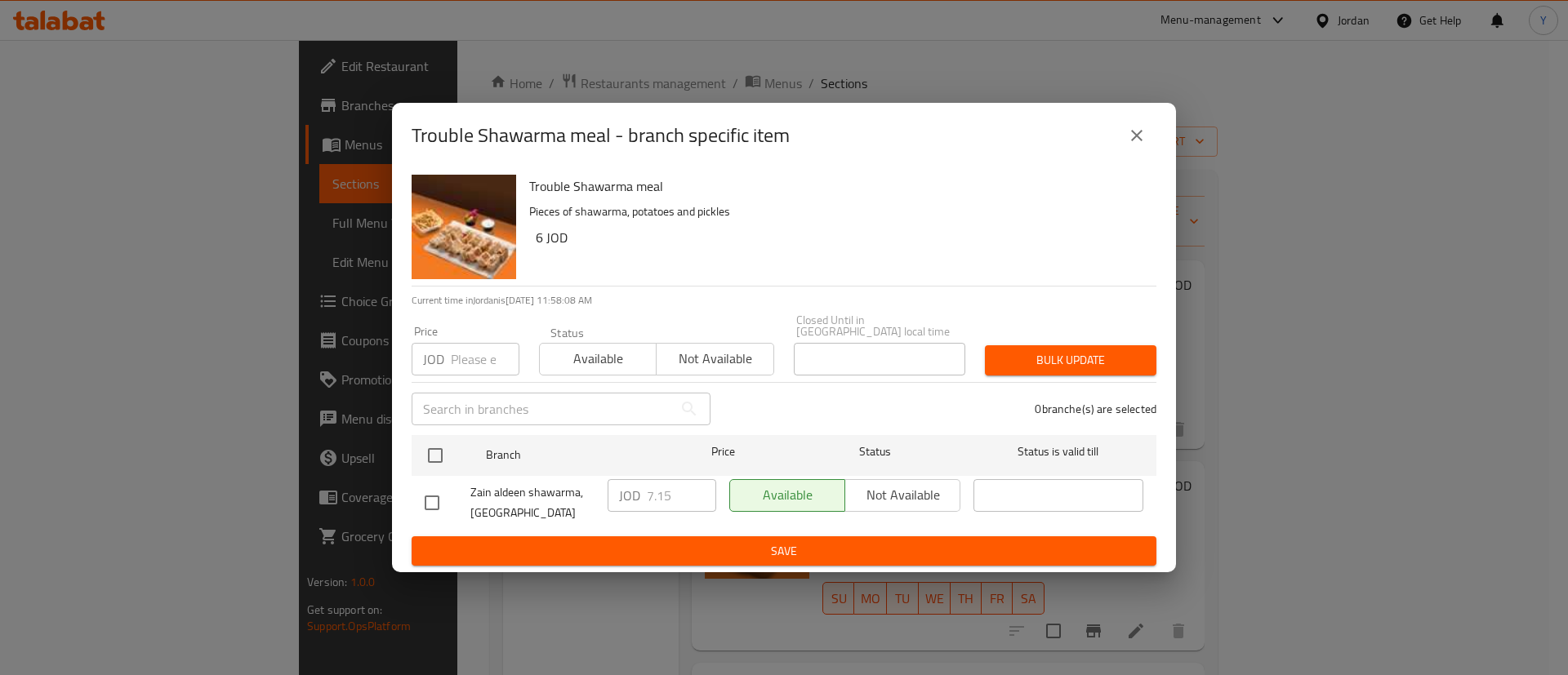
click at [418, 497] on input "checkbox" at bounding box center [432, 502] width 34 height 34
checkbox input "true"
drag, startPoint x: 611, startPoint y: 502, endPoint x: 492, endPoint y: 509, distance: 119.2
click at [492, 509] on div "Zain [PERSON_NAME], Alshaab Mall JOD 7.15 ​ Available Not available ​" at bounding box center [784, 503] width 732 height 61
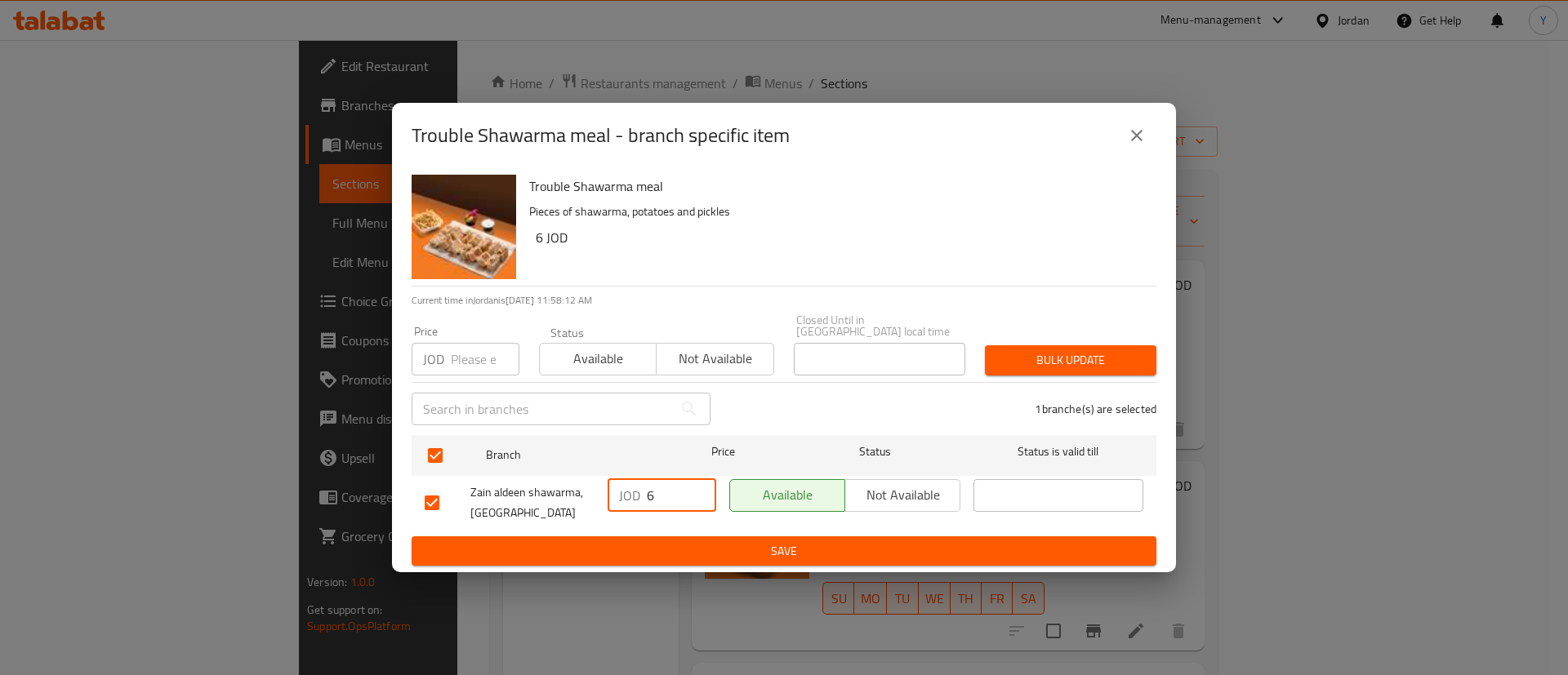
type input "6"
click at [632, 543] on span "Save" at bounding box center [784, 552] width 719 height 21
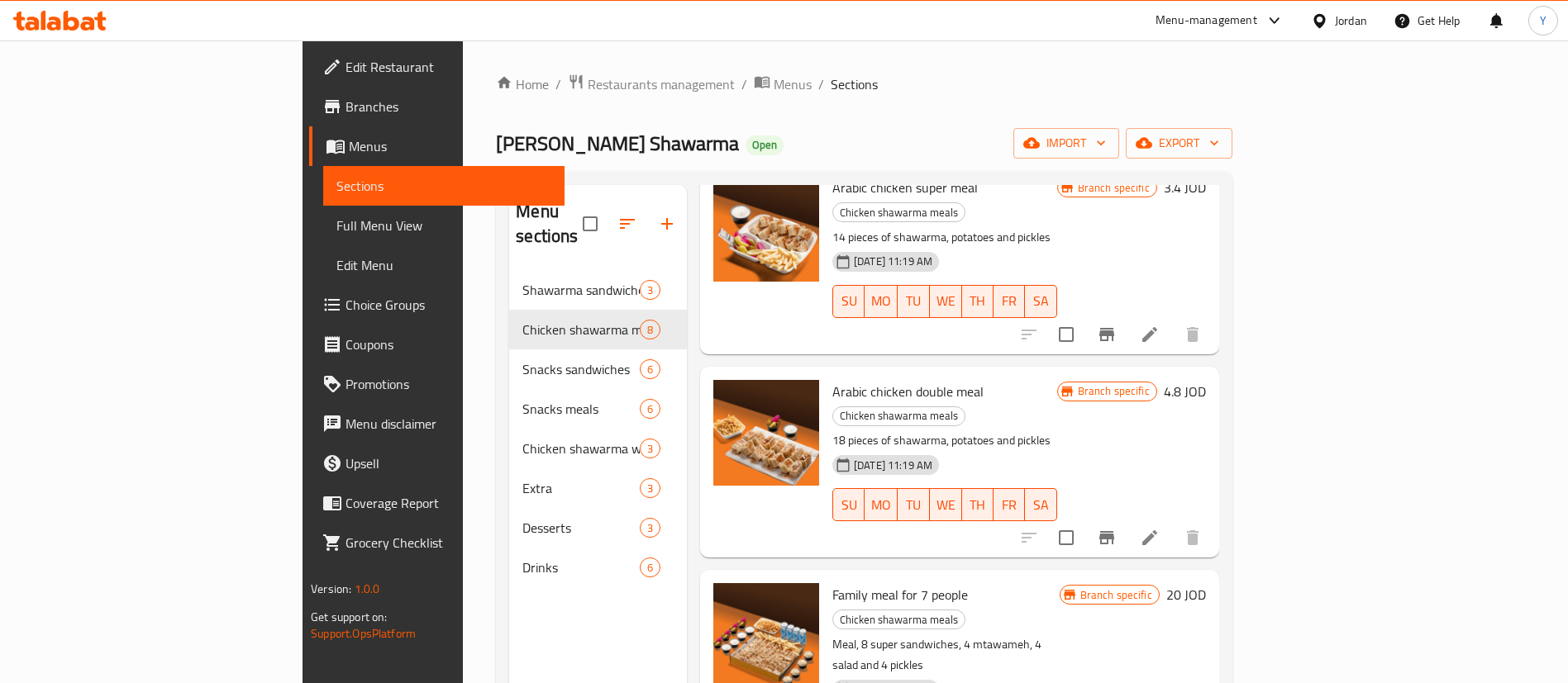
scroll to position [802, 0]
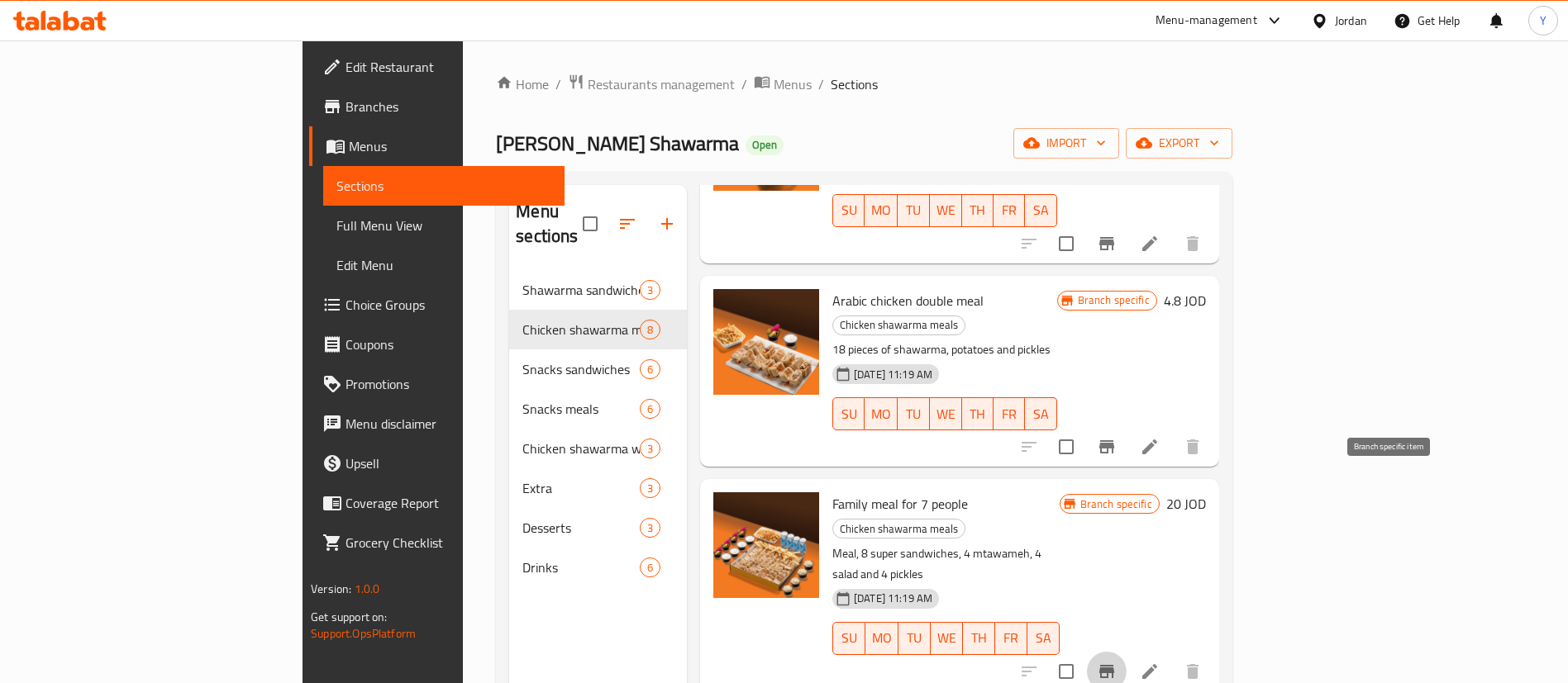
click at [1117, 662] on icon "Branch-specific-item" at bounding box center [1106, 671] width 20 height 20
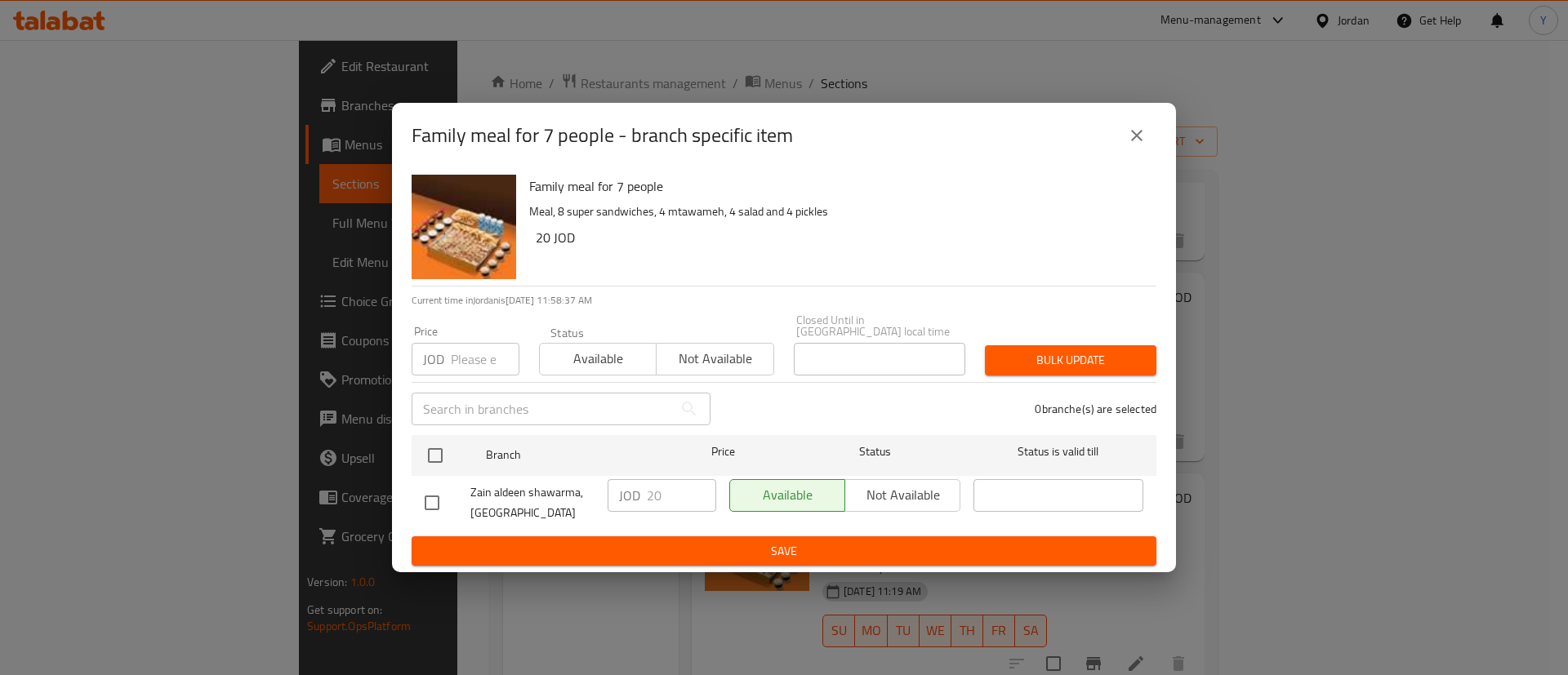
click at [429, 501] on input "checkbox" at bounding box center [432, 502] width 34 height 34
checkbox input "true"
drag, startPoint x: 668, startPoint y: 495, endPoint x: 524, endPoint y: 520, distance: 146.2
click at [524, 520] on div "Zain aldeen shawarma, Alshaab Mall JOD 20 ​ Available Not available ​" at bounding box center [784, 503] width 732 height 61
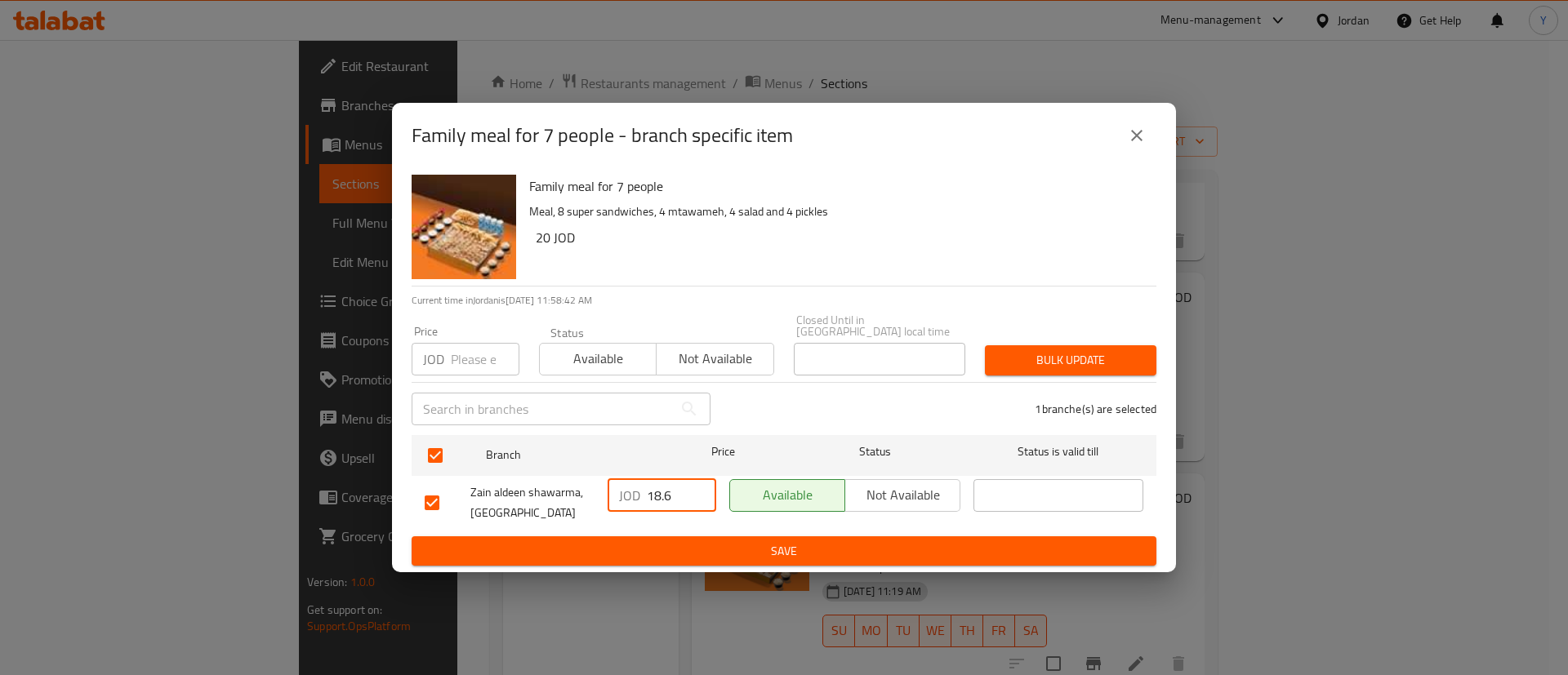
type input "18.6"
click at [738, 543] on span "Save" at bounding box center [784, 552] width 719 height 21
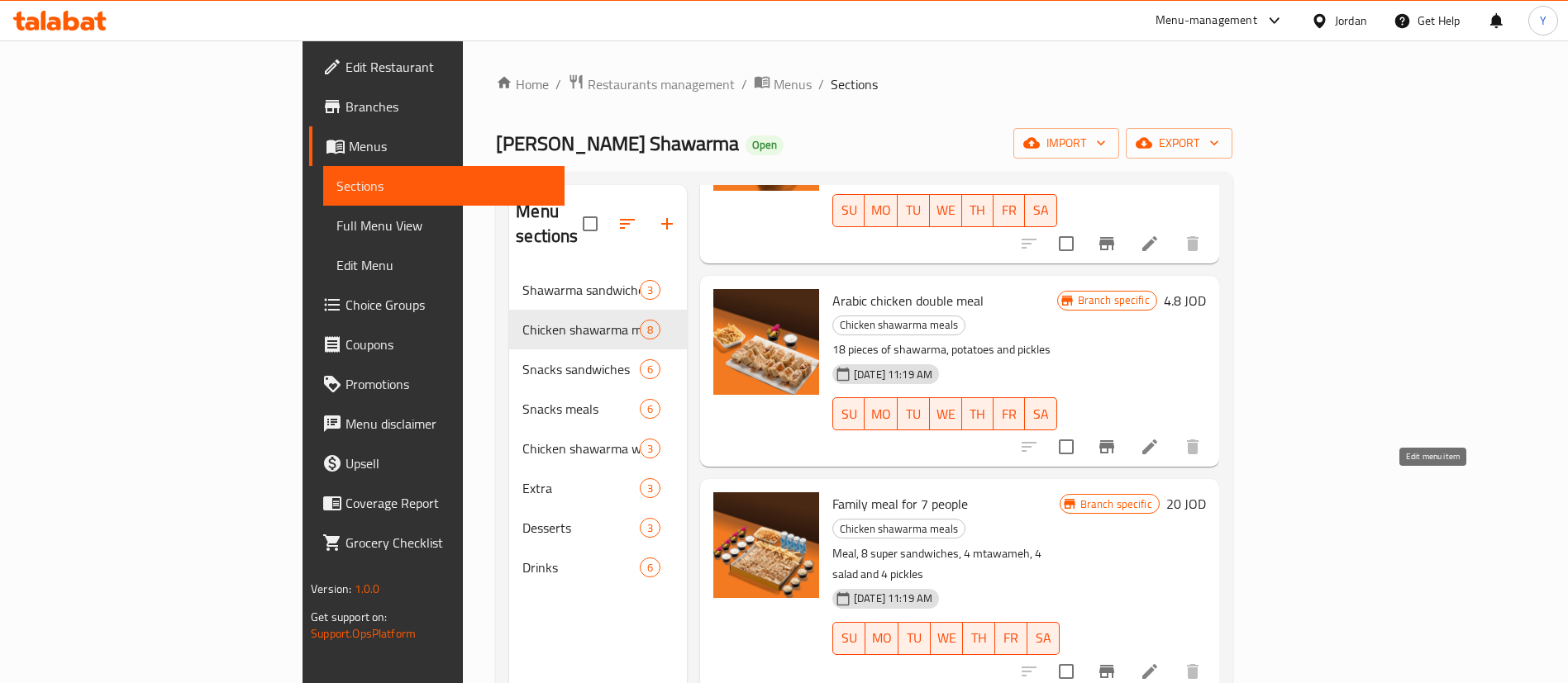
click at [1159, 662] on icon at bounding box center [1150, 671] width 20 height 20
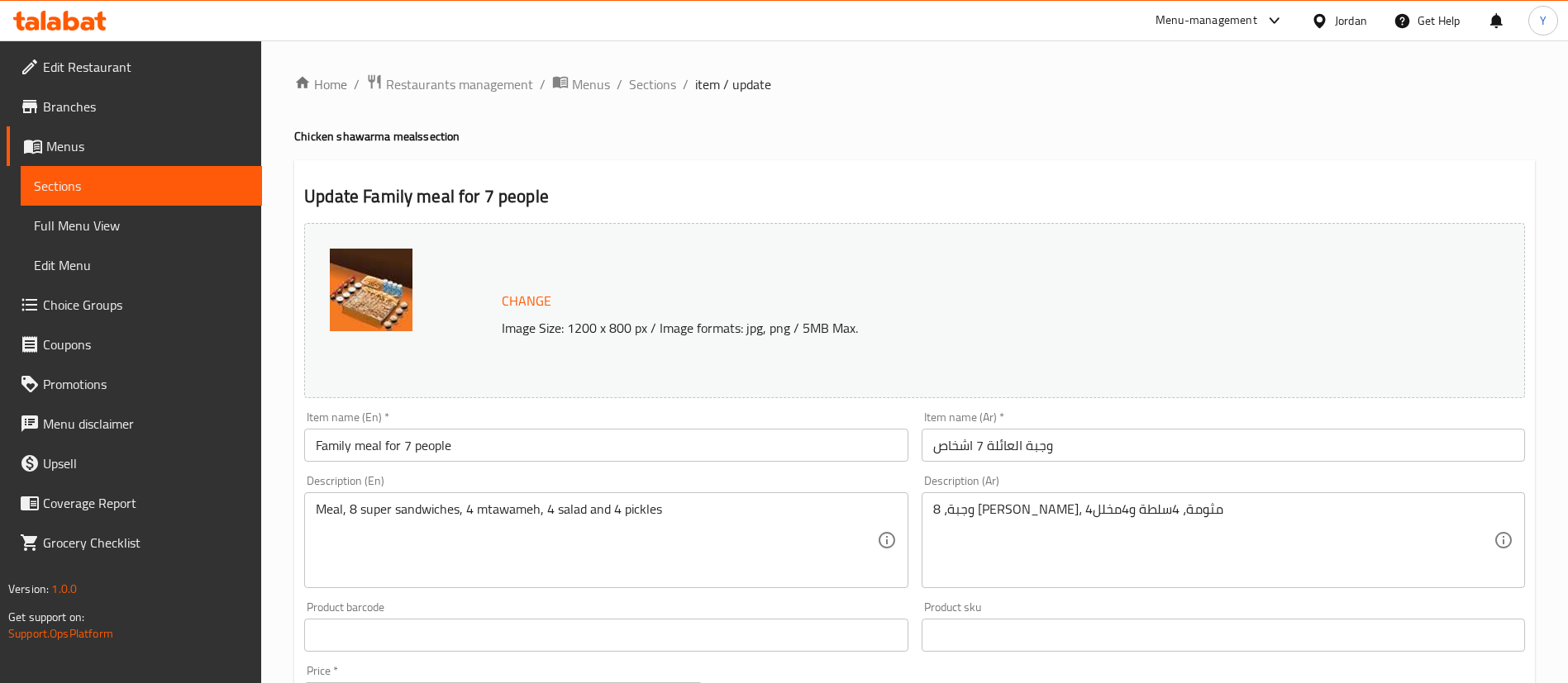
scroll to position [508, 0]
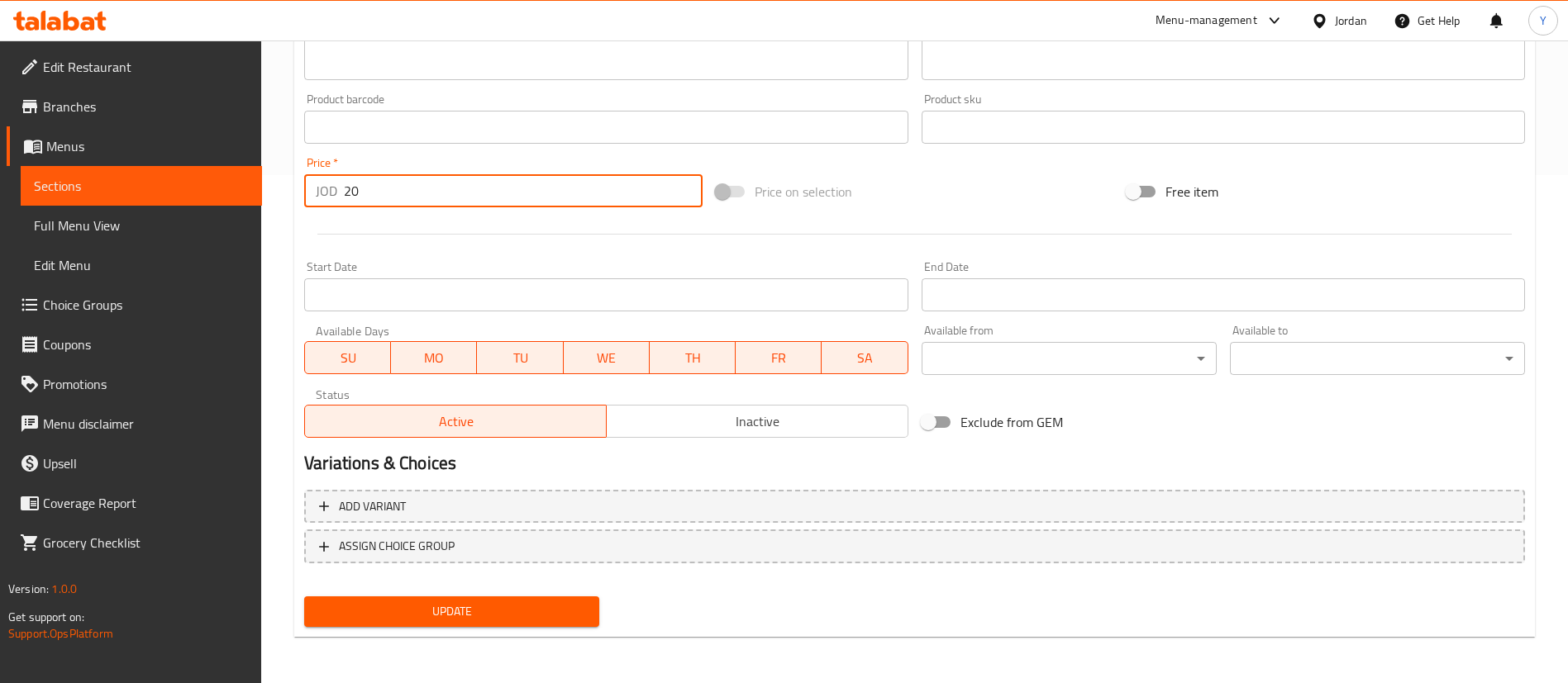
drag, startPoint x: 378, startPoint y: 205, endPoint x: 146, endPoint y: 224, distance: 232.8
click at [146, 224] on div "Edit Restaurant Branches Menus Sections Full Menu View Edit Menu Choice Groups …" at bounding box center [784, 108] width 1568 height 1151
type input "18.6"
click at [472, 605] on span "Update" at bounding box center [452, 612] width 269 height 21
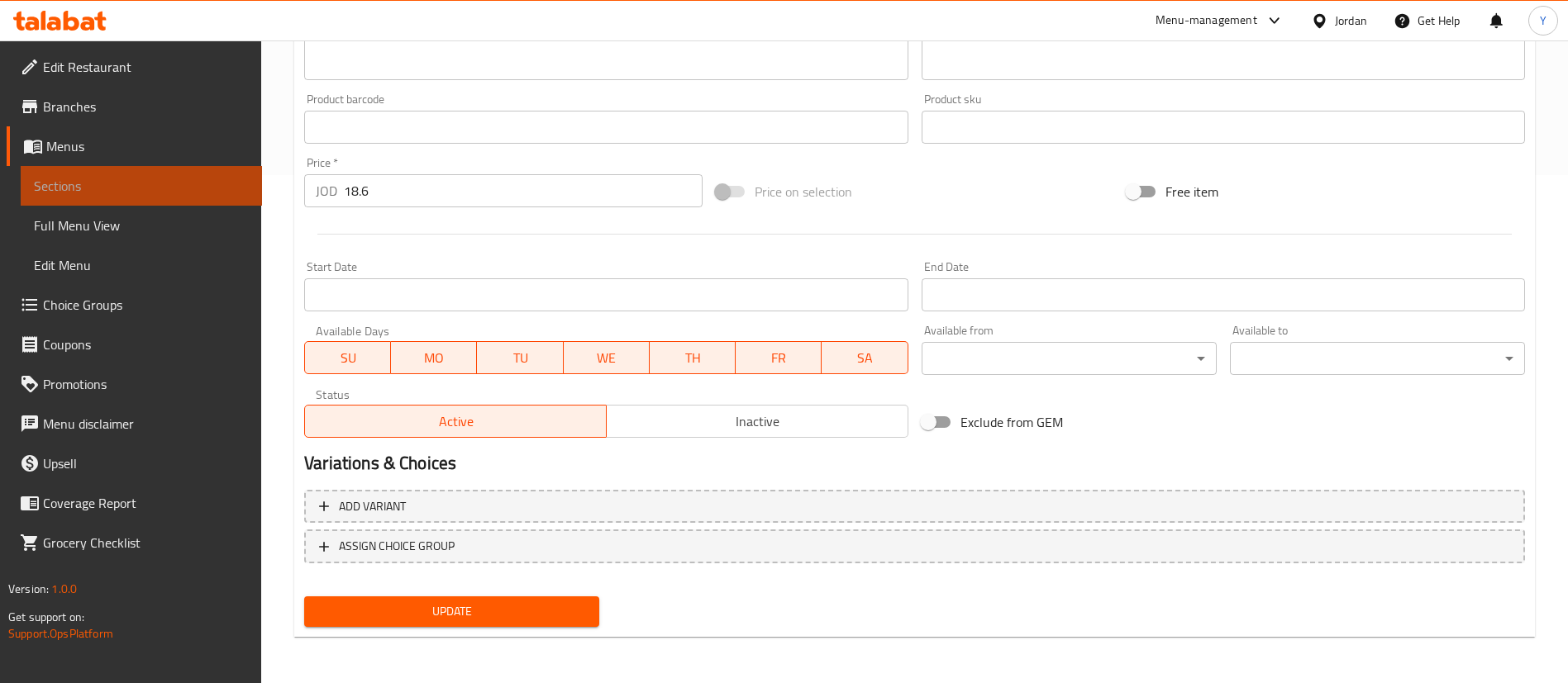
click at [169, 172] on link "Sections" at bounding box center [142, 185] width 242 height 39
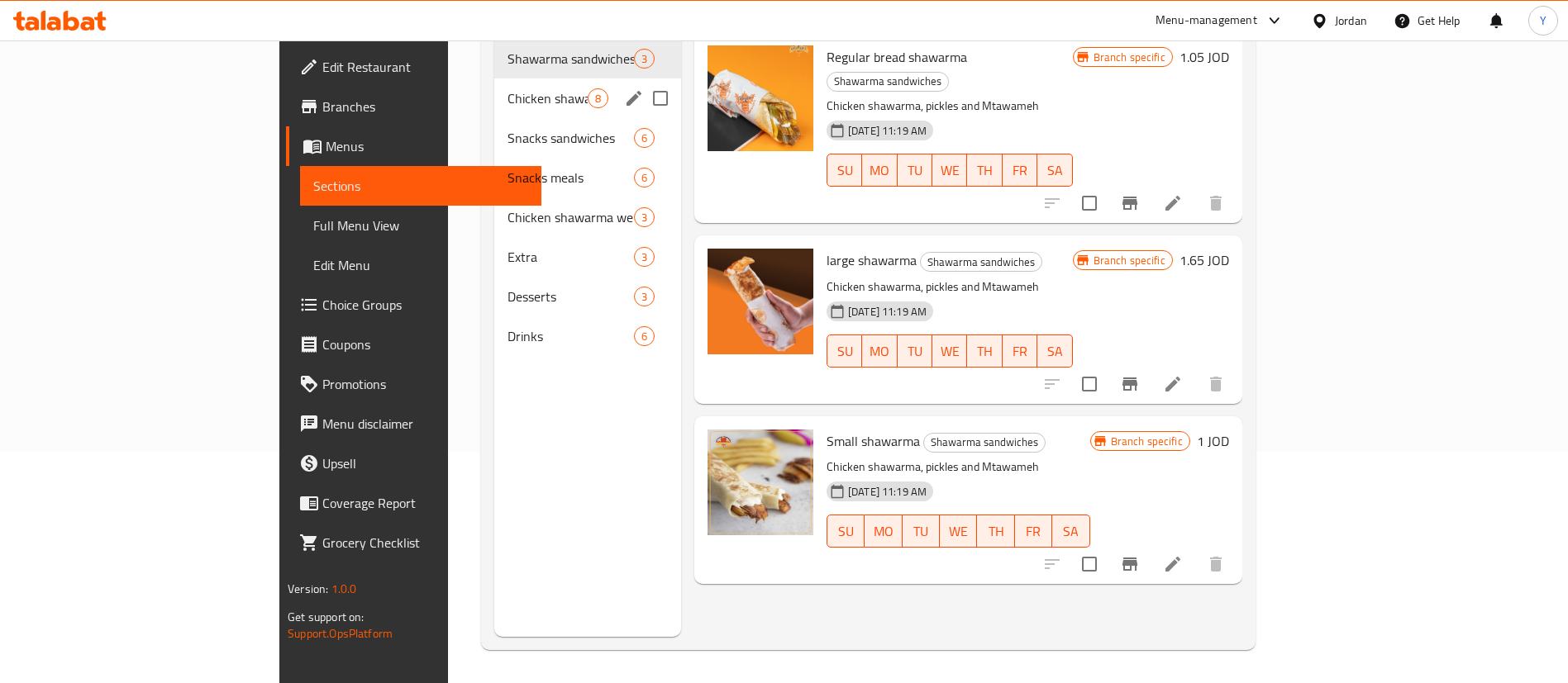
click at [494, 87] on div "Chicken shawarma meals 8" at bounding box center [587, 98] width 187 height 39
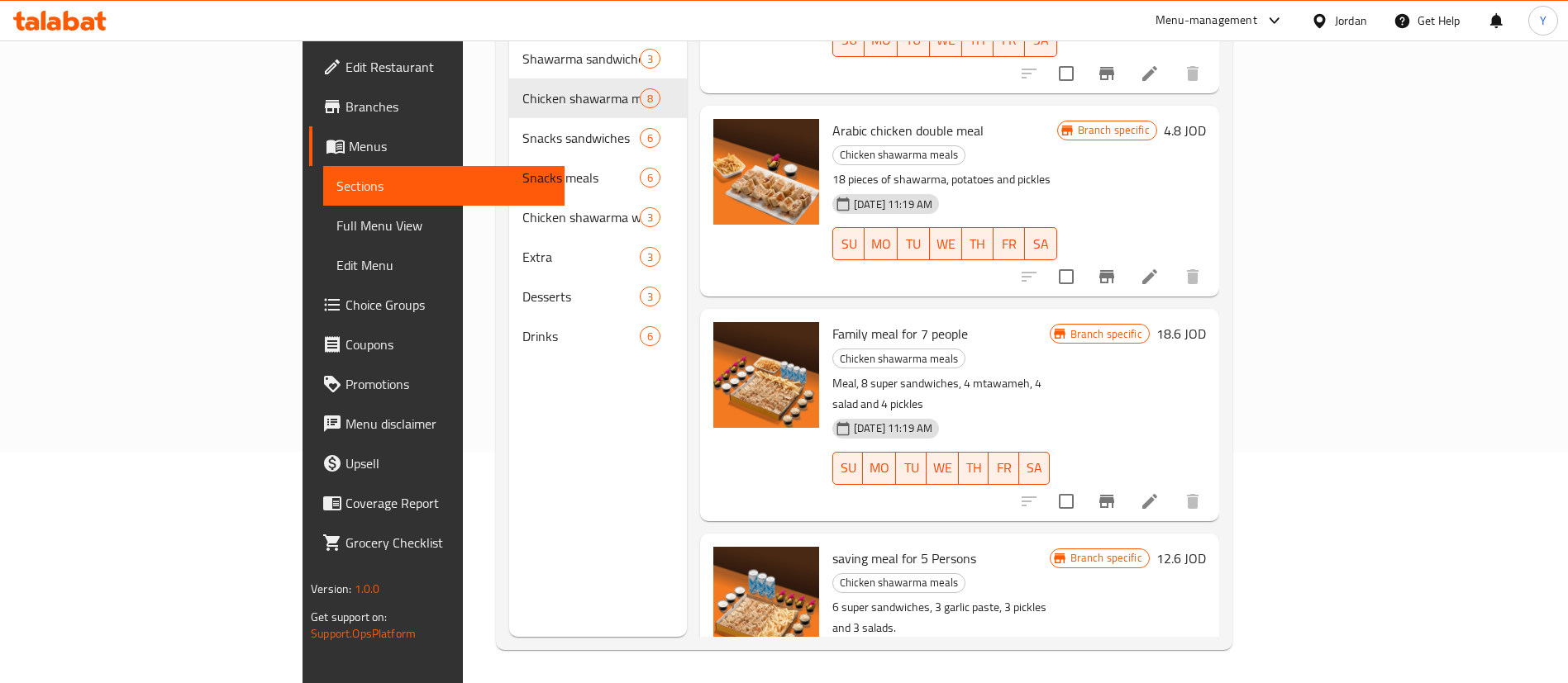
scroll to position [802, 0]
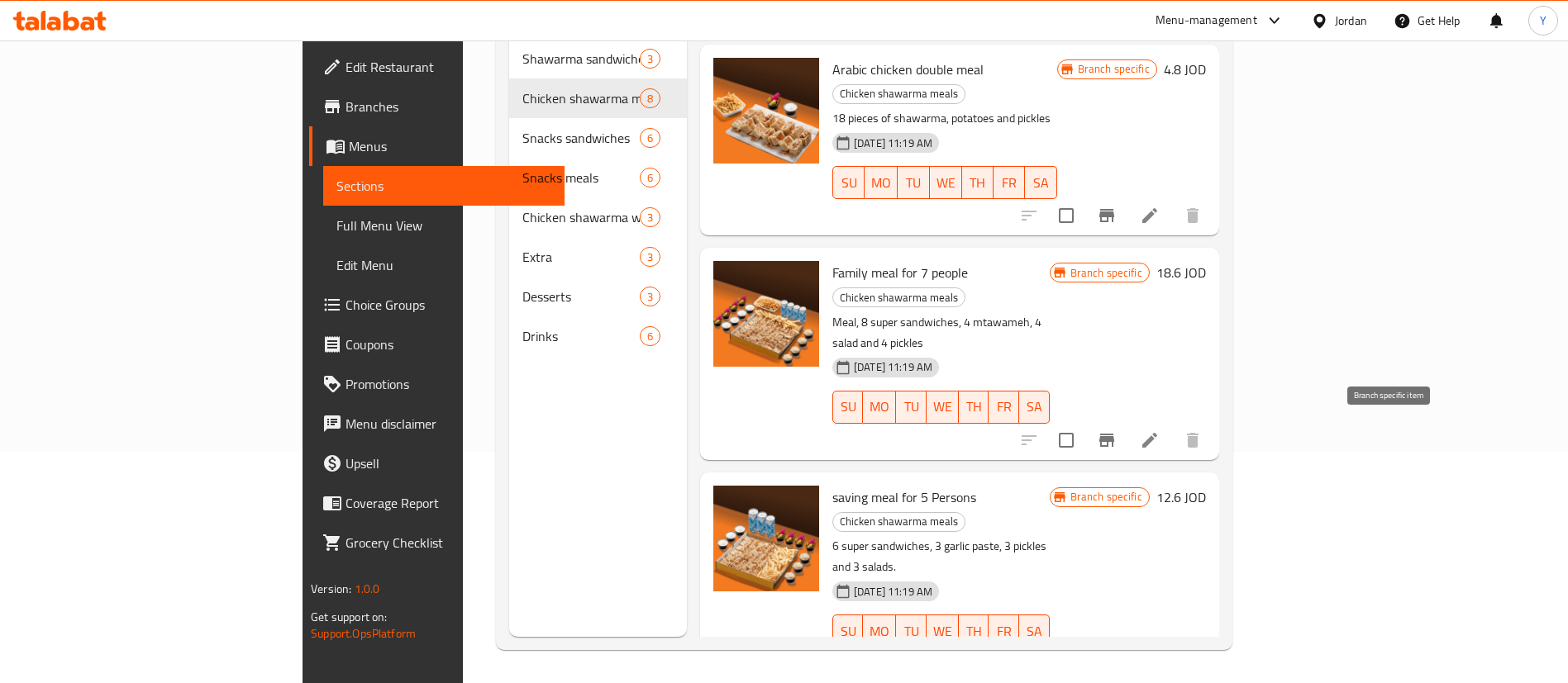
click at [1114, 658] on icon "Branch-specific-item" at bounding box center [1107, 665] width 15 height 13
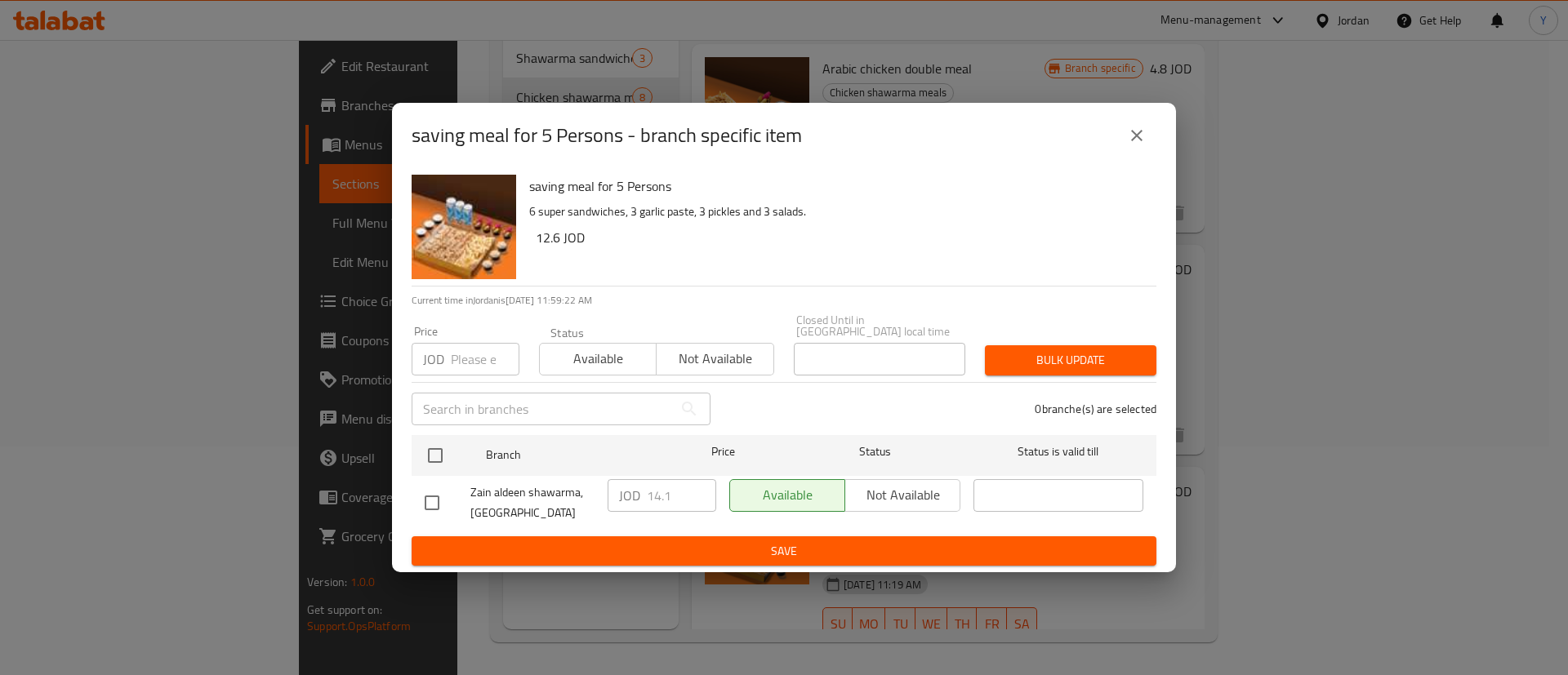
click at [428, 497] on input "checkbox" at bounding box center [432, 502] width 34 height 34
checkbox input "true"
drag, startPoint x: 680, startPoint y: 481, endPoint x: 393, endPoint y: 526, distance: 290.5
click at [393, 526] on div "saving meal for 5 Persons 6 super sandwiches, 3 garlic paste, 3 pickles and 3 s…" at bounding box center [783, 370] width 784 height 405
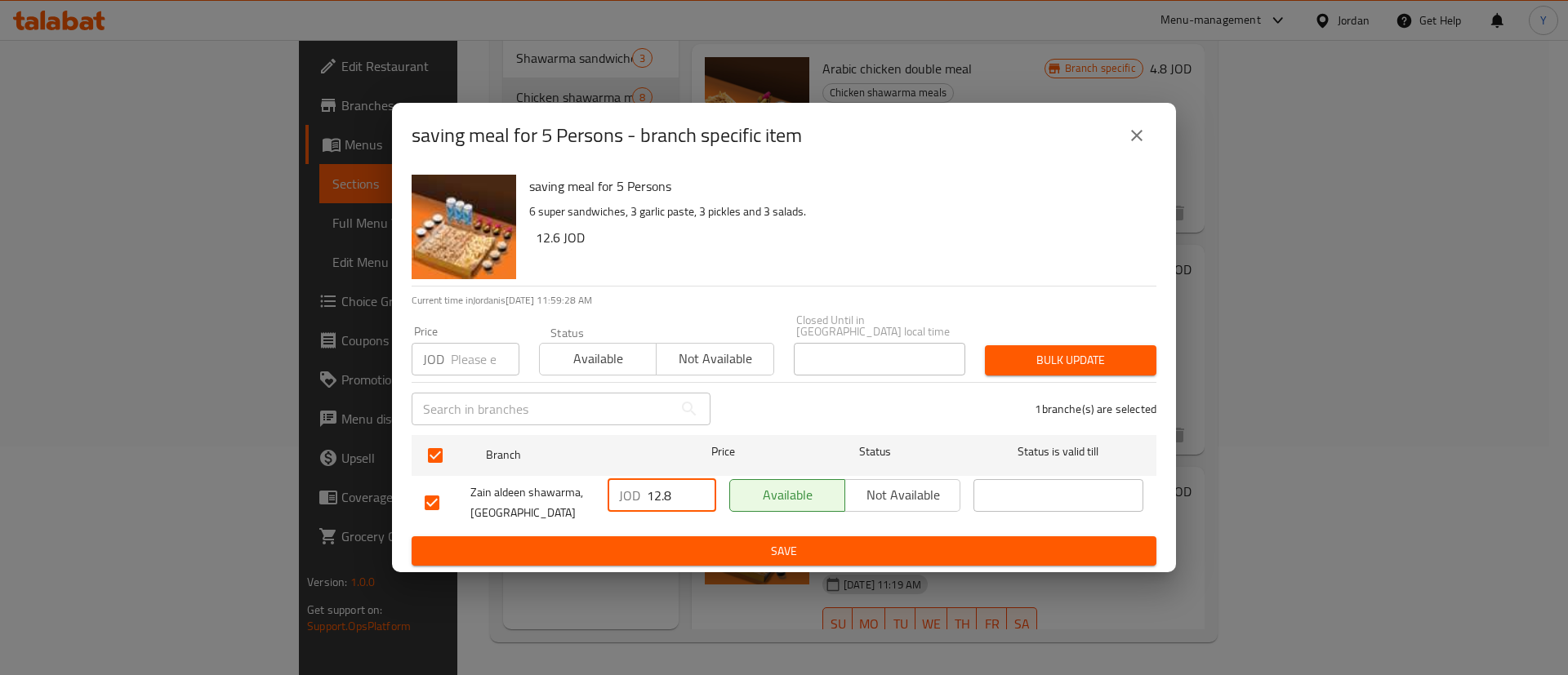
type input "12.8"
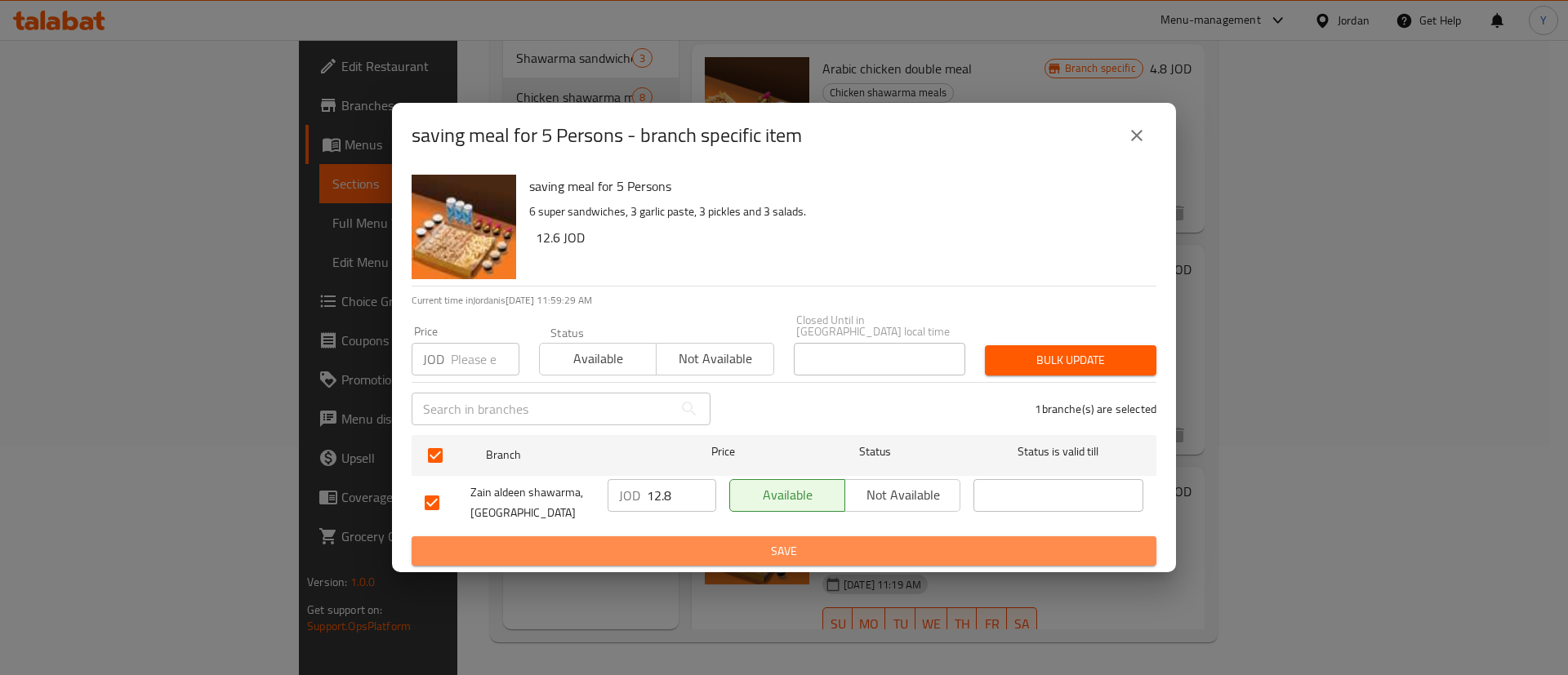
click at [791, 541] on span "Save" at bounding box center [784, 552] width 719 height 21
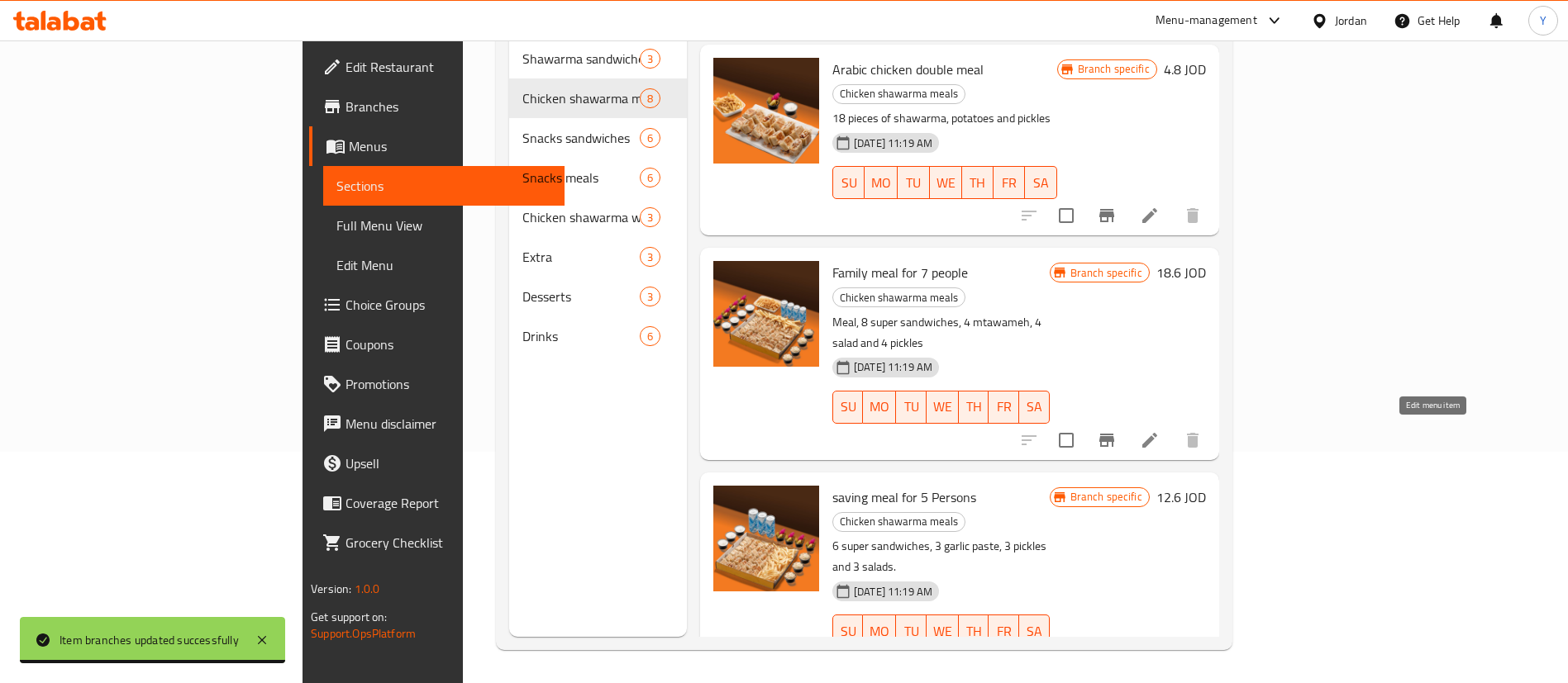
click at [1159, 654] on icon at bounding box center [1150, 664] width 20 height 20
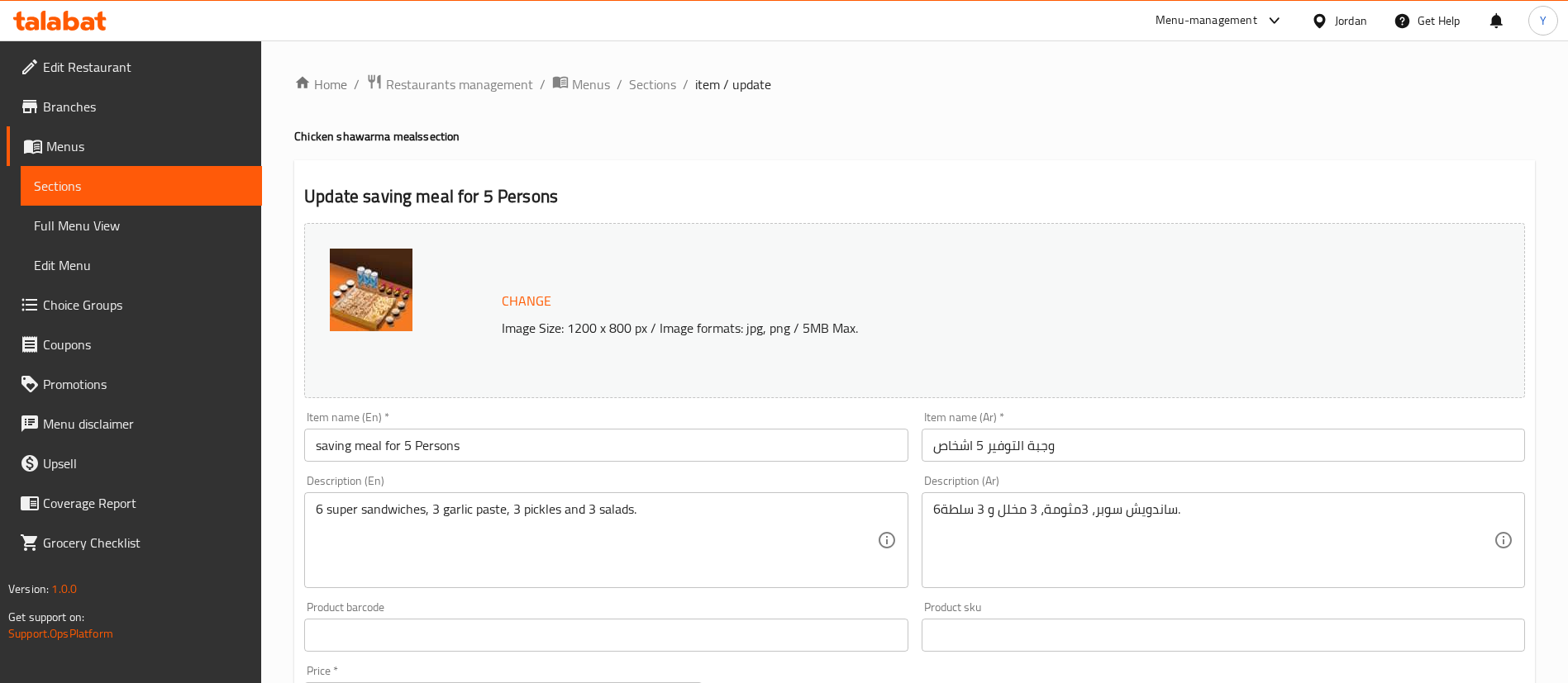
scroll to position [508, 0]
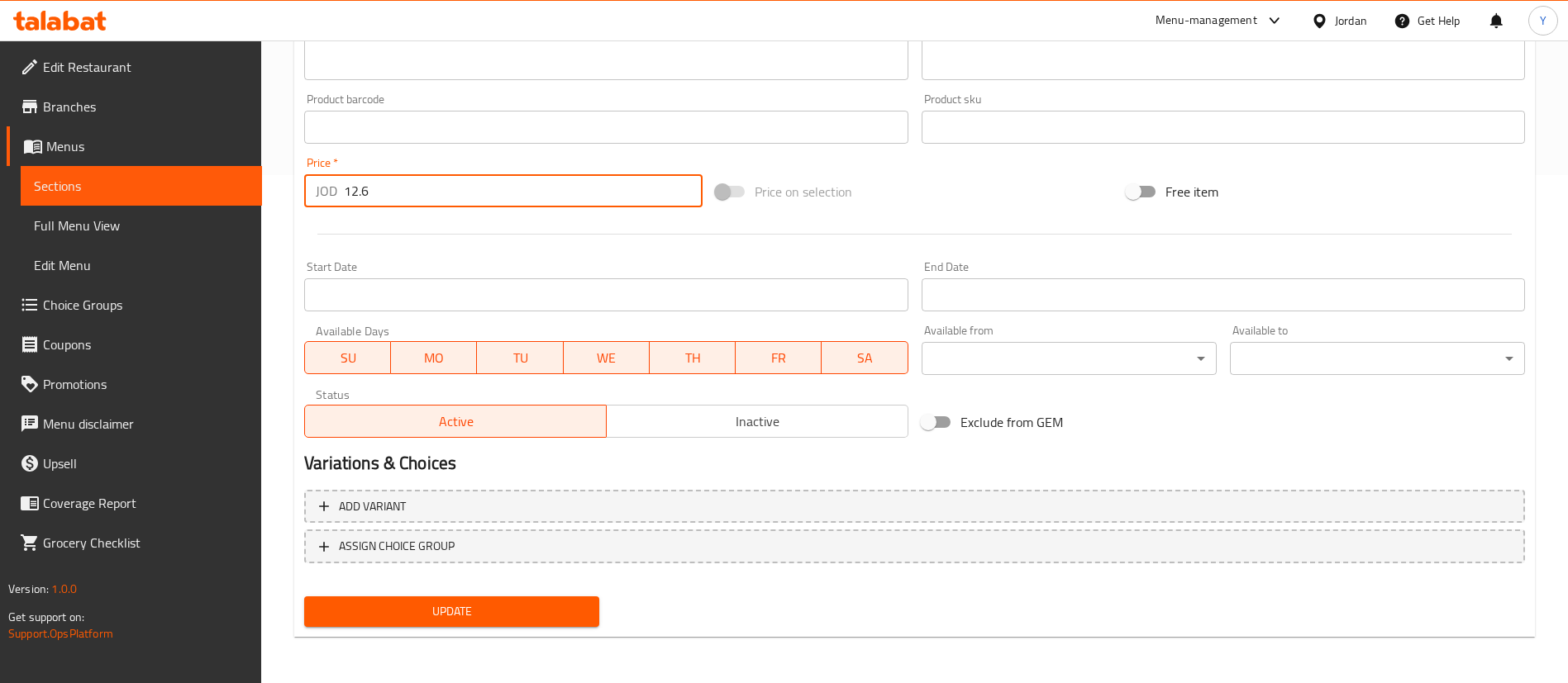
click at [441, 175] on input "12.6" at bounding box center [523, 191] width 359 height 33
type input "12.8"
click at [509, 621] on span "Update" at bounding box center [452, 612] width 269 height 21
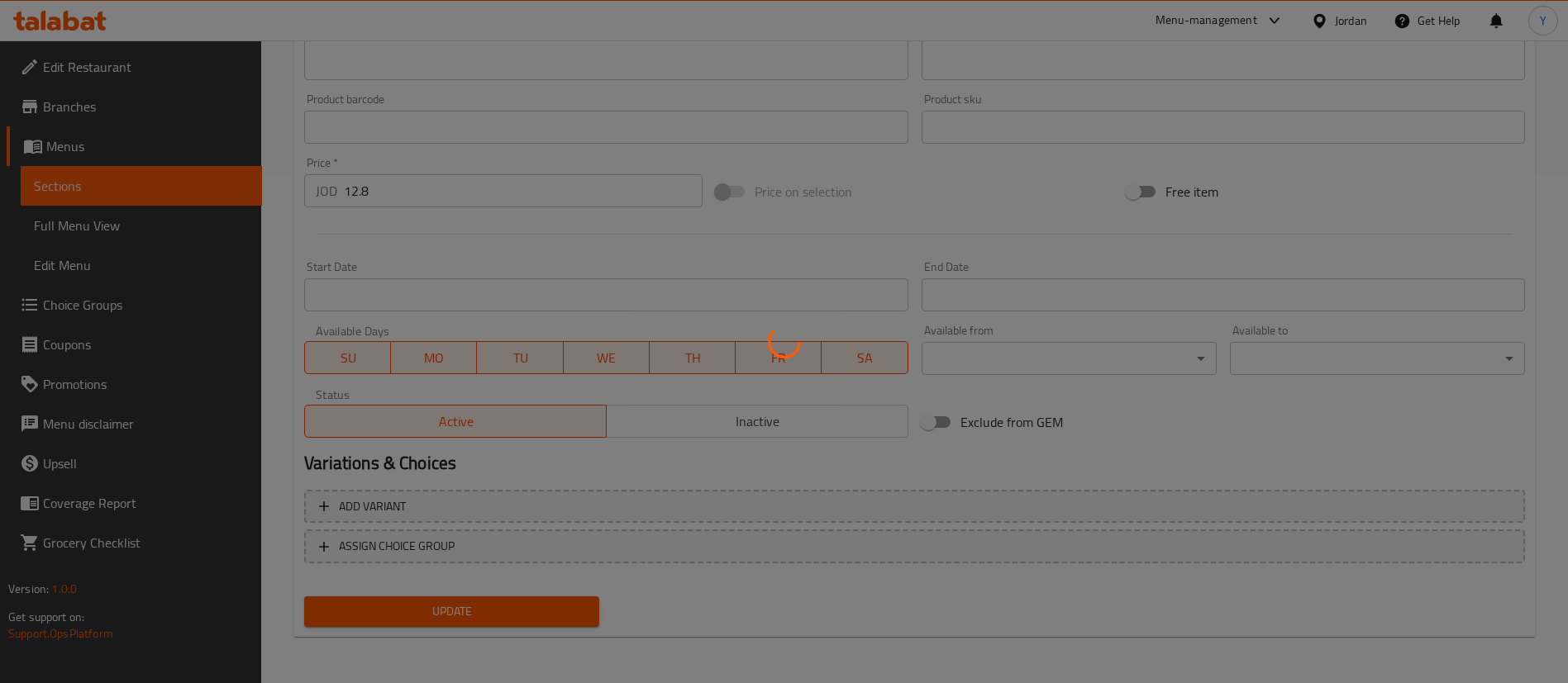
click at [509, 621] on div at bounding box center [784, 342] width 1568 height 683
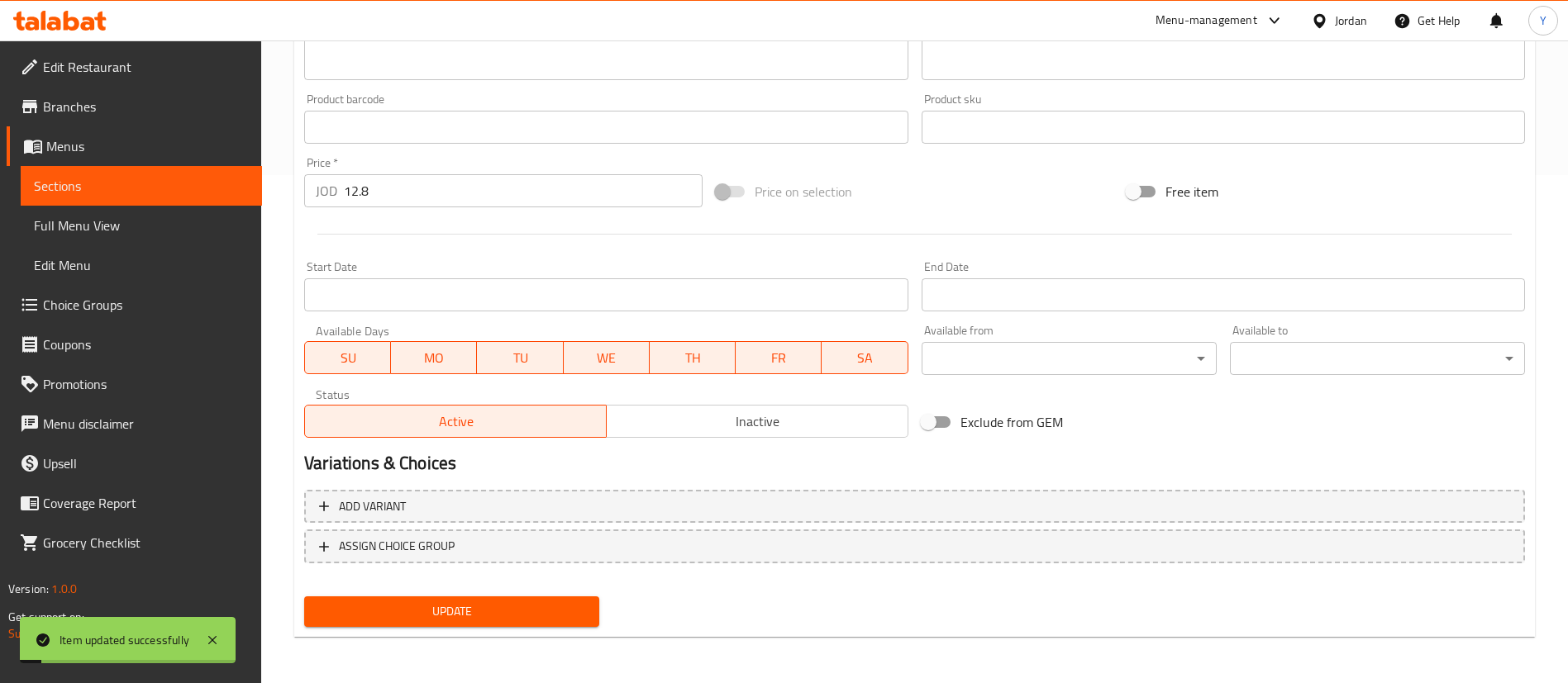
click at [509, 621] on span "Update" at bounding box center [452, 612] width 269 height 21
click at [69, 27] on icon at bounding box center [71, 20] width 15 height 20
